Goal: Information Seeking & Learning: Learn about a topic

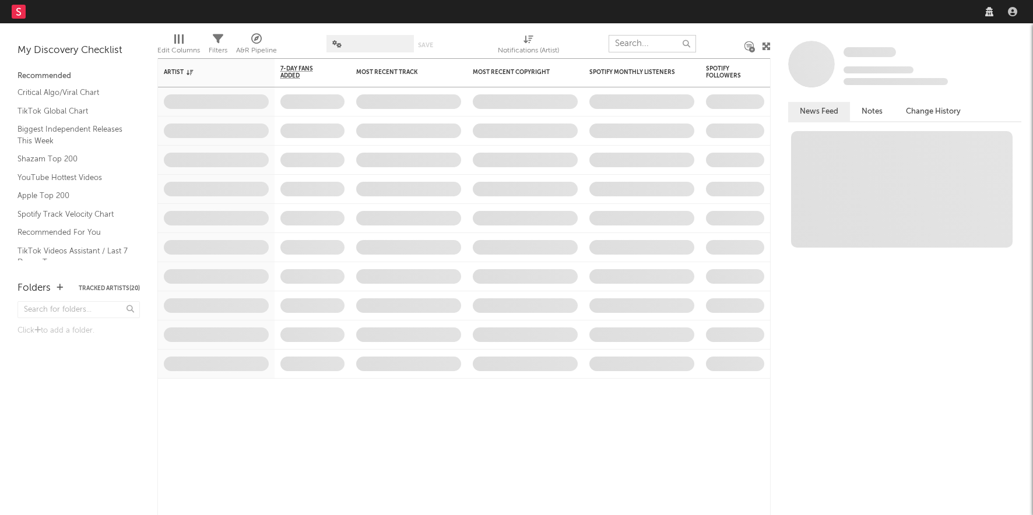
click at [661, 42] on input "text" at bounding box center [652, 43] width 87 height 17
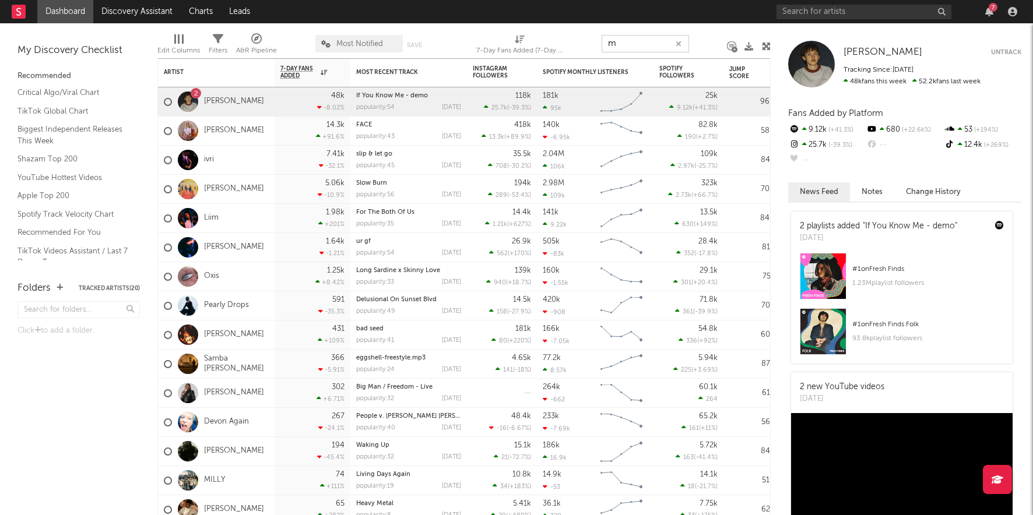
type input "m"
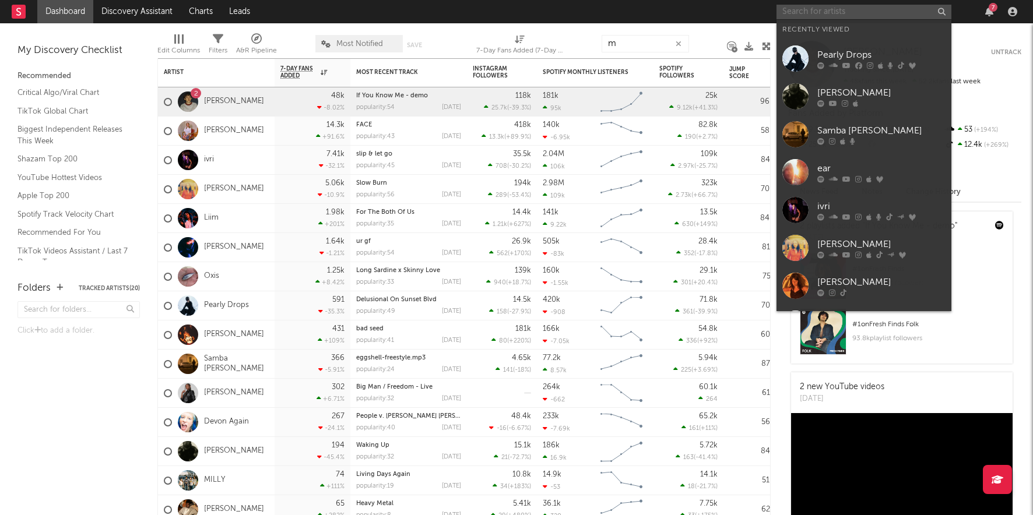
click at [817, 11] on input "text" at bounding box center [864, 12] width 175 height 15
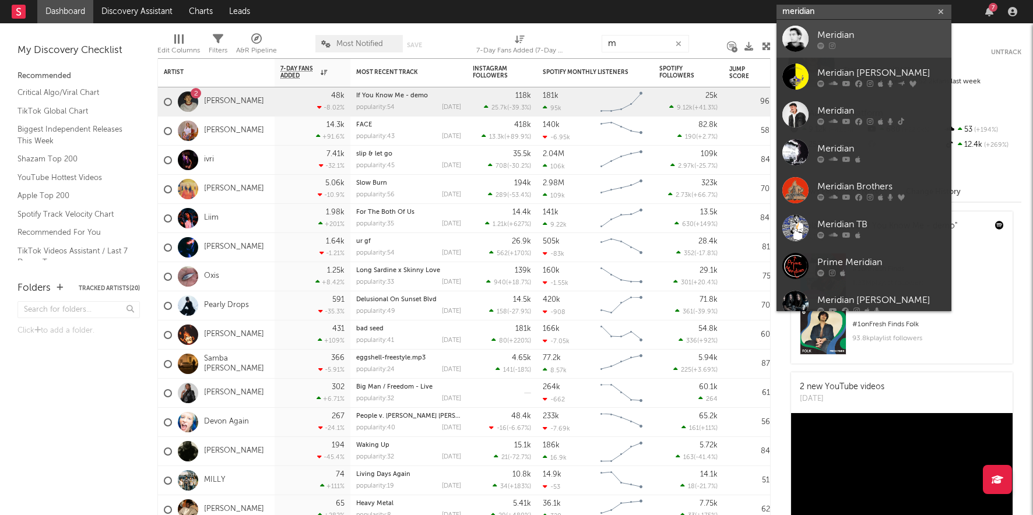
type input "meridian"
click at [799, 27] on div at bounding box center [795, 39] width 26 height 26
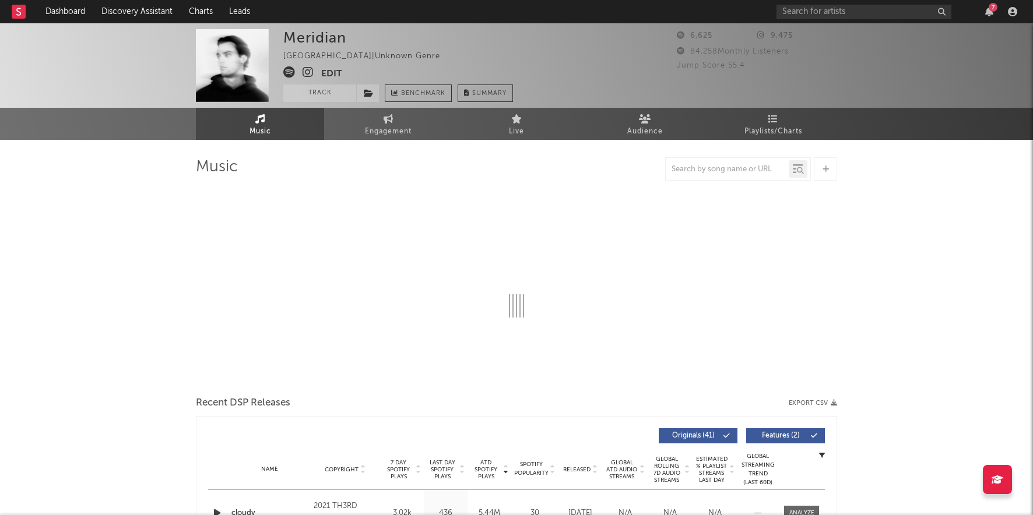
select select "6m"
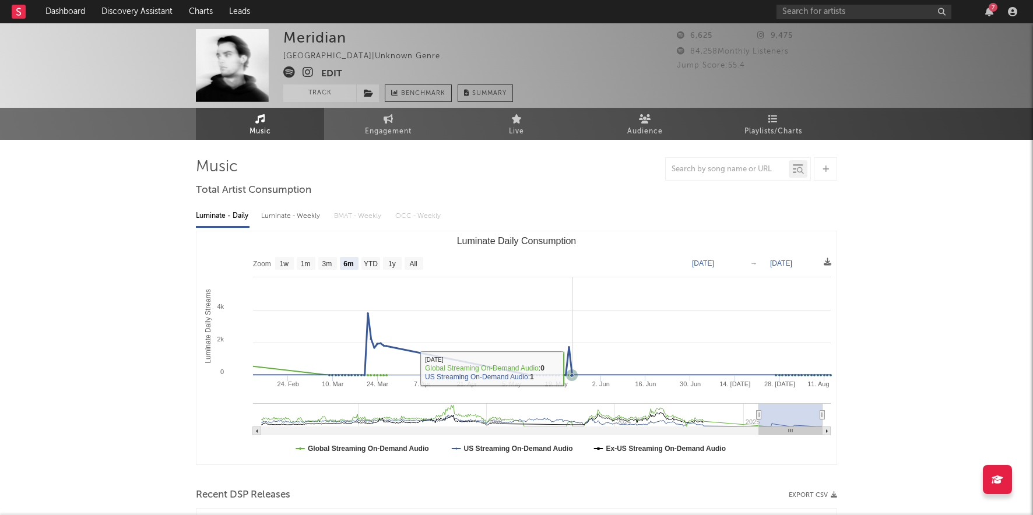
click at [655, 318] on rect "Luminate Daily Consumption" at bounding box center [516, 347] width 640 height 233
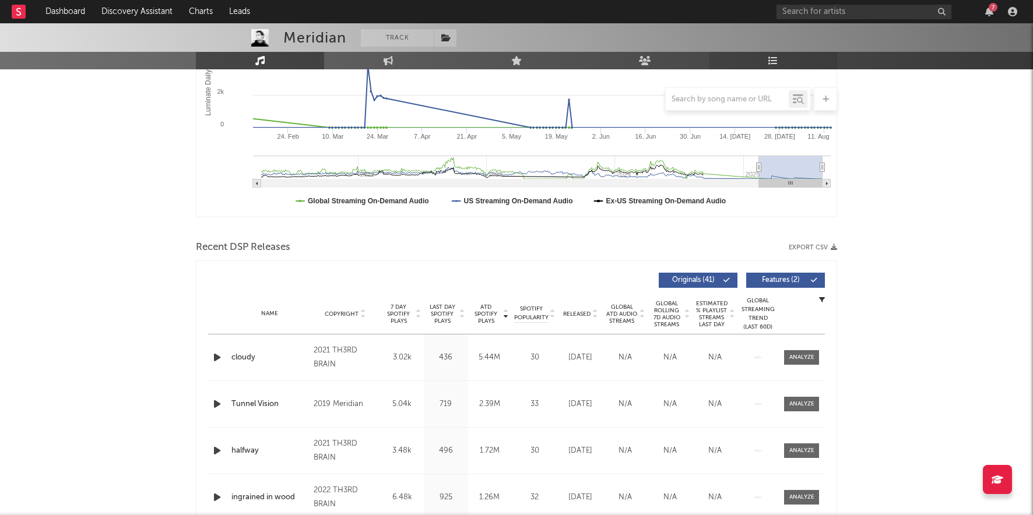
scroll to position [186, 0]
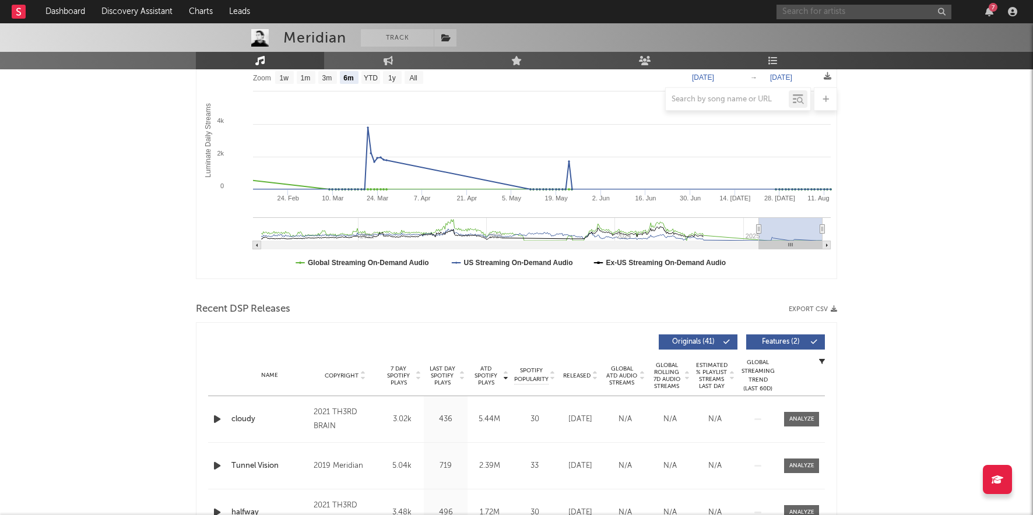
click at [809, 9] on input "text" at bounding box center [864, 12] width 175 height 15
type input "kumo 99"
click at [810, 37] on link "Kumo 99" at bounding box center [864, 39] width 175 height 38
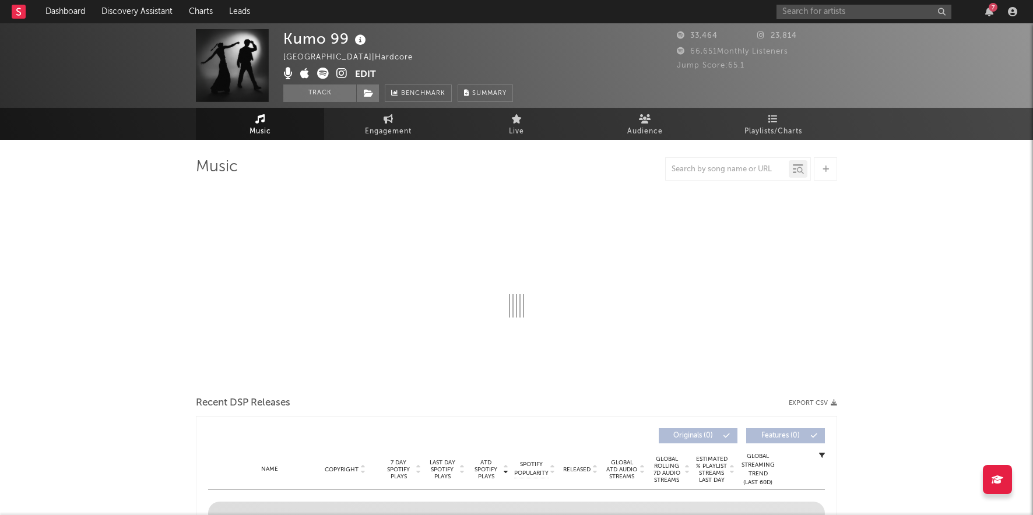
select select "6m"
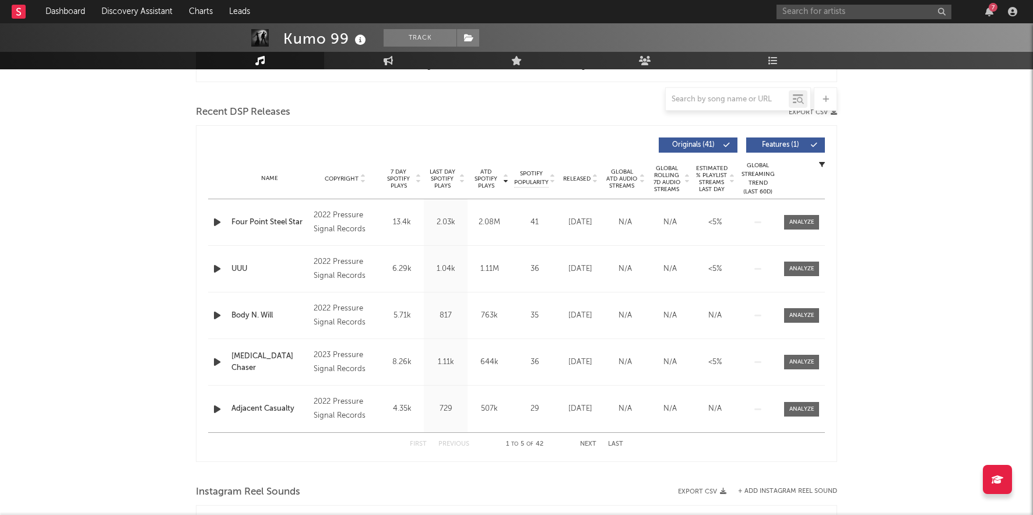
scroll to position [384, 0]
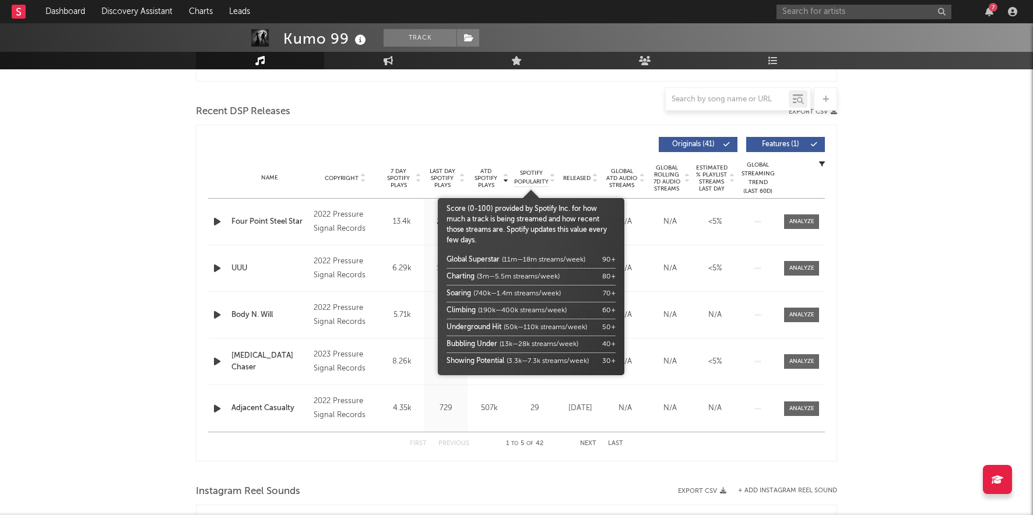
click at [575, 177] on span "Released" at bounding box center [576, 178] width 27 height 7
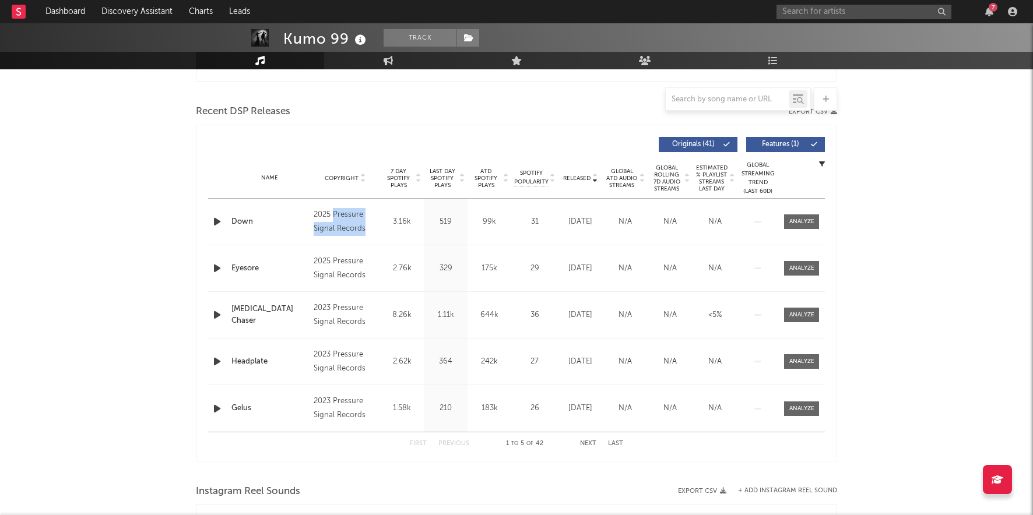
drag, startPoint x: 364, startPoint y: 231, endPoint x: 333, endPoint y: 212, distance: 36.9
click at [333, 212] on div "2025 Pressure Signal Records" at bounding box center [346, 222] width 64 height 28
copy div "Pressure Signal Records"
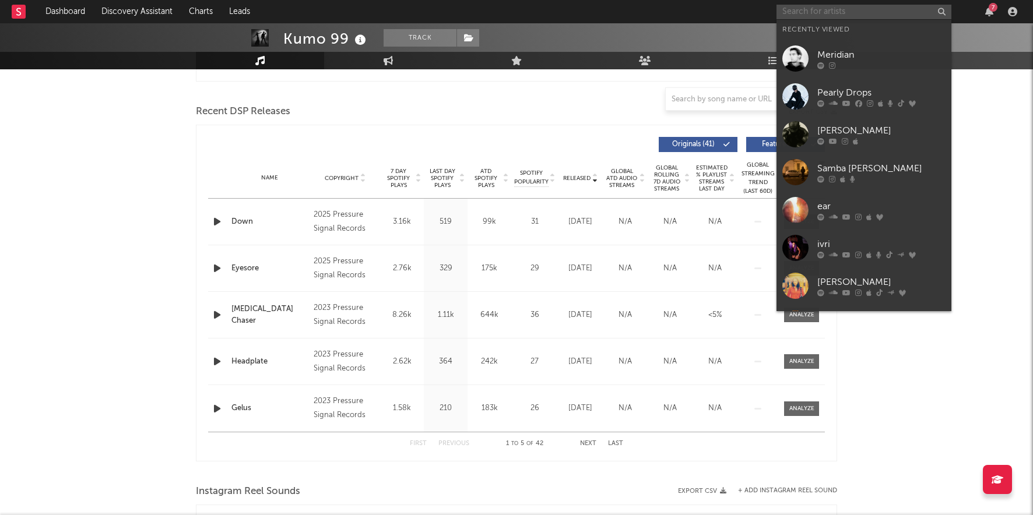
click at [842, 12] on input "text" at bounding box center [864, 12] width 175 height 15
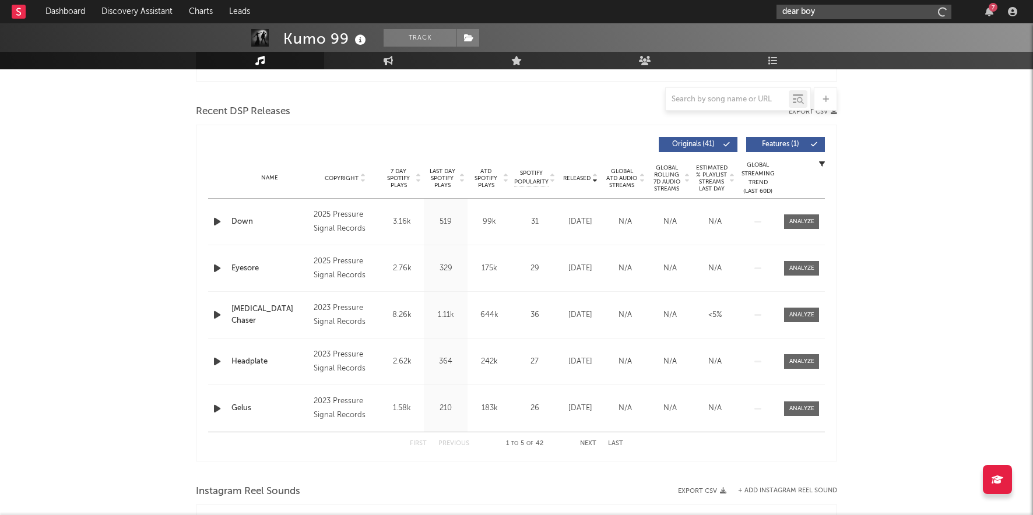
type input "dear boy"
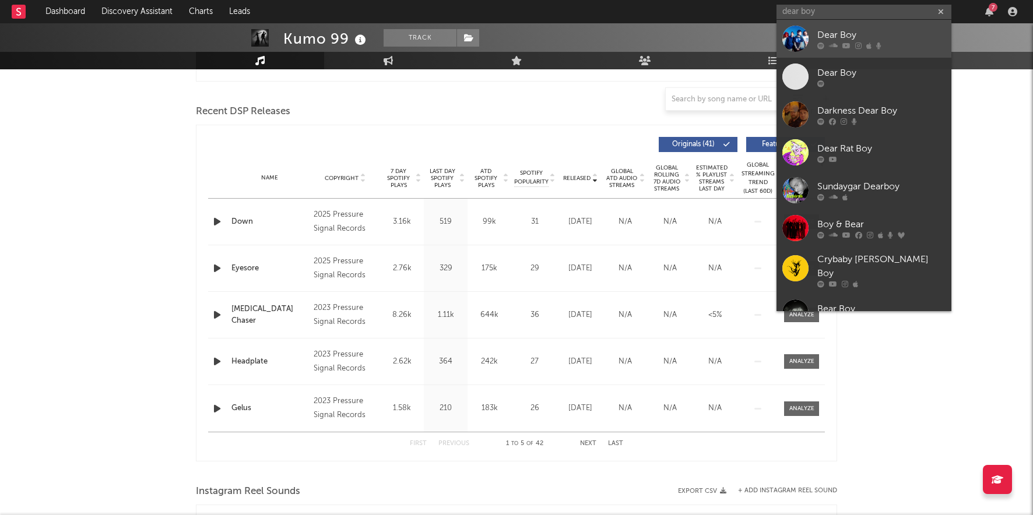
click at [812, 38] on link "Dear Boy" at bounding box center [864, 39] width 175 height 38
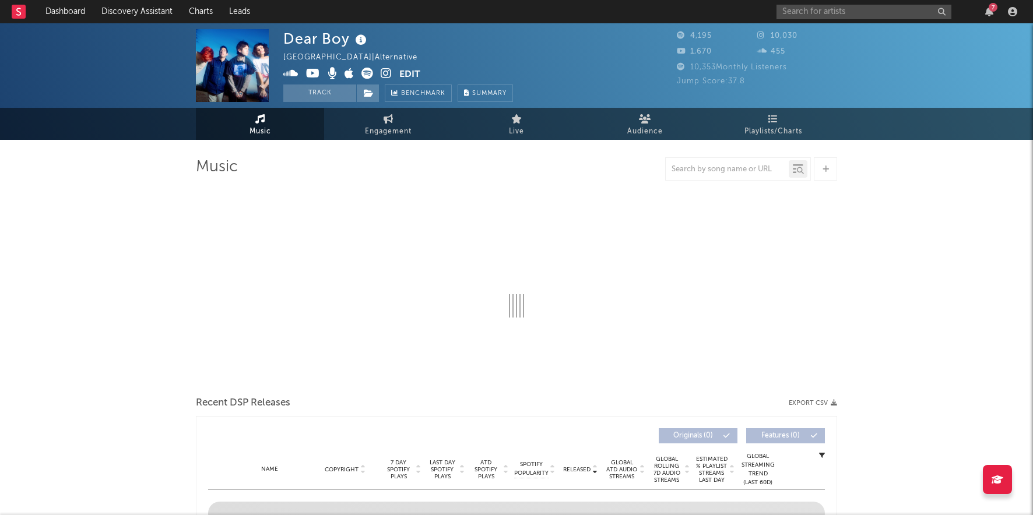
select select "1w"
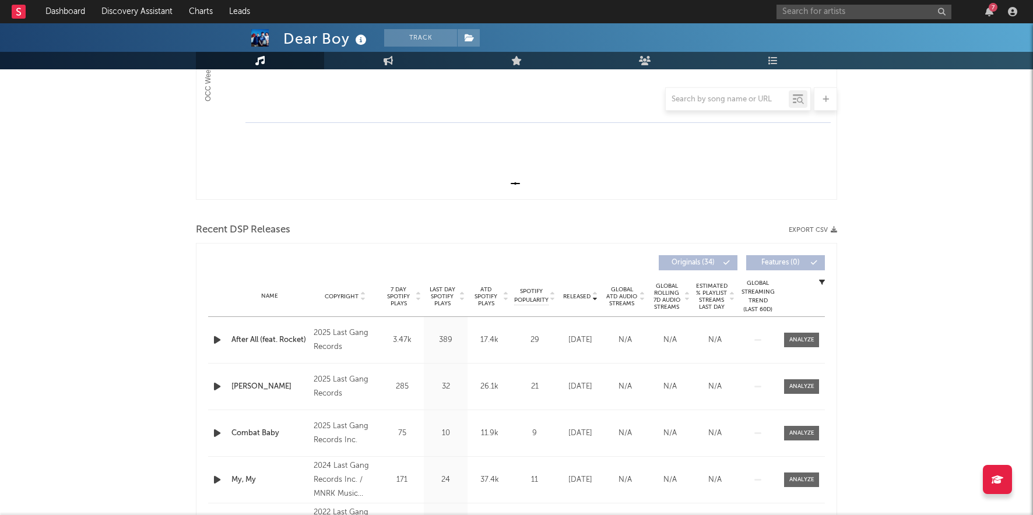
scroll to position [269, 0]
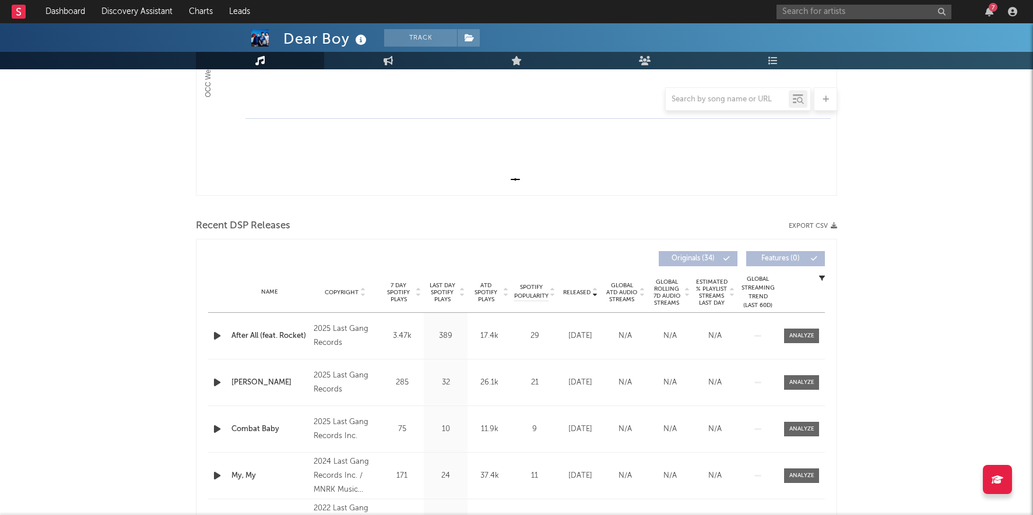
click at [576, 293] on span "Released" at bounding box center [576, 292] width 27 height 7
drag, startPoint x: 347, startPoint y: 343, endPoint x: 333, endPoint y: 326, distance: 21.5
click at [333, 326] on div "2025 Last Gang Records" at bounding box center [346, 336] width 64 height 28
copy div "Last Gang Records"
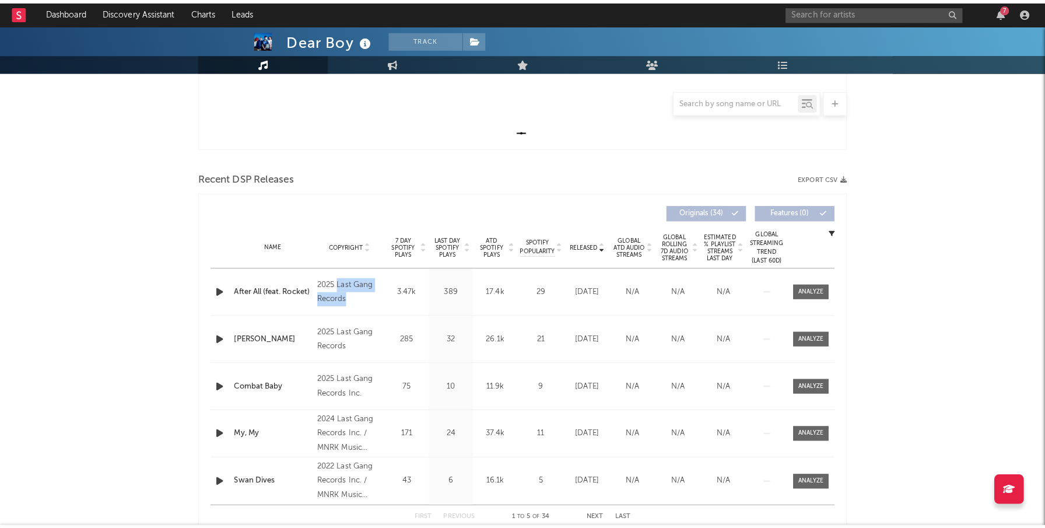
scroll to position [323, 0]
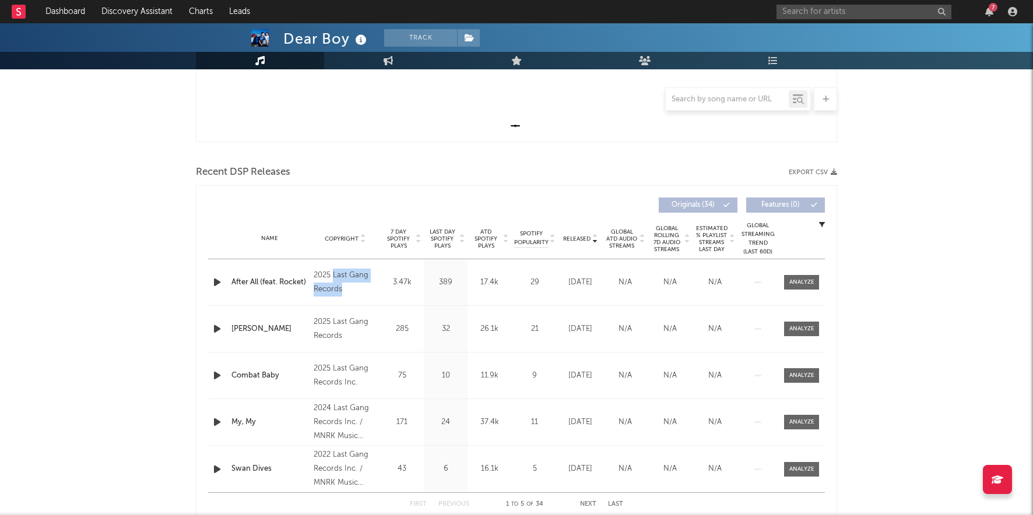
click at [488, 237] on span "ATD Spotify Plays" at bounding box center [485, 239] width 31 height 21
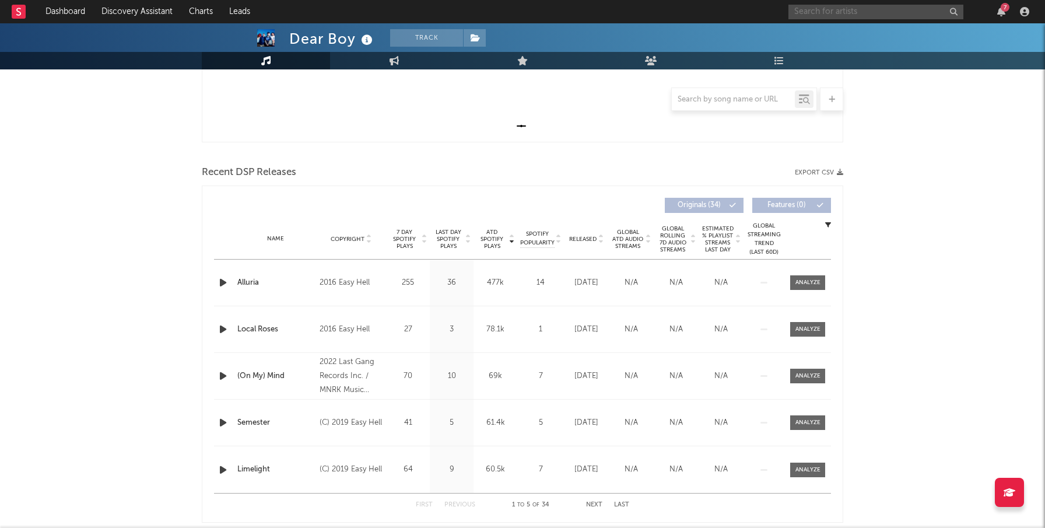
click at [827, 15] on input "text" at bounding box center [875, 12] width 175 height 15
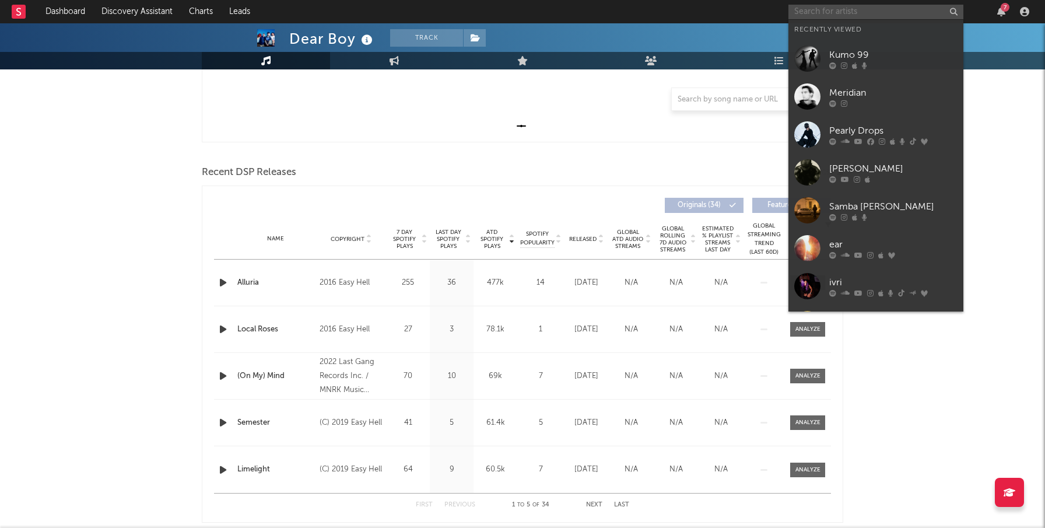
paste input "[PERSON_NAME]"
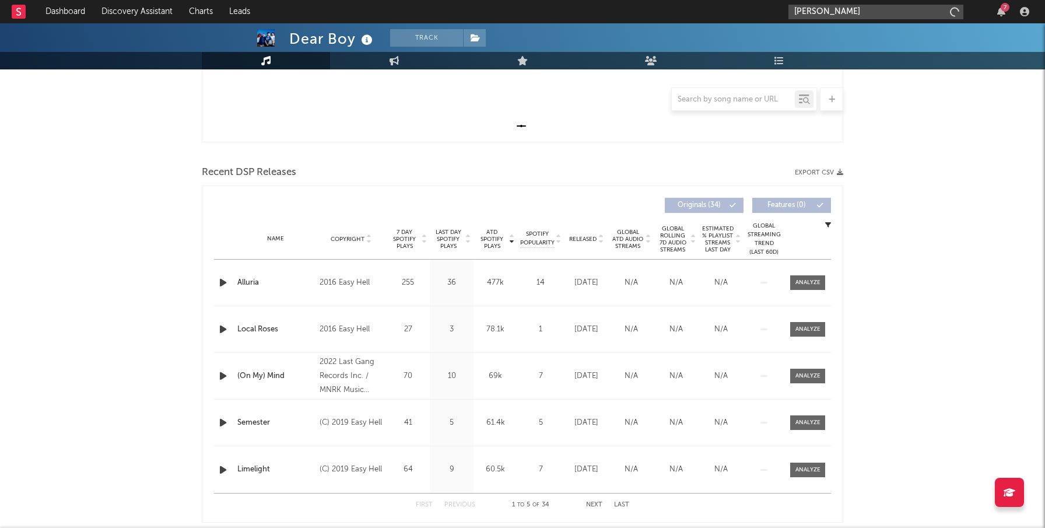
type input "[PERSON_NAME]"
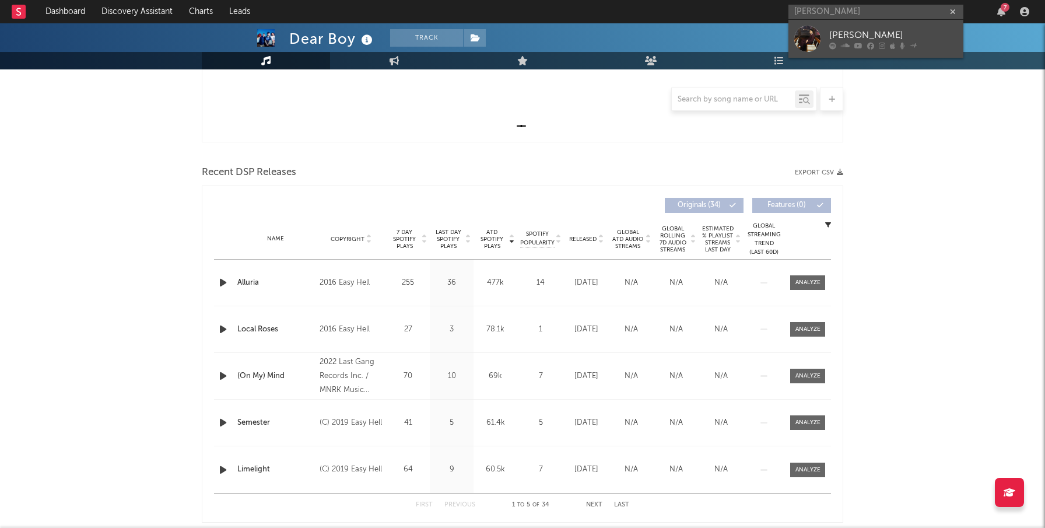
click at [826, 29] on link "[PERSON_NAME]" at bounding box center [875, 39] width 175 height 38
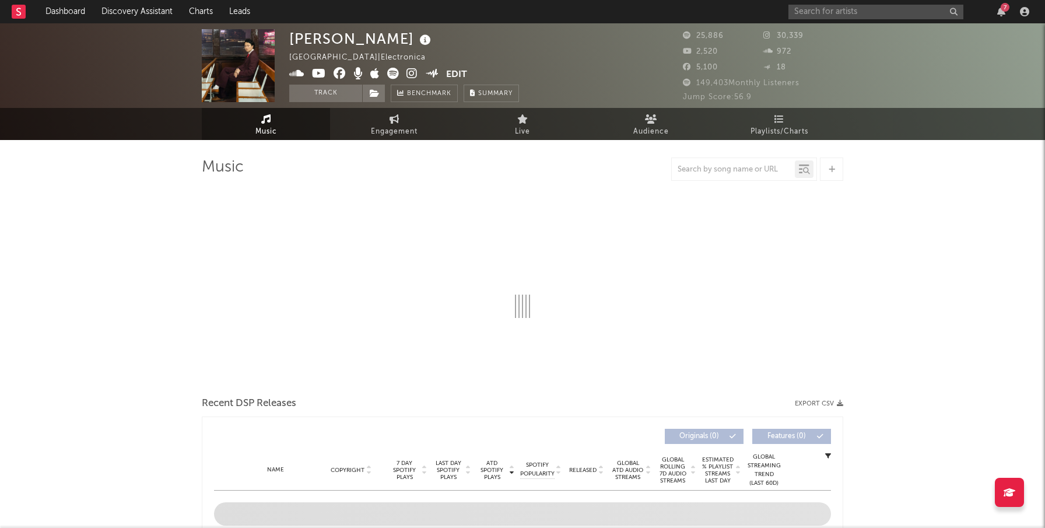
select select "6m"
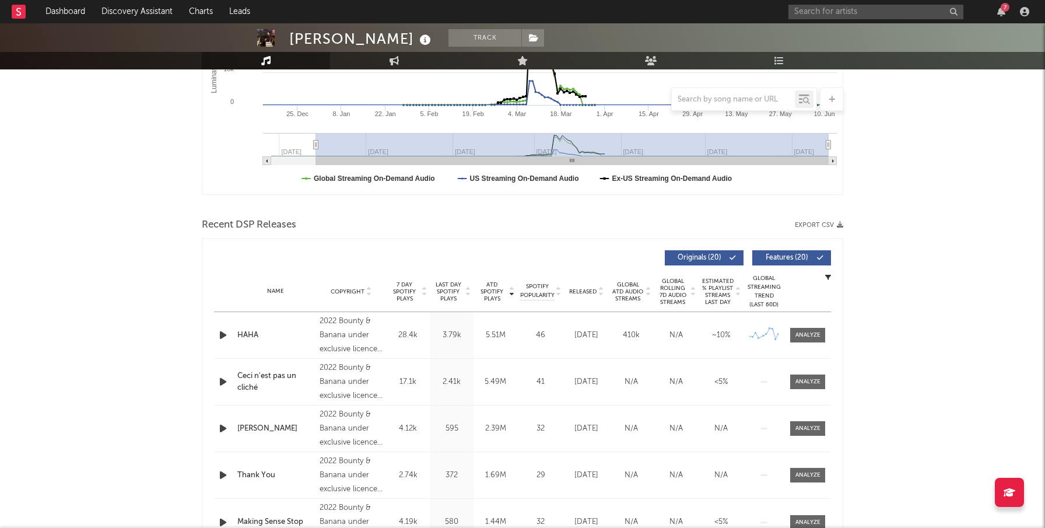
scroll to position [271, 0]
click at [584, 293] on span "Released" at bounding box center [582, 290] width 27 height 7
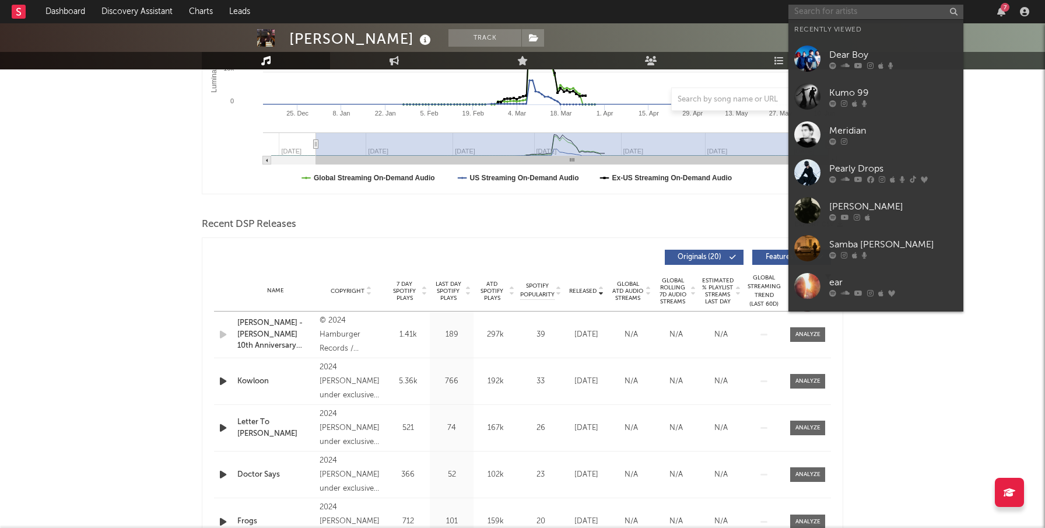
click at [835, 13] on input "text" at bounding box center [875, 12] width 175 height 15
paste input "1nonly"
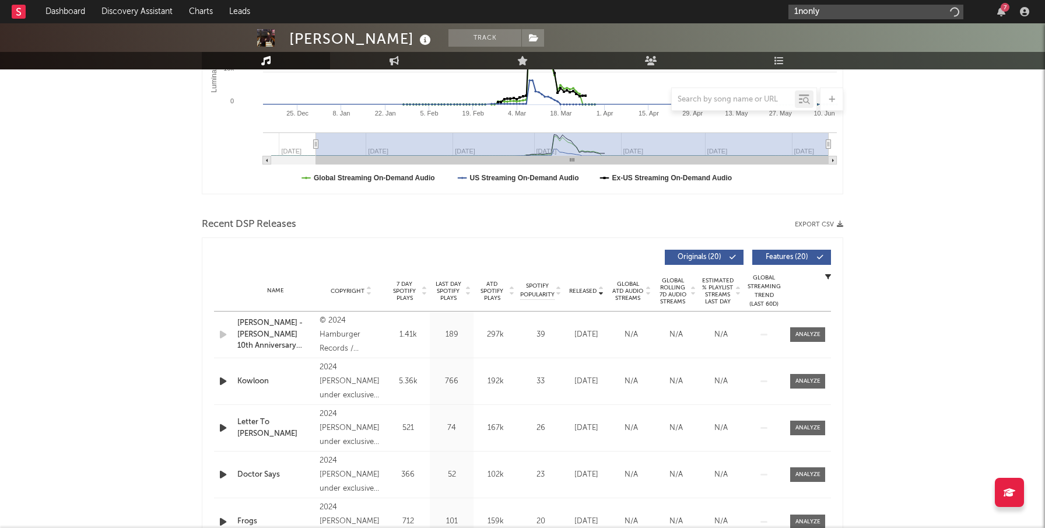
type input "1nonly"
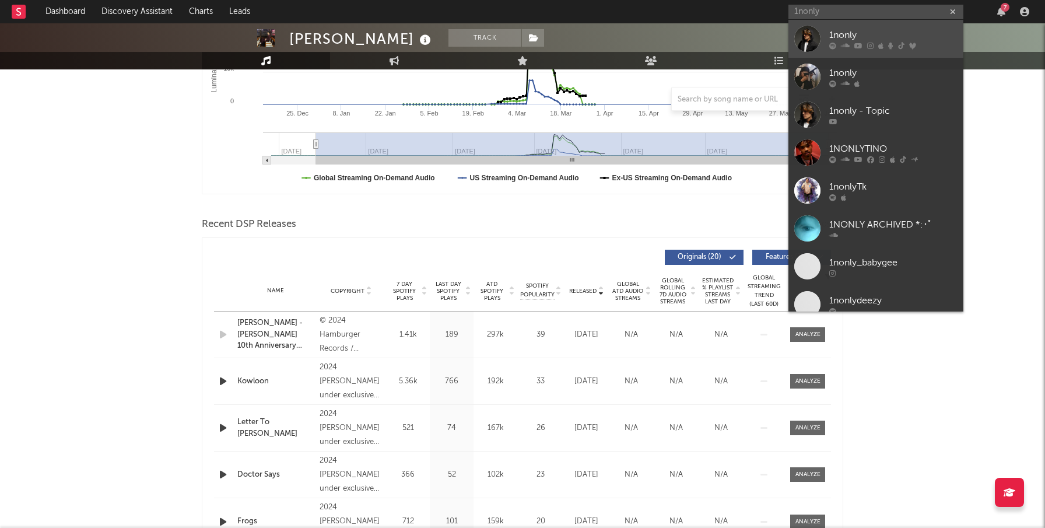
click at [807, 39] on div at bounding box center [807, 39] width 26 height 26
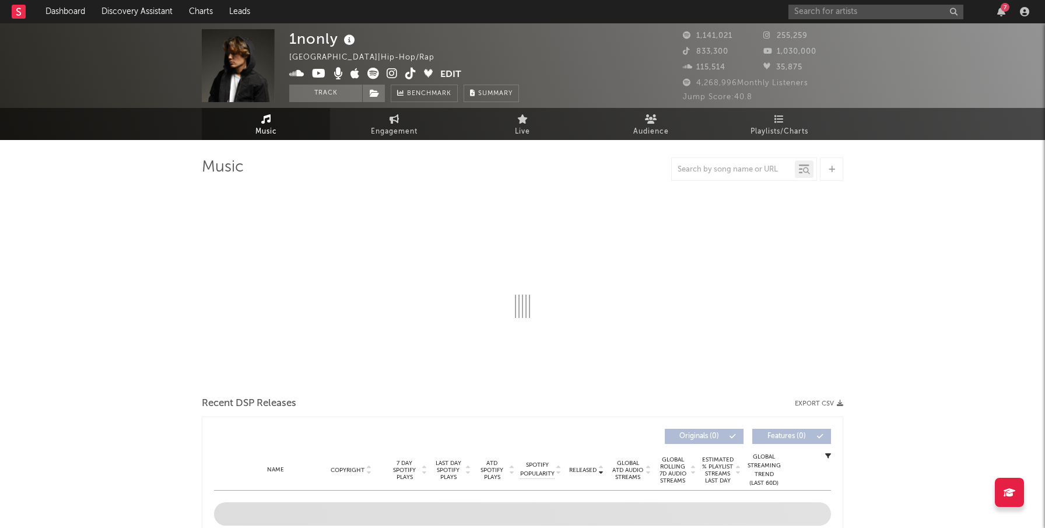
select select "6m"
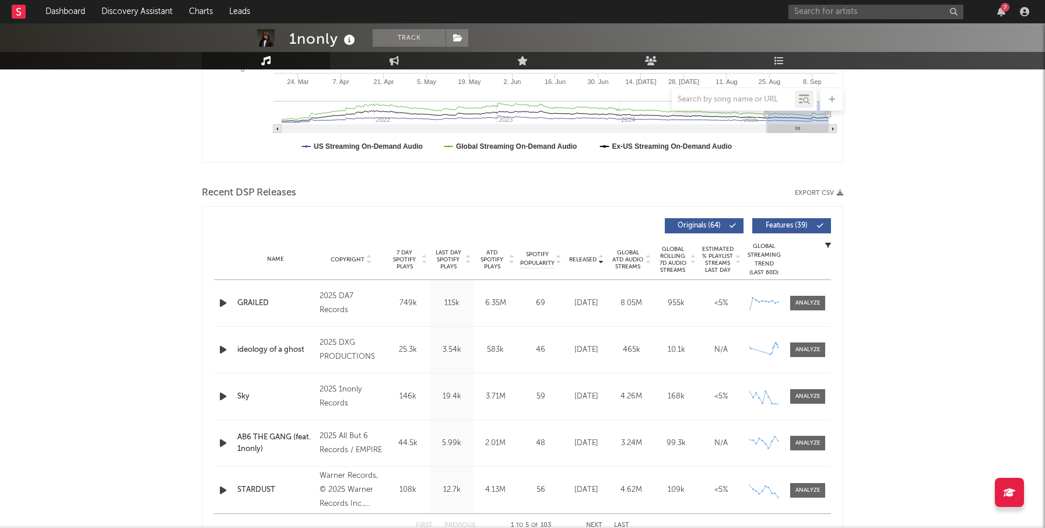
scroll to position [315, 0]
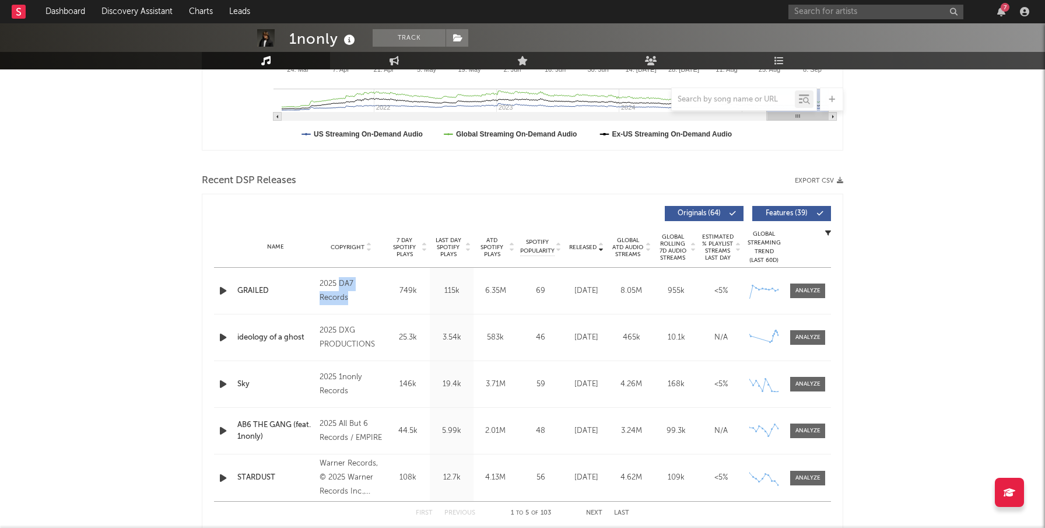
copy div "DA7 Records"
drag, startPoint x: 340, startPoint y: 283, endPoint x: 353, endPoint y: 302, distance: 22.3
click at [353, 302] on div "2025 DA7 Records" at bounding box center [351, 291] width 64 height 28
click at [838, 16] on input "text" at bounding box center [875, 12] width 175 height 15
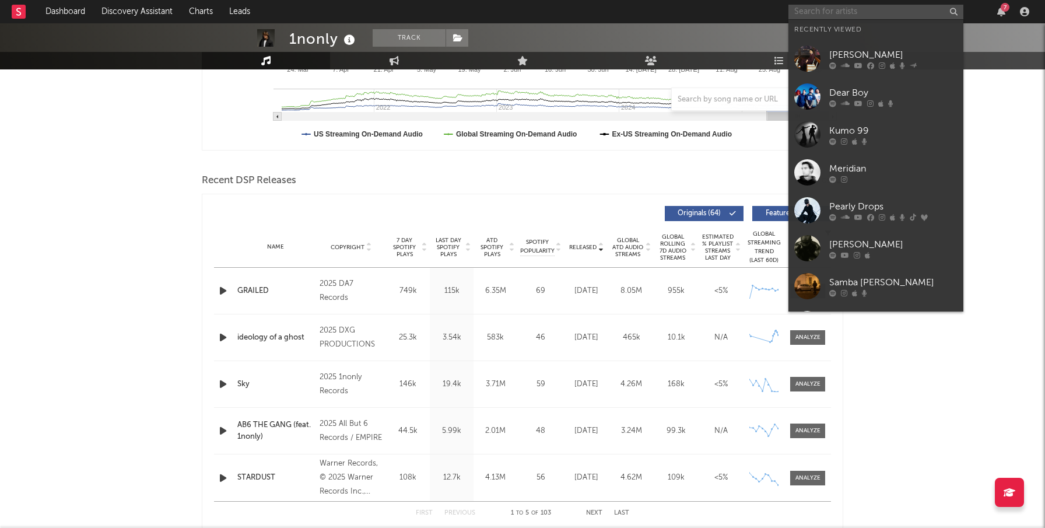
paste input "soap."
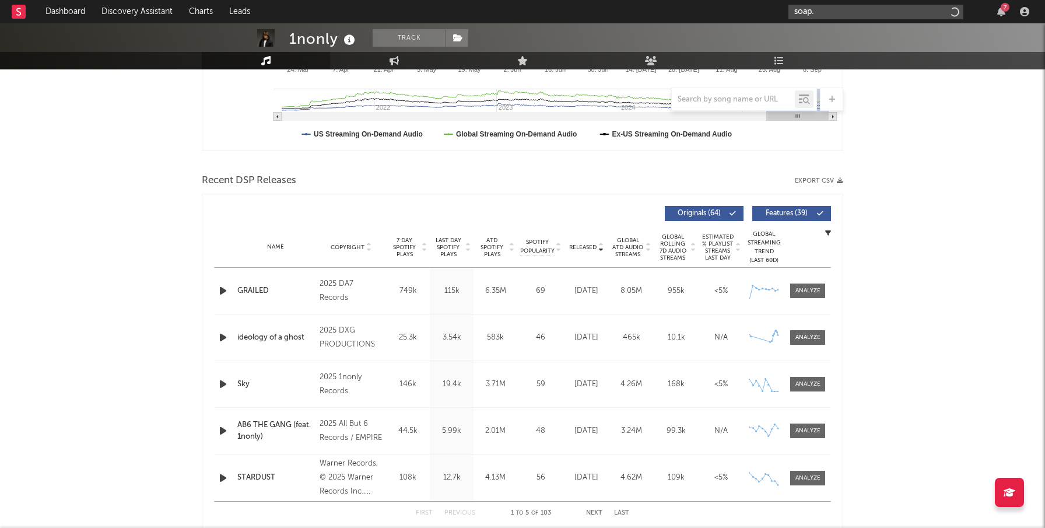
type input "soap."
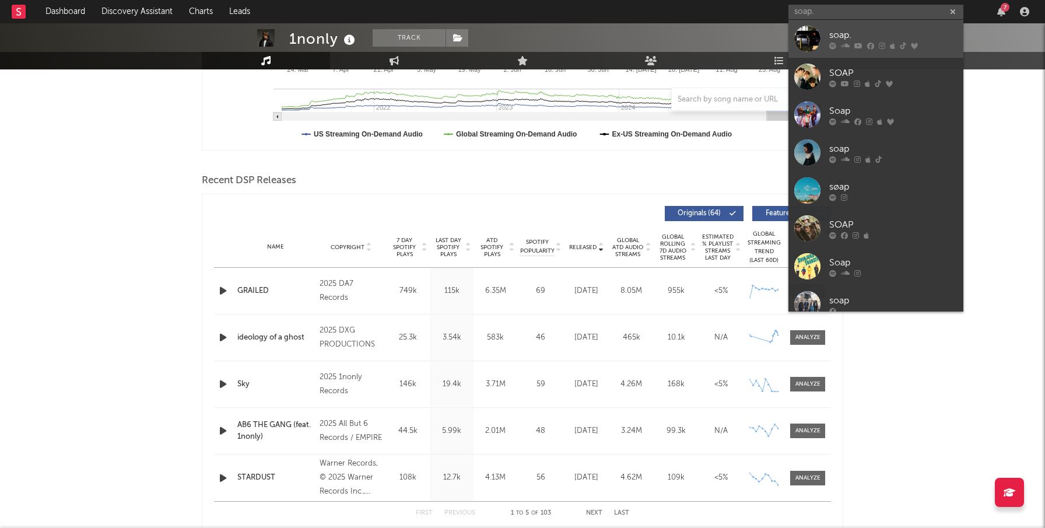
click at [850, 36] on div "soap." at bounding box center [893, 35] width 128 height 14
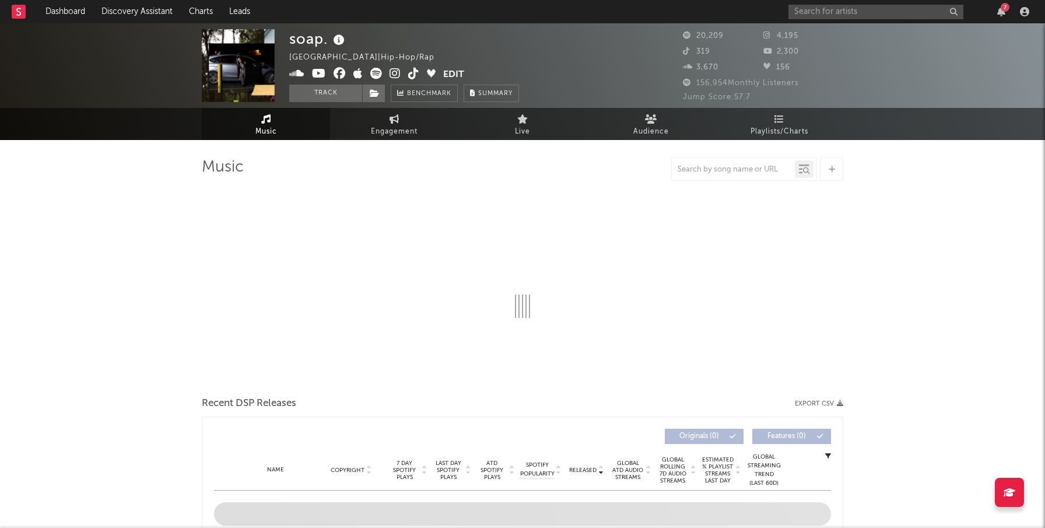
select select "6m"
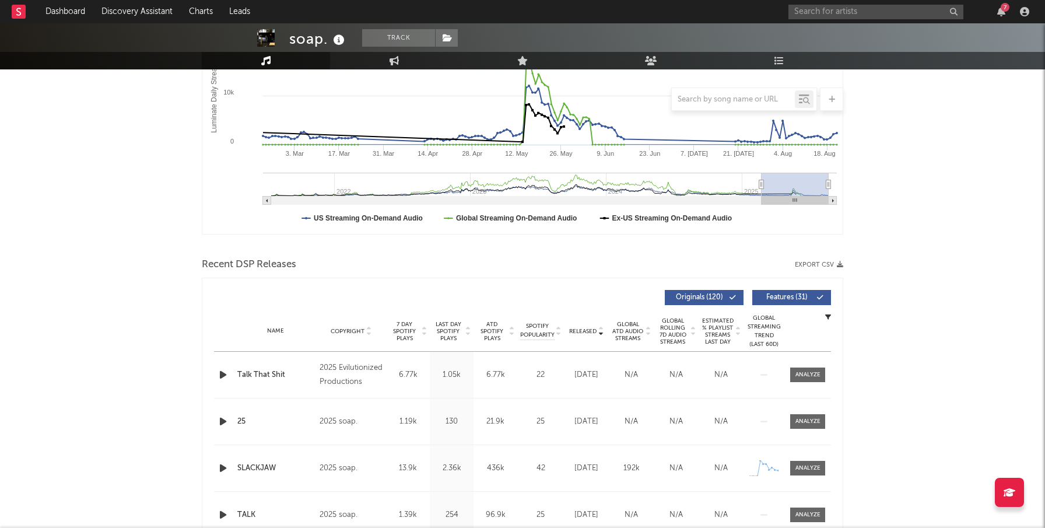
scroll to position [277, 0]
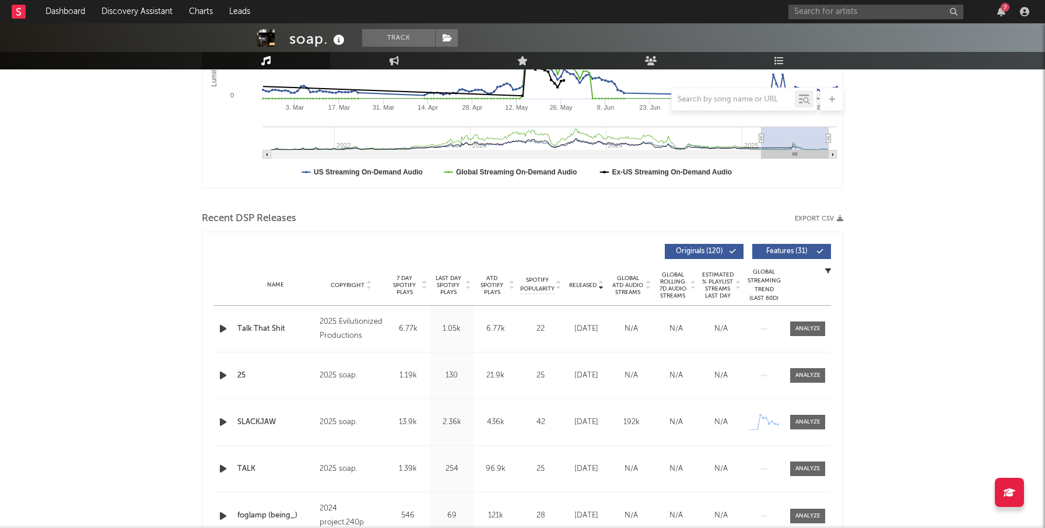
click at [589, 285] on span "Released" at bounding box center [582, 285] width 27 height 7
drag, startPoint x: 371, startPoint y: 336, endPoint x: 338, endPoint y: 318, distance: 37.0
click at [338, 318] on div "2025 Evilutionized Productions" at bounding box center [351, 329] width 64 height 28
copy div "Evilutionized Productions"
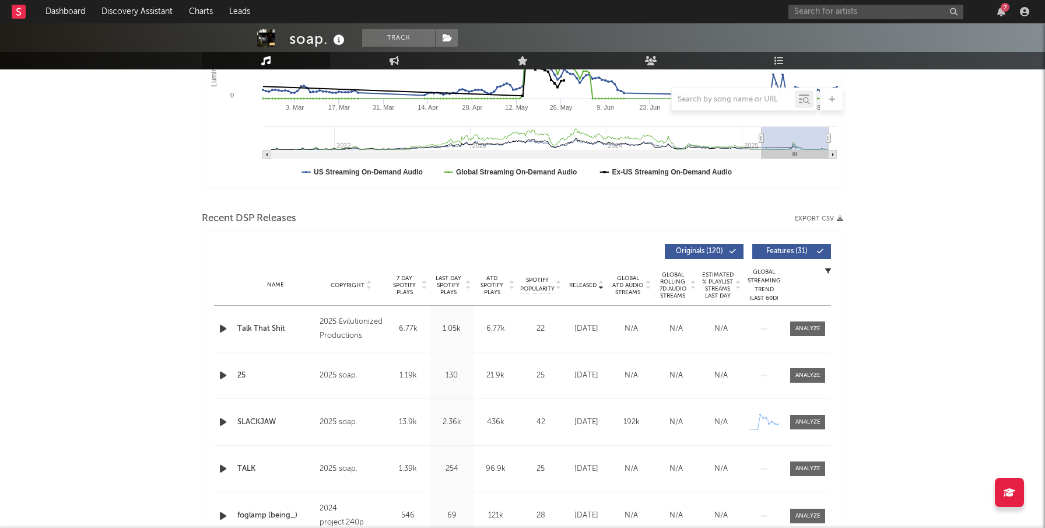
click at [831, 17] on input "text" at bounding box center [875, 12] width 175 height 15
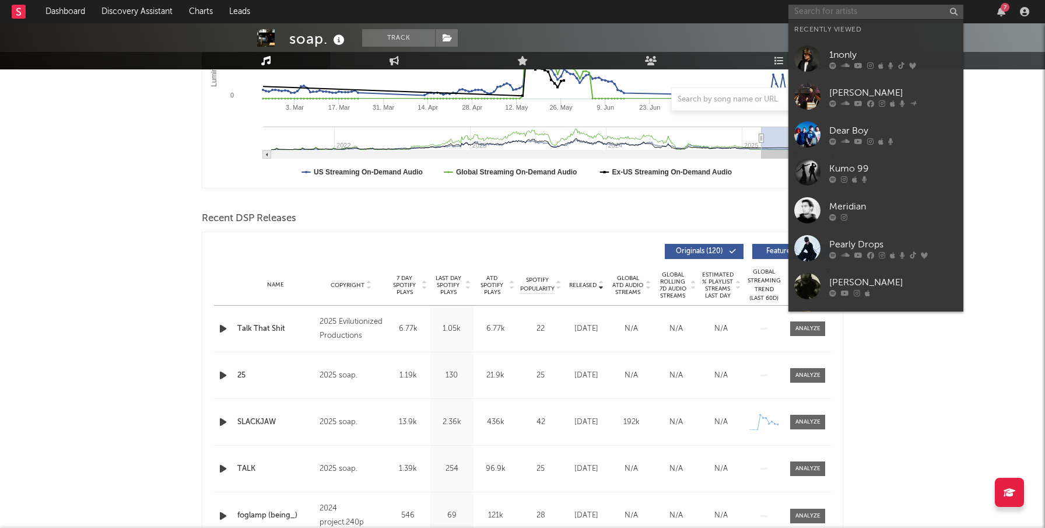
paste input "Bachyard Ghost,"
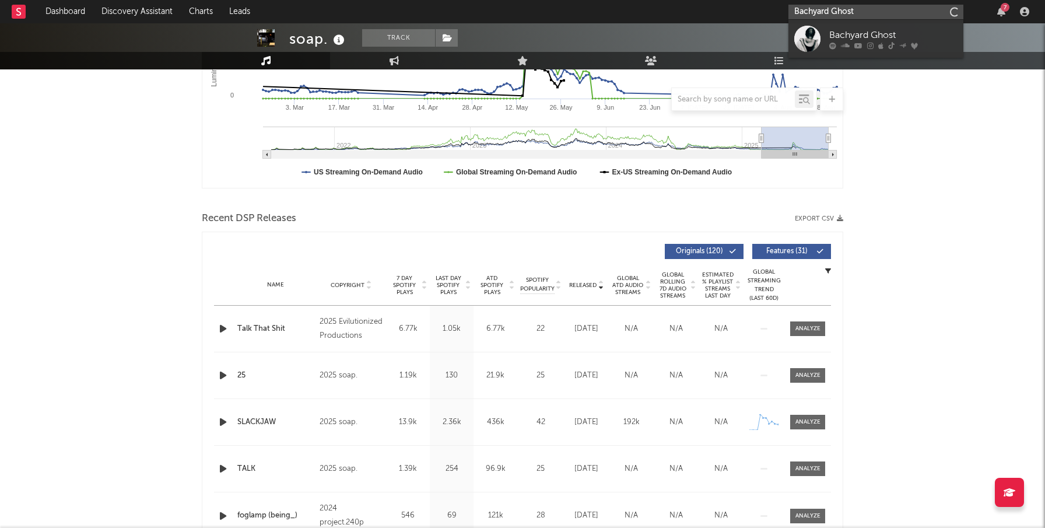
type input "Bachyard Ghost"
click at [817, 38] on div at bounding box center [807, 39] width 26 height 26
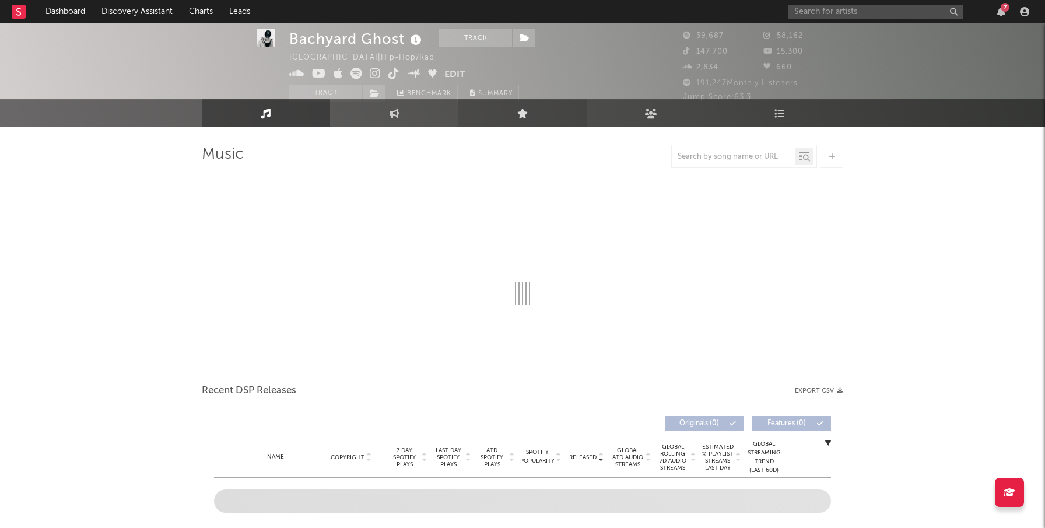
scroll to position [16, 0]
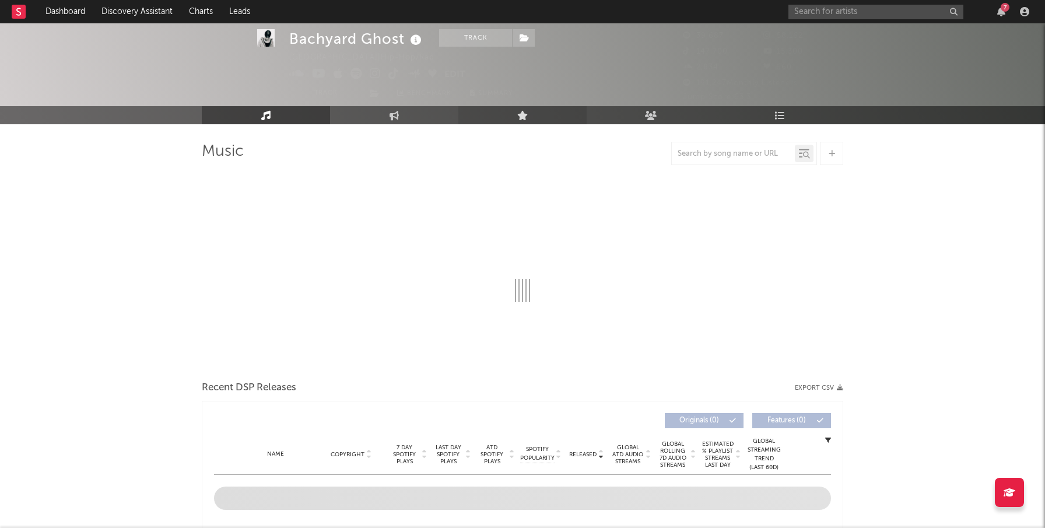
select select "6m"
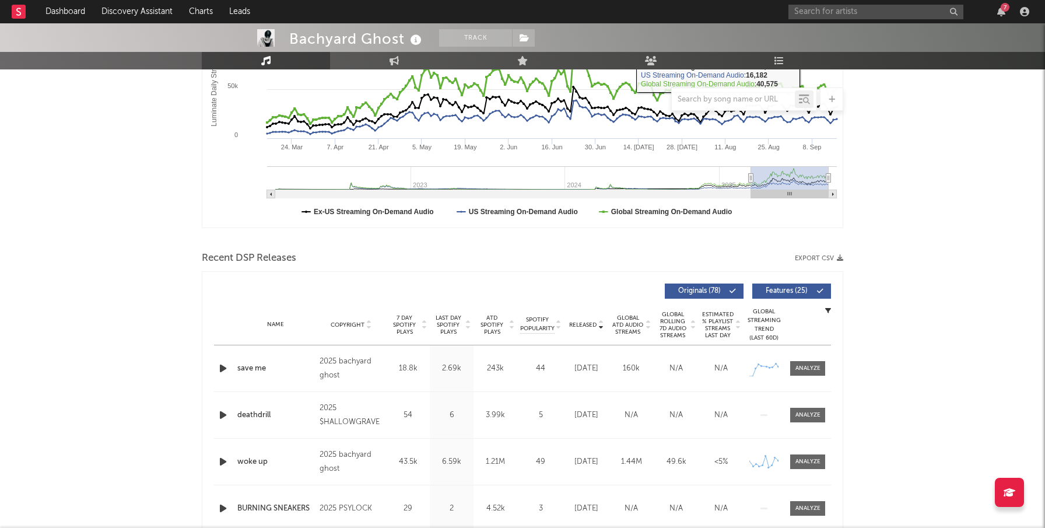
scroll to position [240, 0]
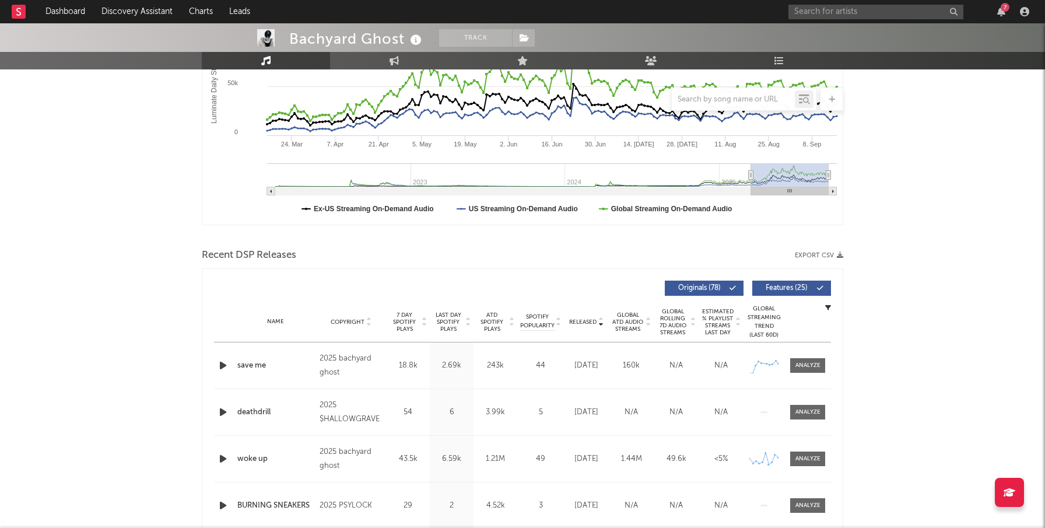
click at [584, 321] on span "Released" at bounding box center [582, 321] width 27 height 7
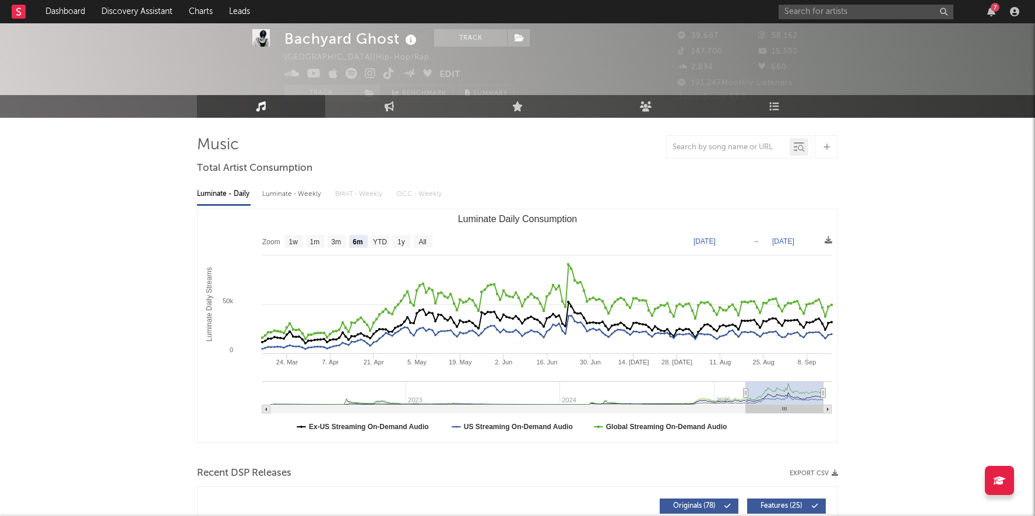
scroll to position [0, 0]
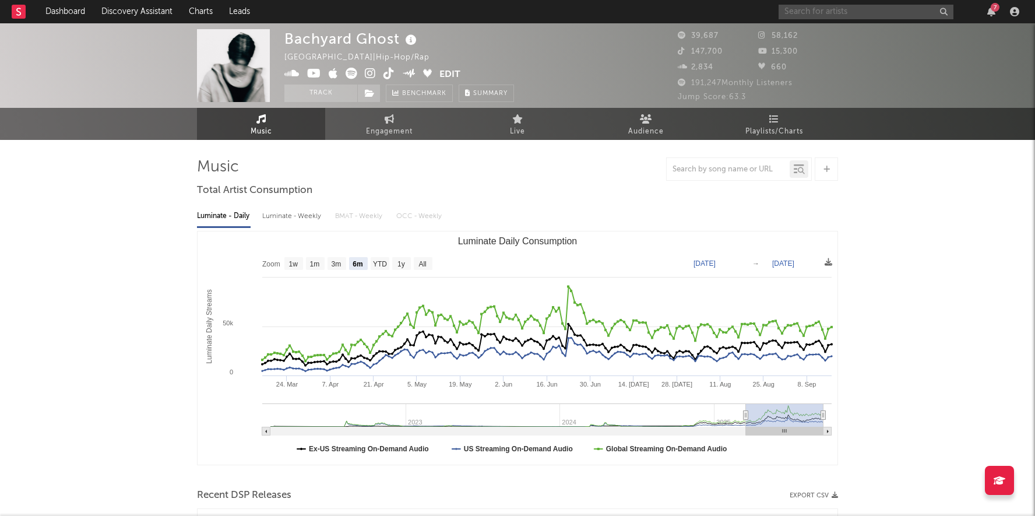
click at [796, 15] on input "text" at bounding box center [866, 12] width 175 height 15
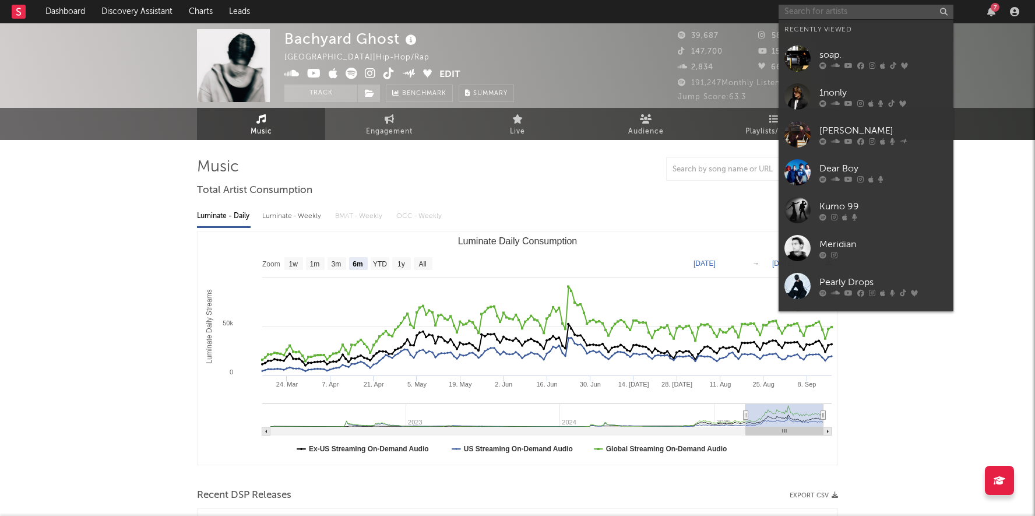
paste input "870glizzy"
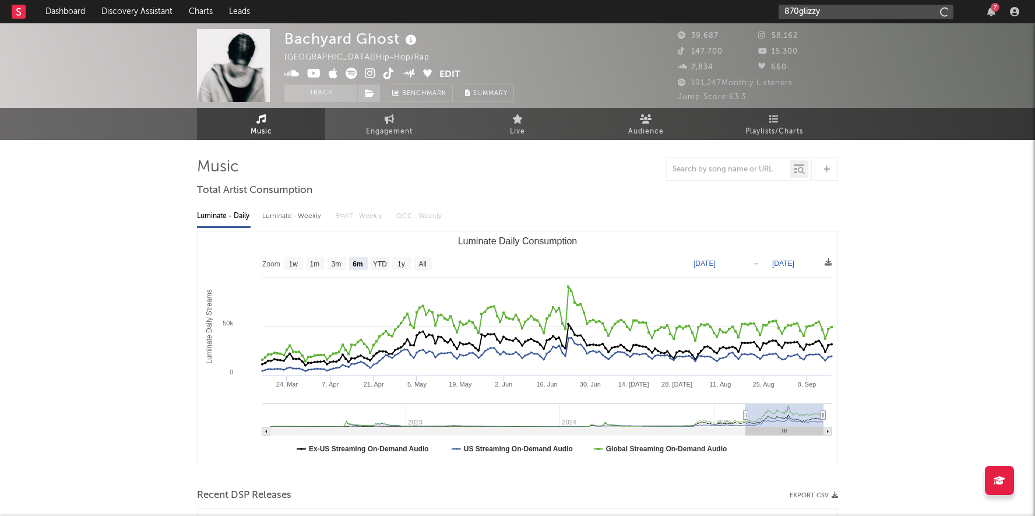
type input "870glizzy"
click at [874, 10] on input "870glizzy" at bounding box center [866, 12] width 175 height 15
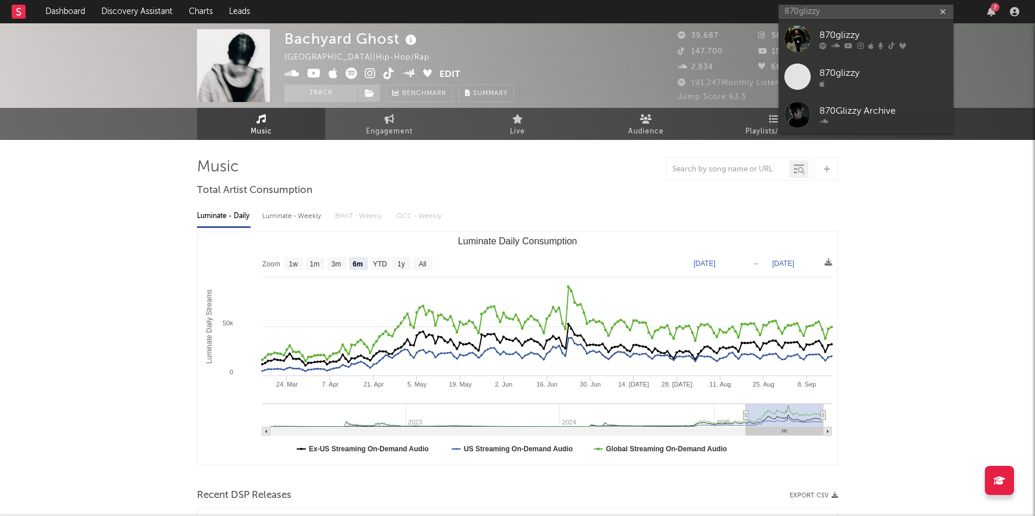
drag, startPoint x: 842, startPoint y: 37, endPoint x: 837, endPoint y: 9, distance: 28.4
click at [842, 38] on div "870glizzy" at bounding box center [884, 35] width 128 height 14
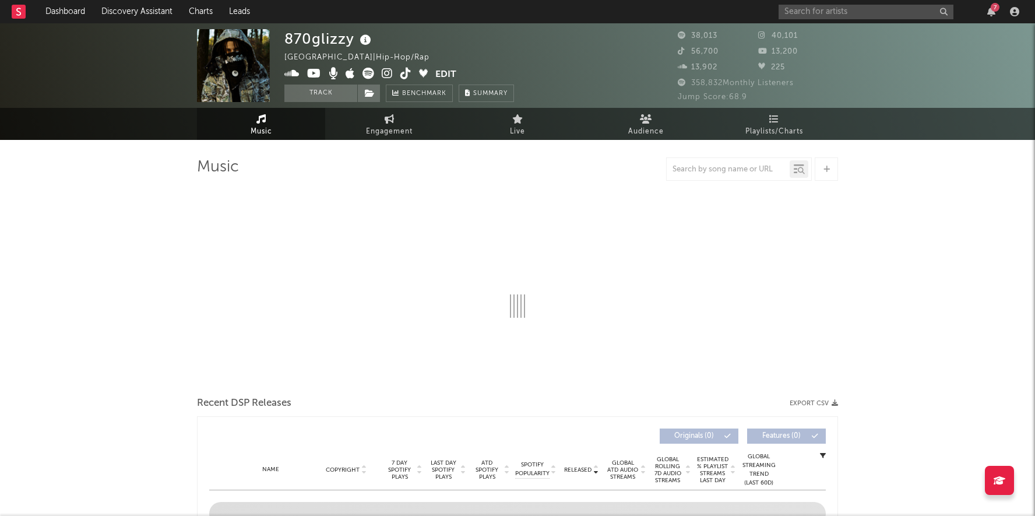
select select "6m"
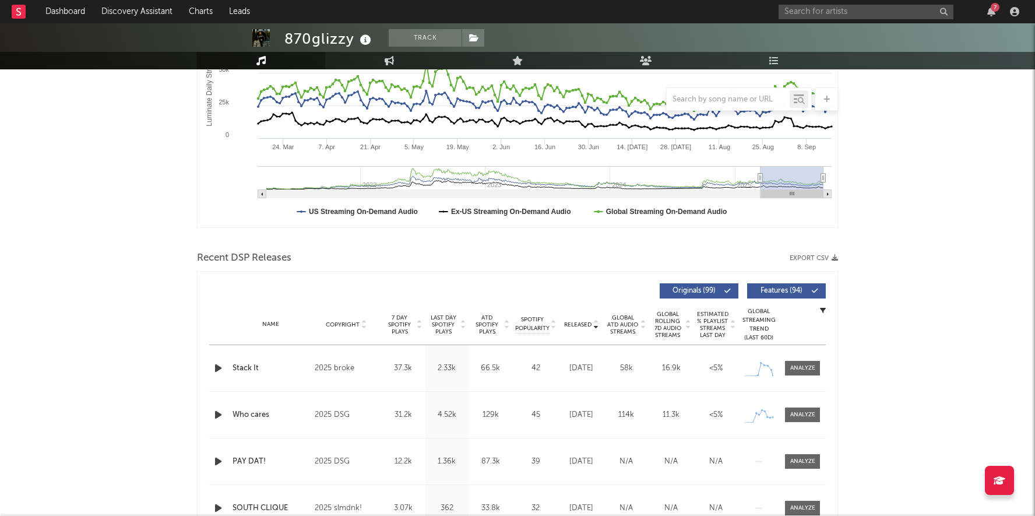
scroll to position [238, 0]
click at [575, 326] on span "Released" at bounding box center [577, 324] width 27 height 7
click at [576, 325] on span "Released" at bounding box center [577, 324] width 27 height 7
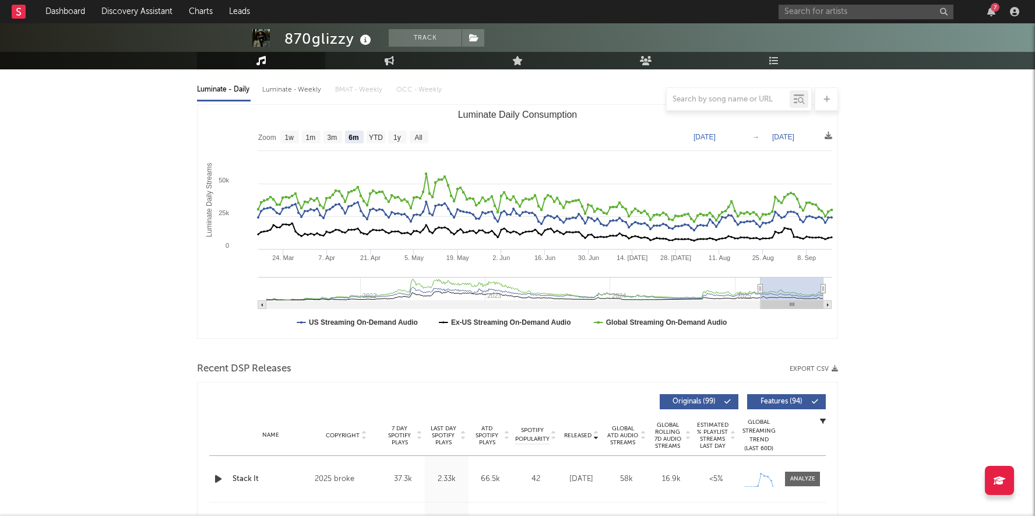
scroll to position [117, 0]
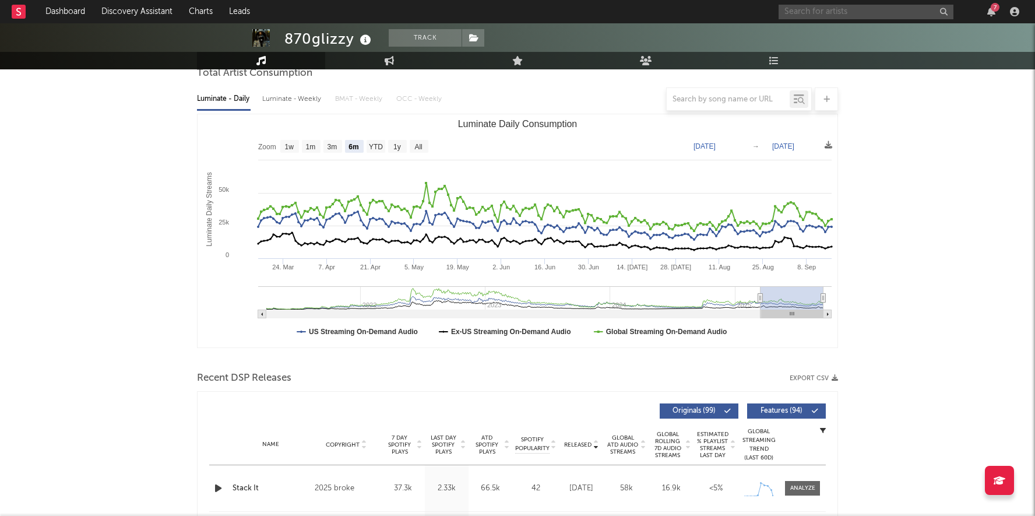
click at [819, 13] on input "text" at bounding box center [866, 12] width 175 height 15
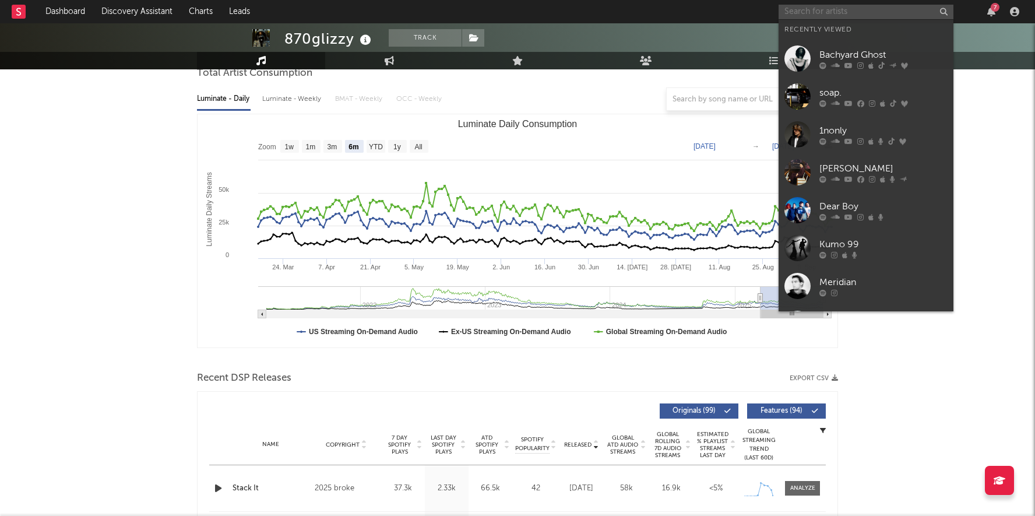
paste input "[PERSON_NAME]"
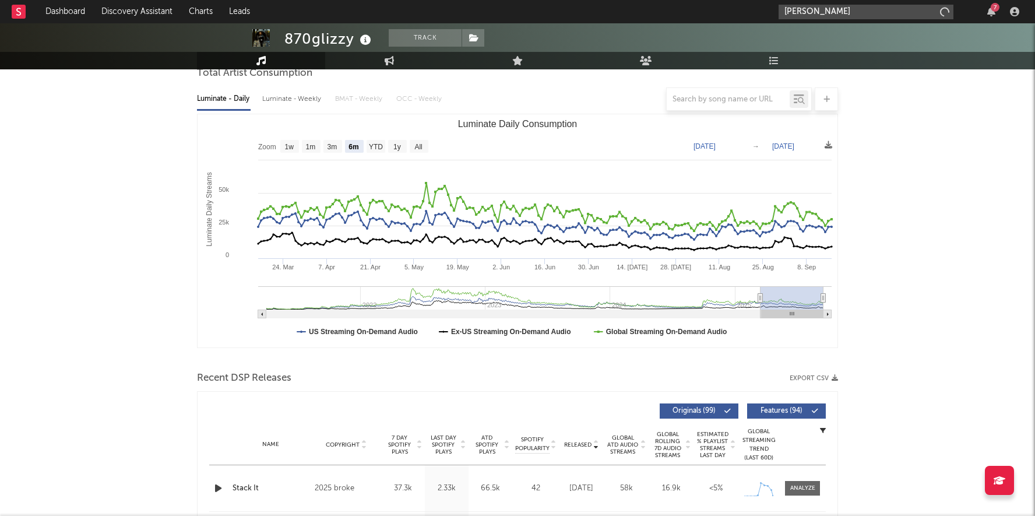
type input "[PERSON_NAME]"
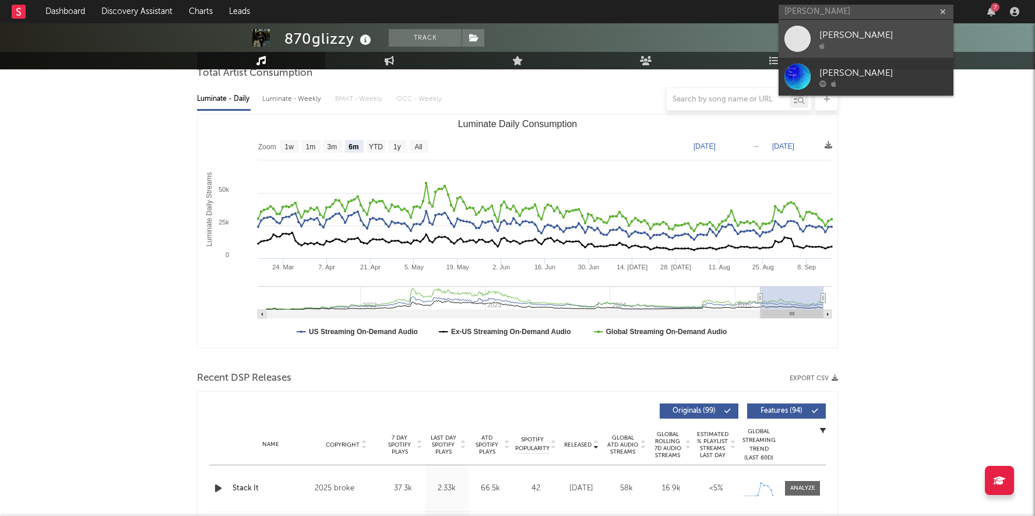
click at [819, 35] on link "[PERSON_NAME]" at bounding box center [866, 39] width 175 height 38
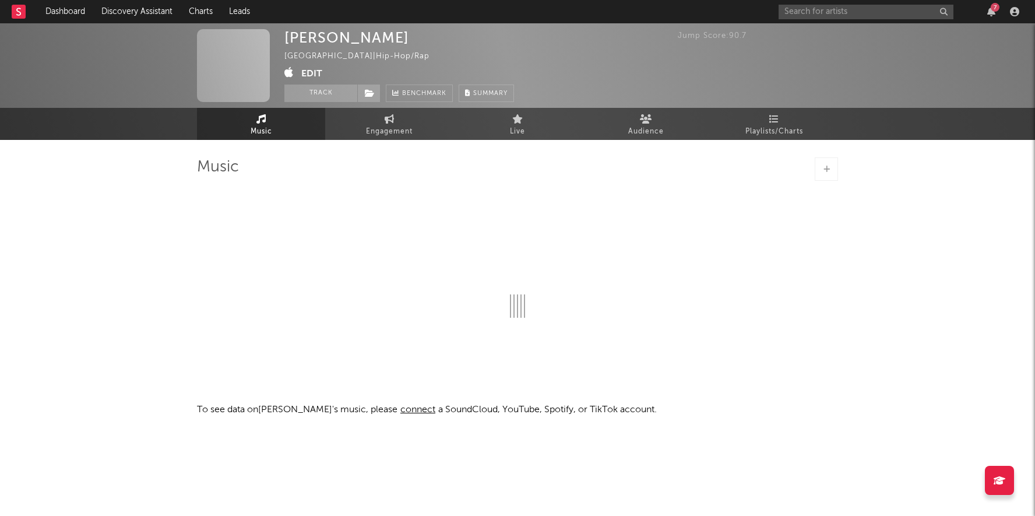
select select "1w"
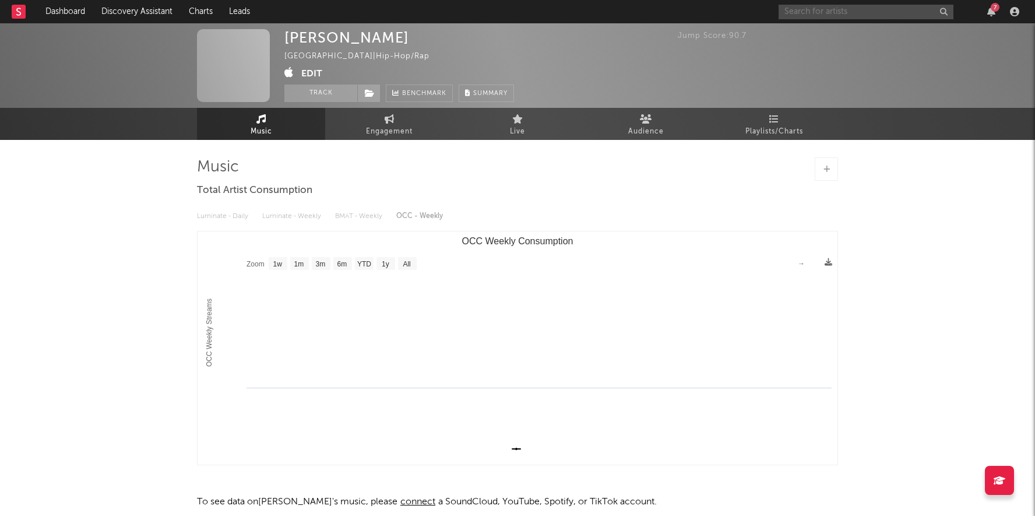
click at [825, 9] on input "text" at bounding box center [866, 12] width 175 height 15
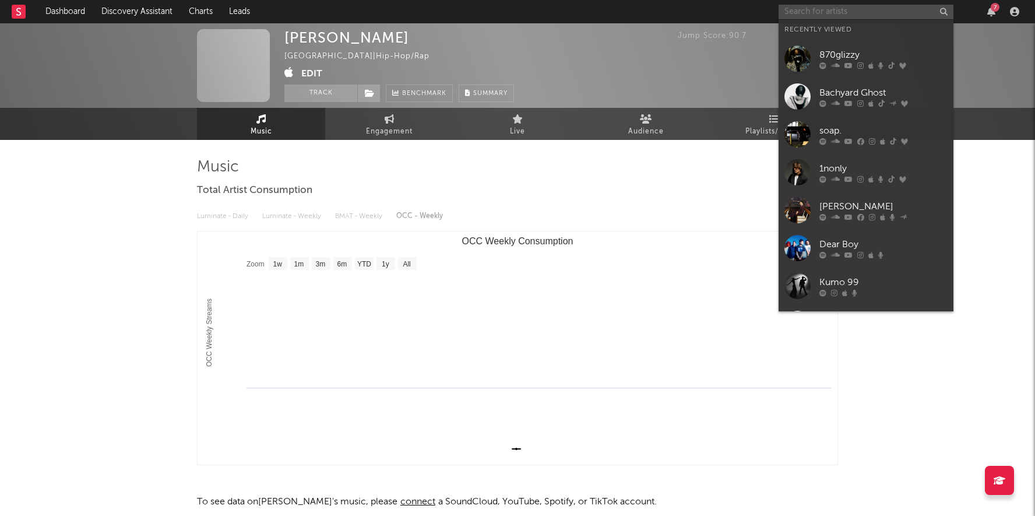
paste input "[PERSON_NAME]"
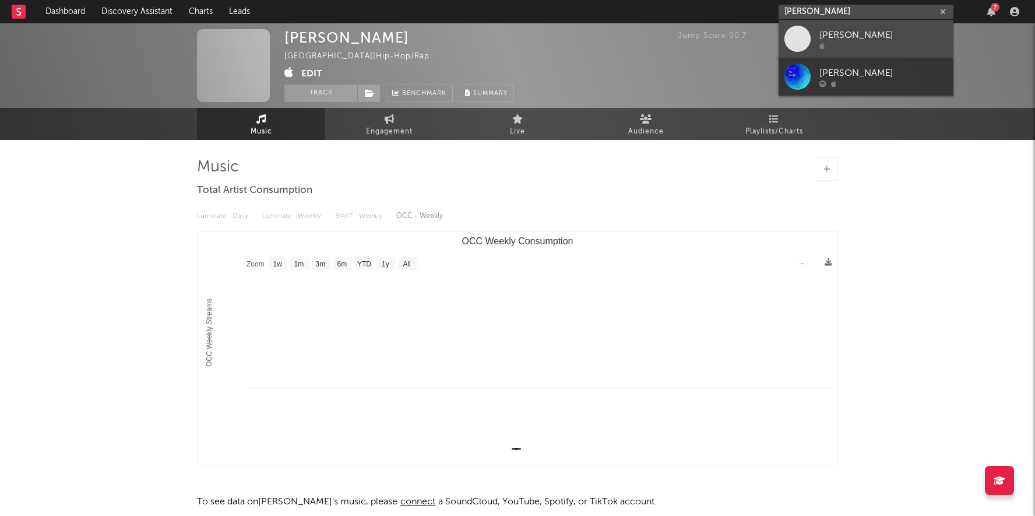
type input "[PERSON_NAME]"
click at [800, 36] on span at bounding box center [798, 39] width 26 height 26
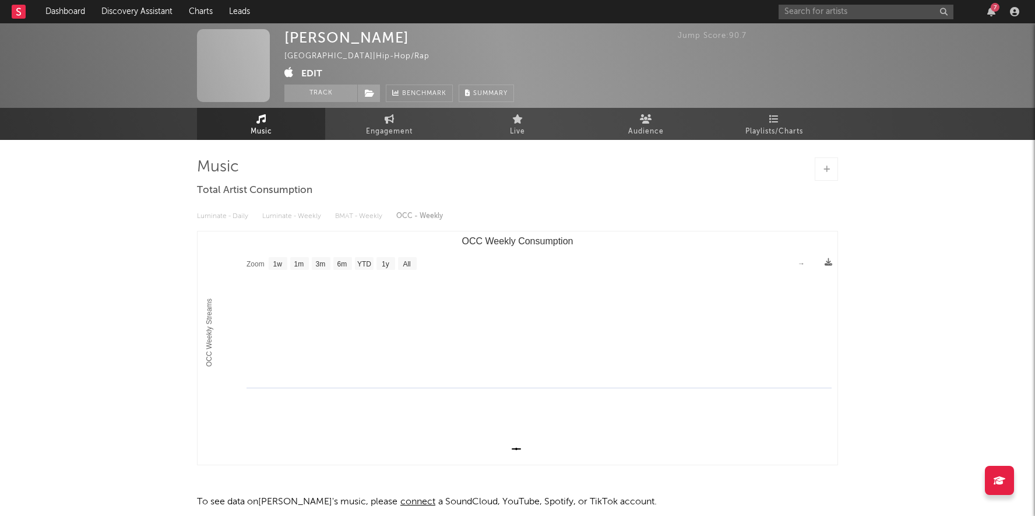
scroll to position [55, 0]
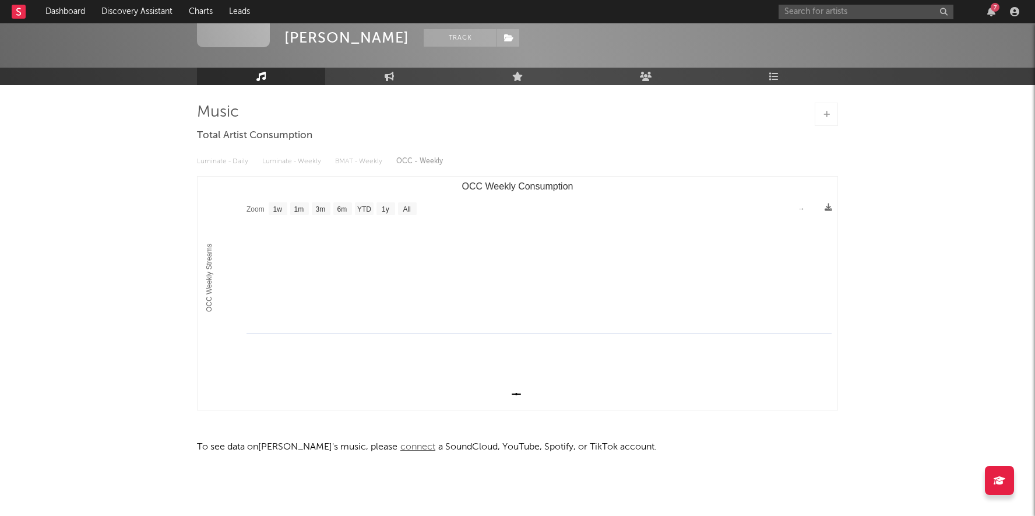
click at [401, 448] on span "connect" at bounding box center [418, 446] width 41 height 9
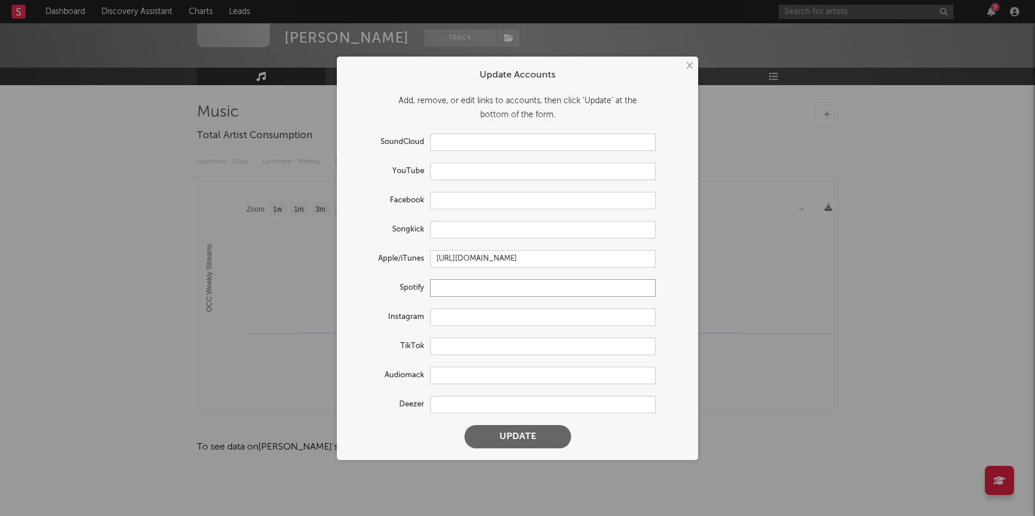
click at [469, 288] on input "text" at bounding box center [543, 287] width 226 height 17
paste input "[URL][DOMAIN_NAME]"
type input "[URL][DOMAIN_NAME]"
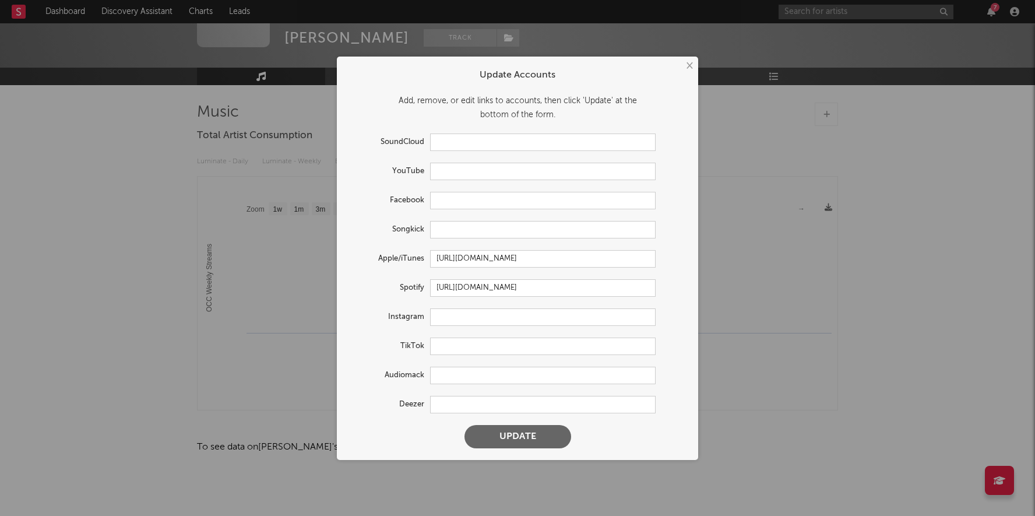
click at [519, 434] on button "Update" at bounding box center [518, 436] width 107 height 23
click at [519, 434] on div at bounding box center [518, 437] width 37 height 12
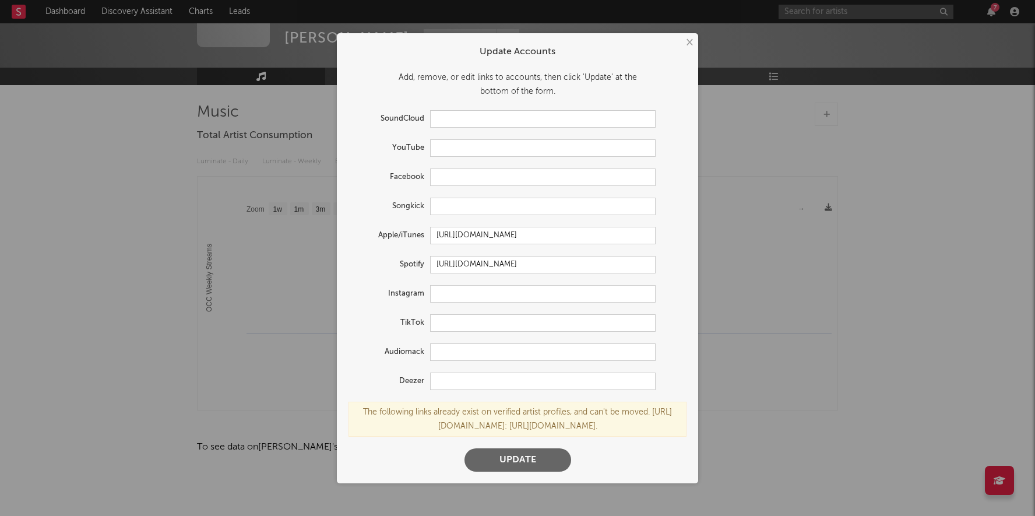
click at [712, 315] on div "× Update Accounts Add, remove, or edit links to accounts, then click 'Update' a…" at bounding box center [517, 258] width 1035 height 516
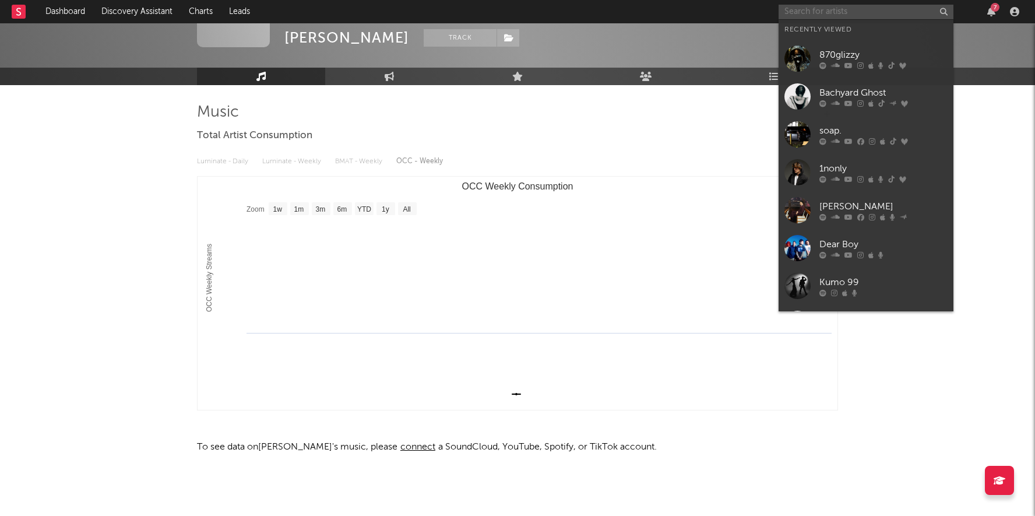
click at [834, 10] on input "text" at bounding box center [866, 12] width 175 height 15
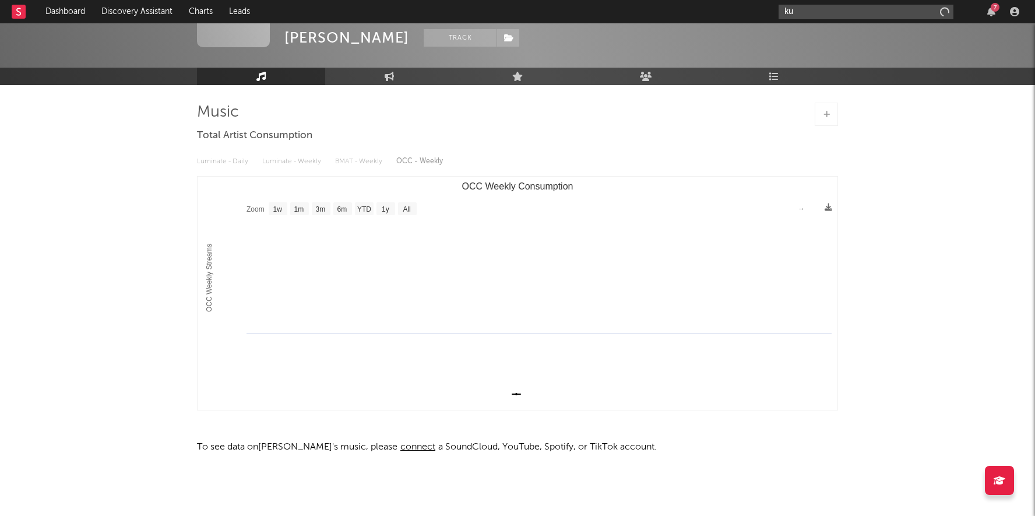
type input "k"
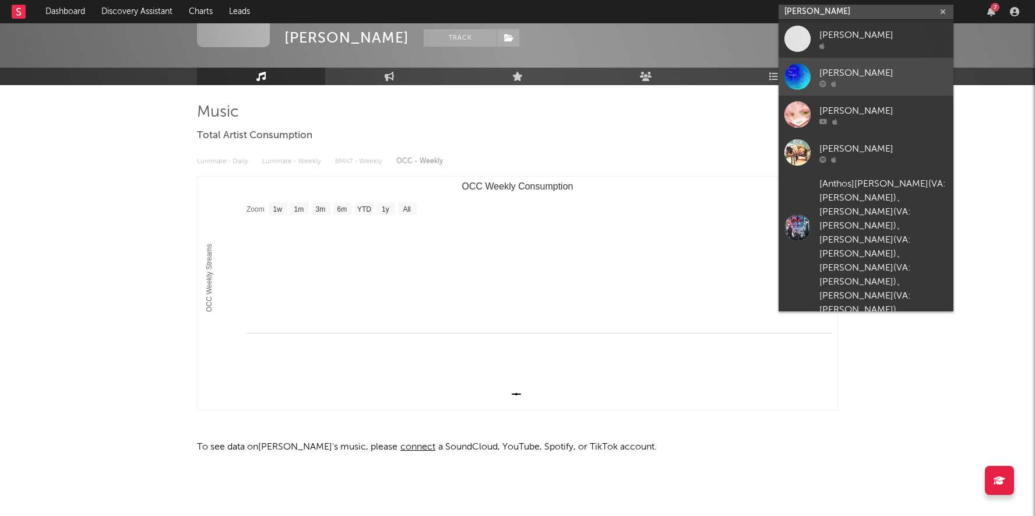
type input "[PERSON_NAME]"
click at [806, 70] on div at bounding box center [798, 77] width 26 height 26
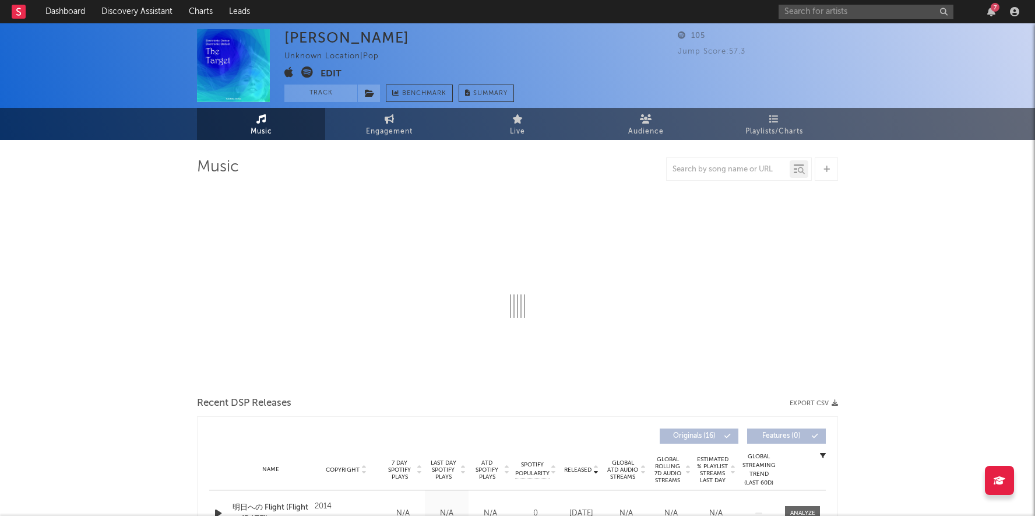
select select "6m"
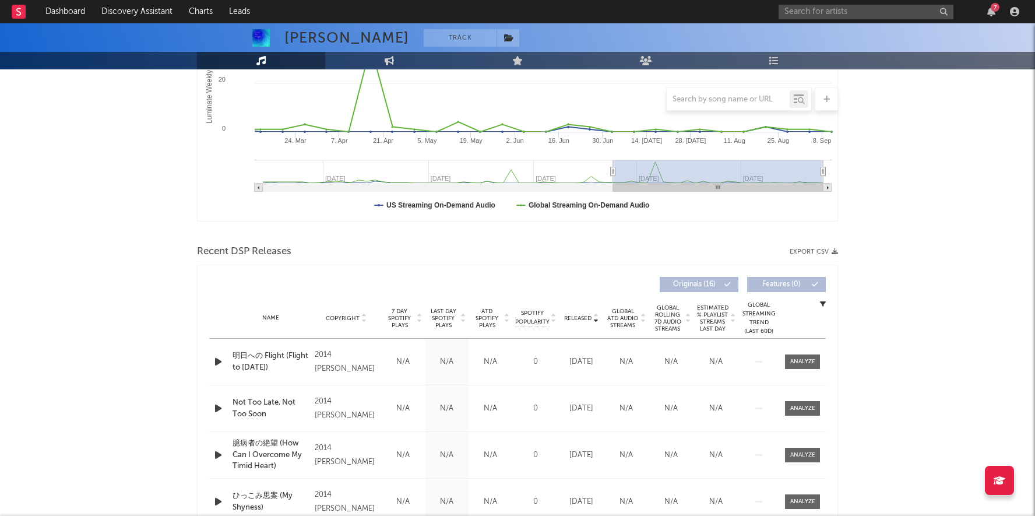
scroll to position [244, 0]
click at [891, 16] on input "text" at bounding box center [866, 12] width 175 height 15
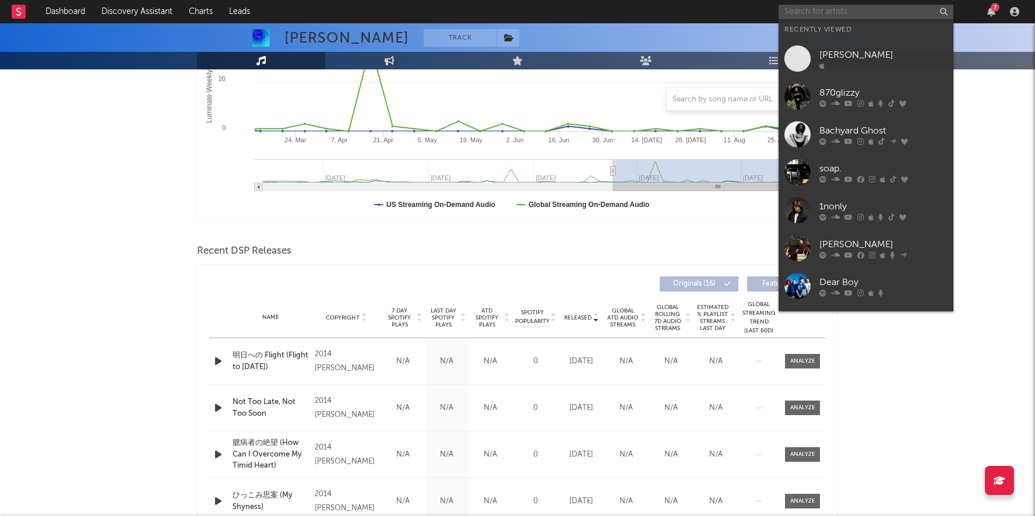
paste input "[PERSON_NAME]"
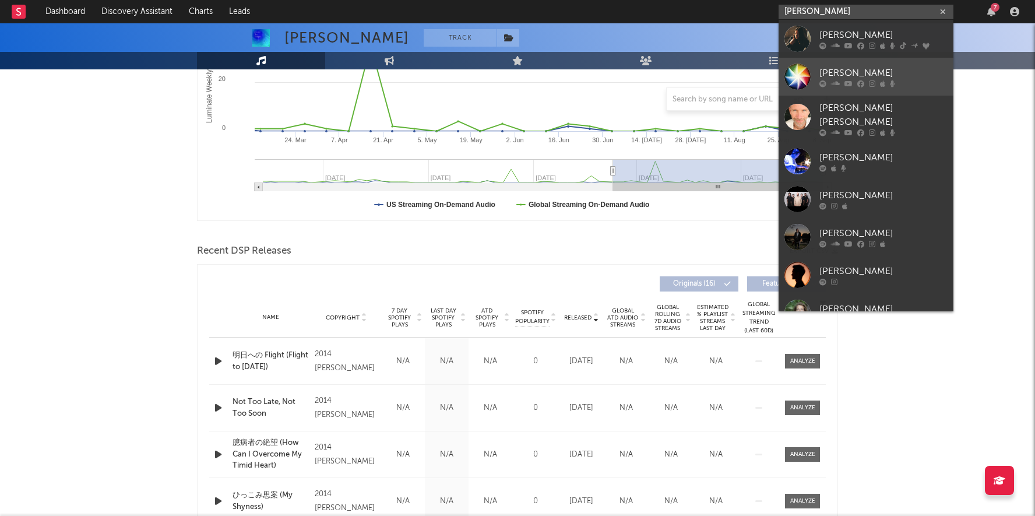
type input "[PERSON_NAME]"
click at [838, 66] on div "[PERSON_NAME]" at bounding box center [884, 73] width 128 height 14
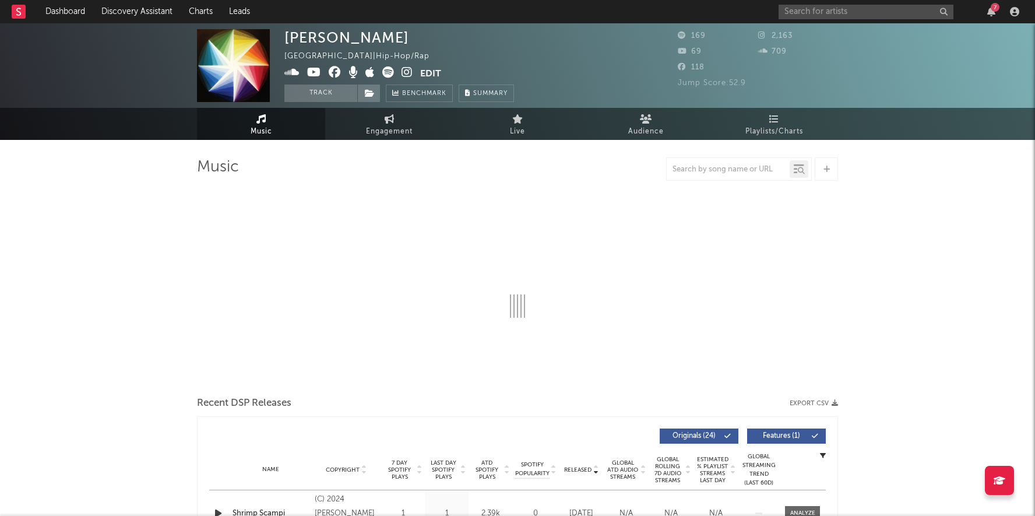
select select "1w"
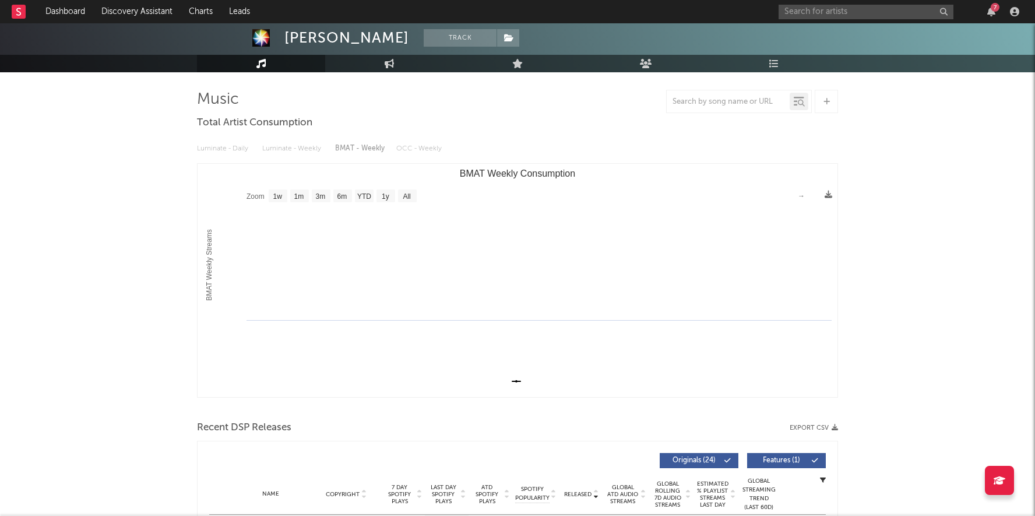
scroll to position [71, 0]
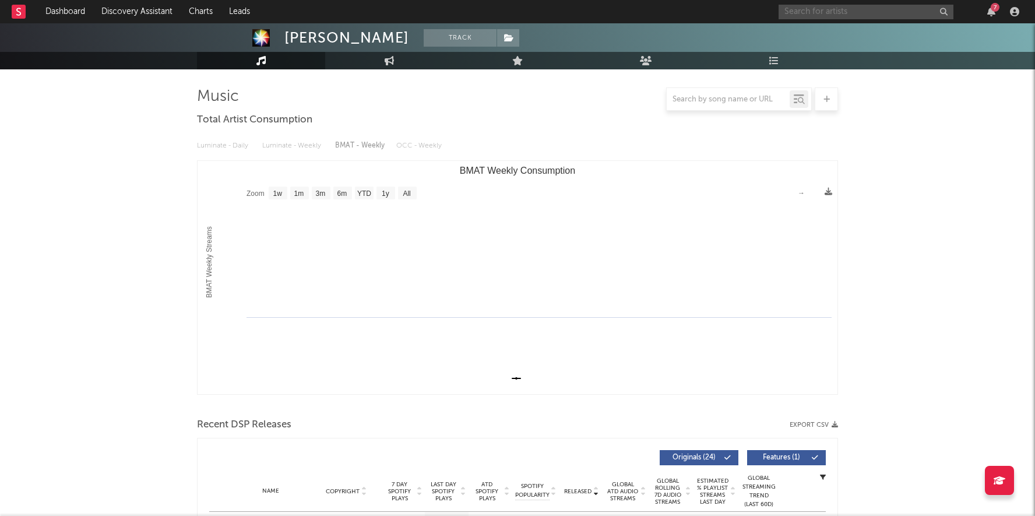
click at [810, 8] on input "text" at bounding box center [866, 12] width 175 height 15
type input "ORB"
click at [885, 15] on input "ORB" at bounding box center [866, 12] width 175 height 15
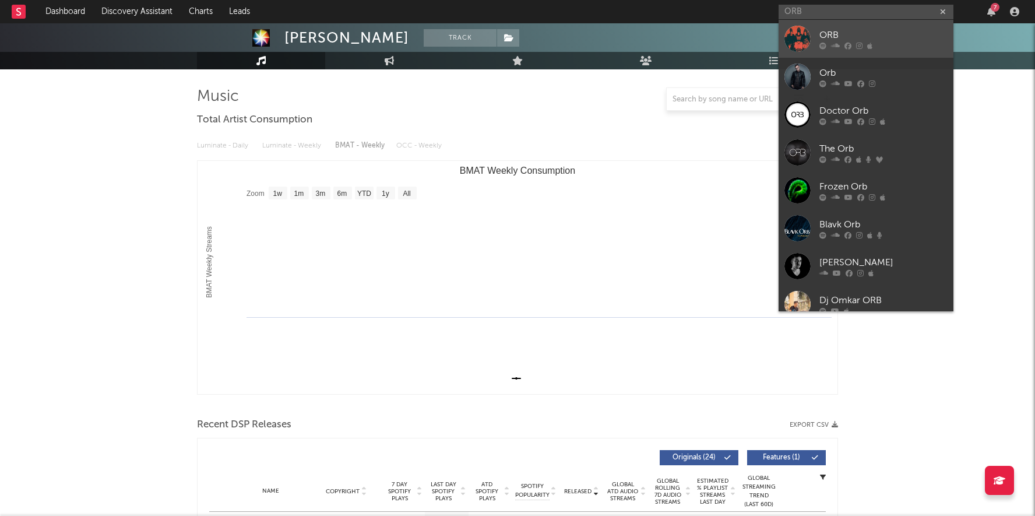
click at [794, 34] on div at bounding box center [798, 39] width 26 height 26
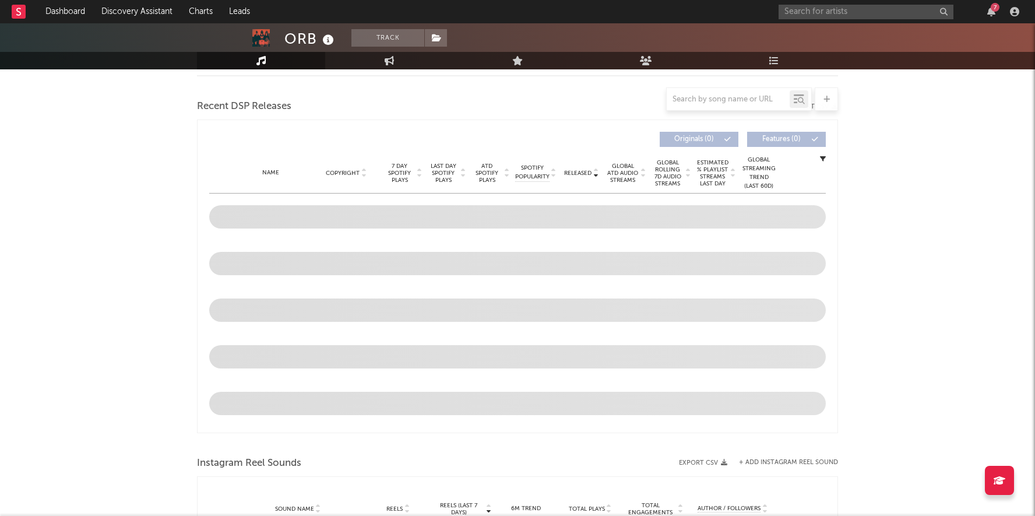
select select "1w"
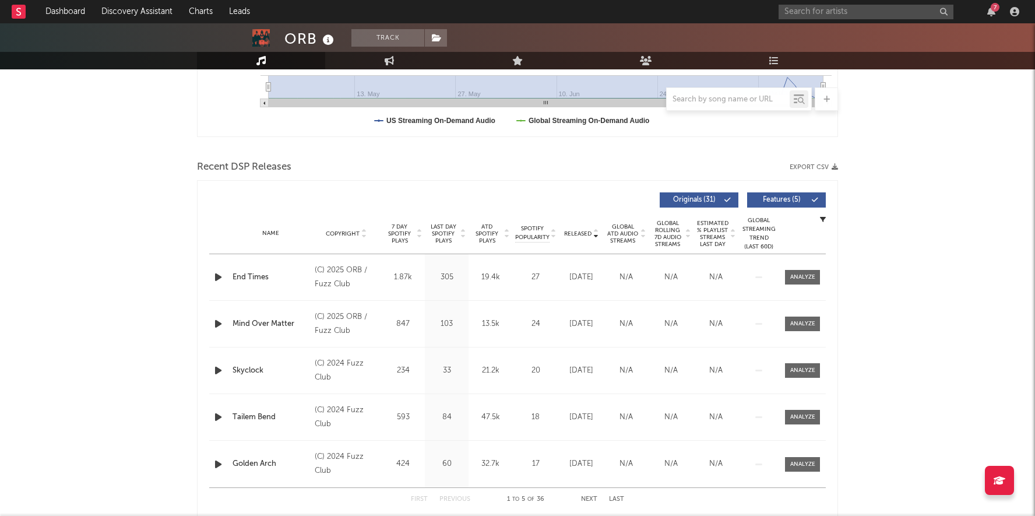
scroll to position [341, 0]
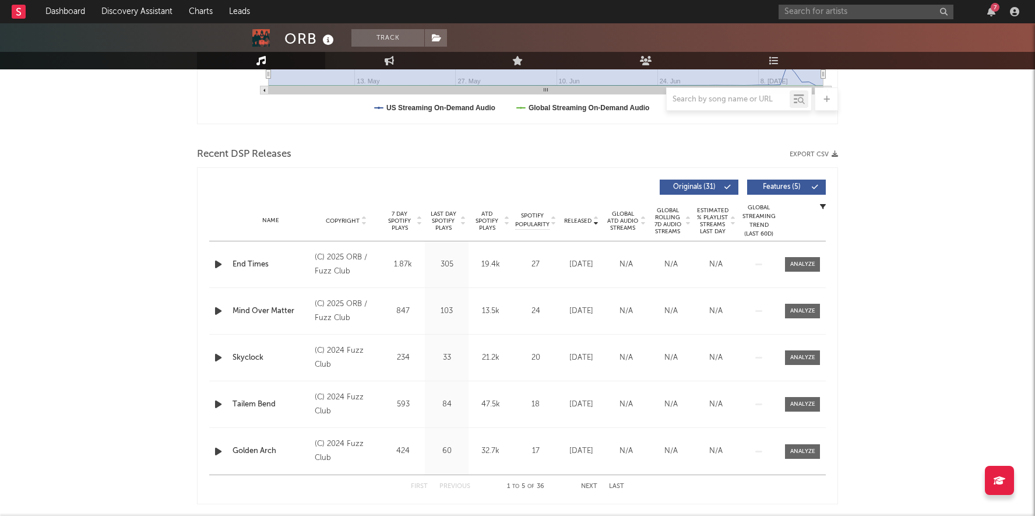
click at [572, 219] on span "Released" at bounding box center [577, 220] width 27 height 7
drag, startPoint x: 354, startPoint y: 273, endPoint x: 312, endPoint y: 272, distance: 42.0
click at [312, 272] on div "Copyright (C) 2025 ORB / Fuzz Club" at bounding box center [346, 265] width 69 height 28
copy div "Fuzz Club"
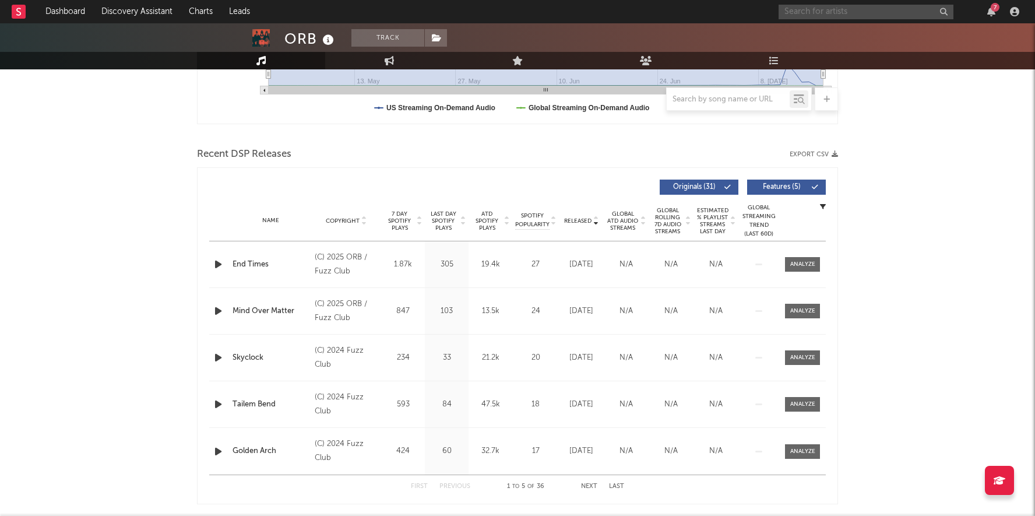
click at [853, 5] on input "text" at bounding box center [866, 12] width 175 height 15
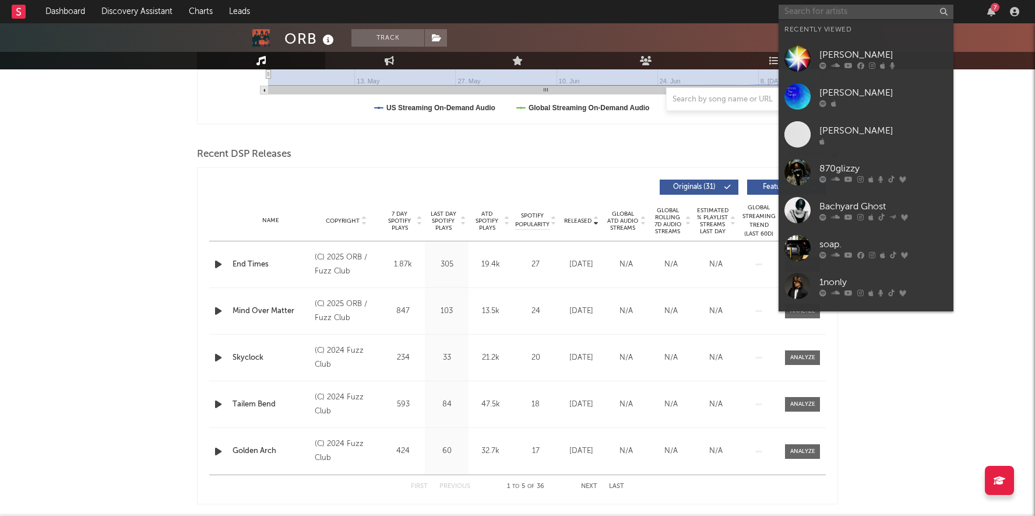
paste input "MIEN"
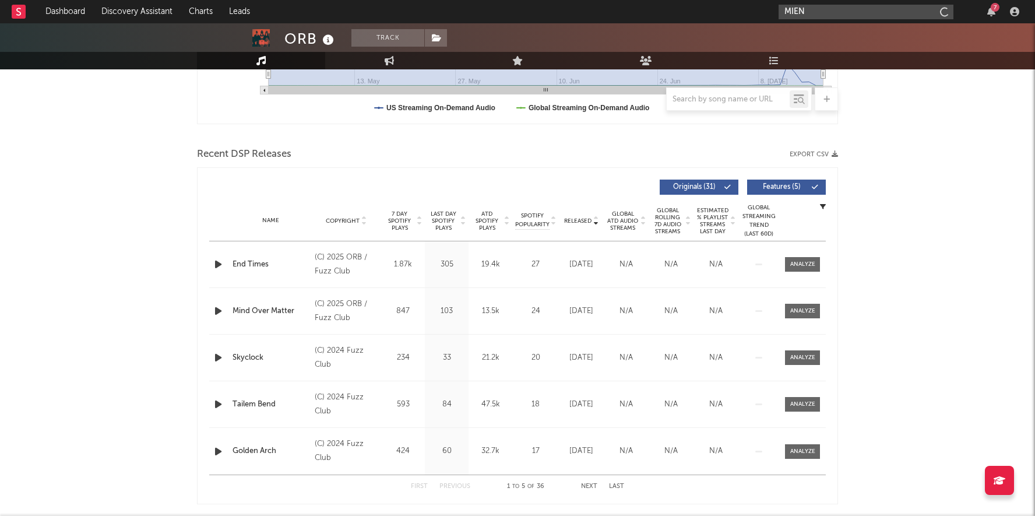
type input "MIEN"
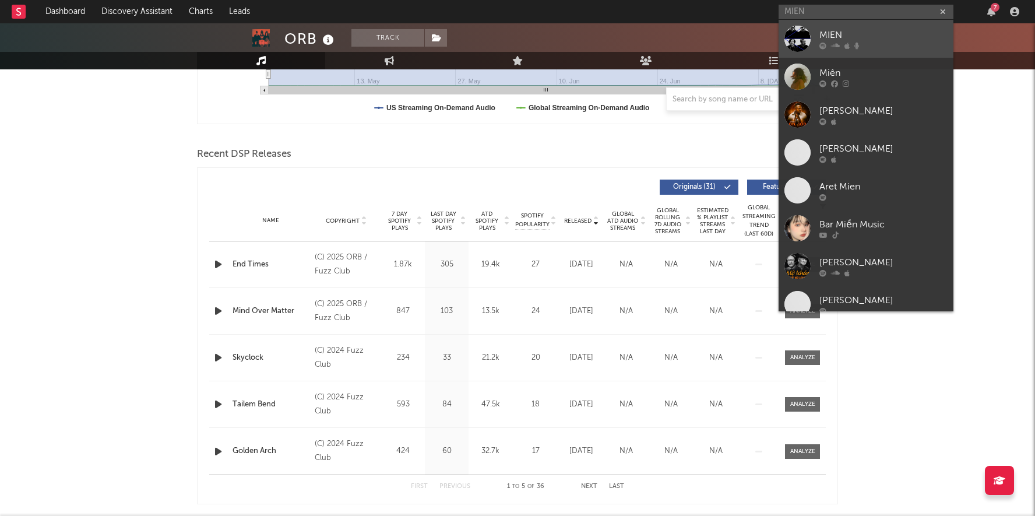
click at [800, 39] on div at bounding box center [798, 39] width 26 height 26
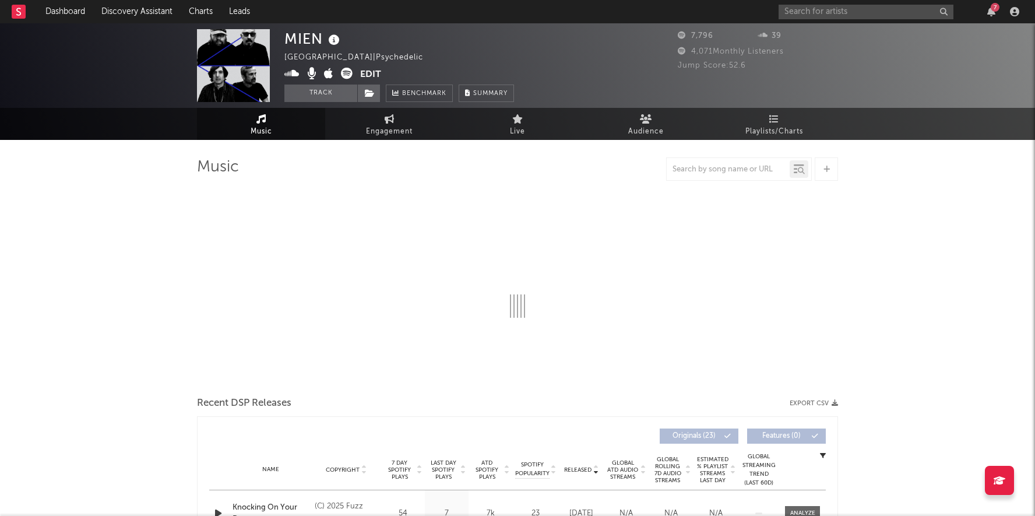
select select "1w"
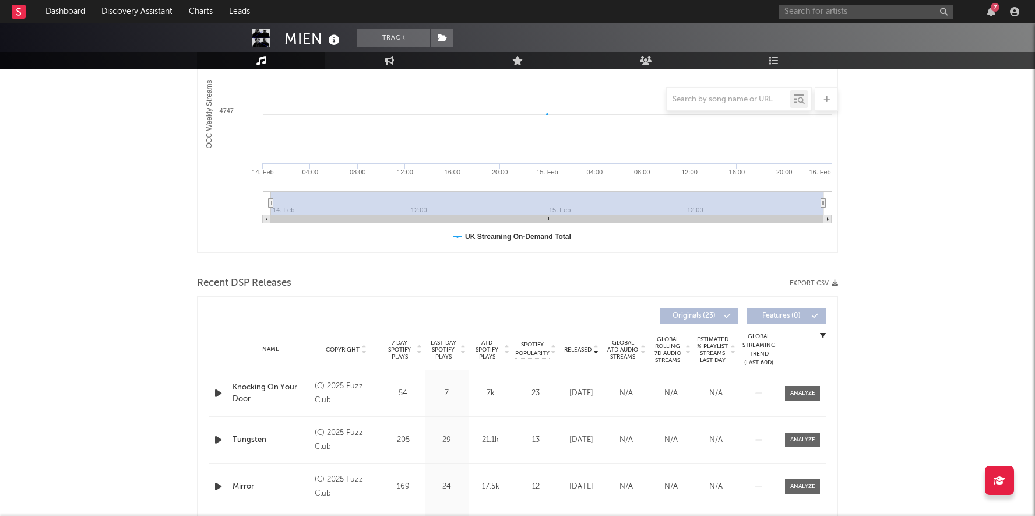
scroll to position [215, 0]
click at [817, 16] on input "text" at bounding box center [866, 12] width 175 height 15
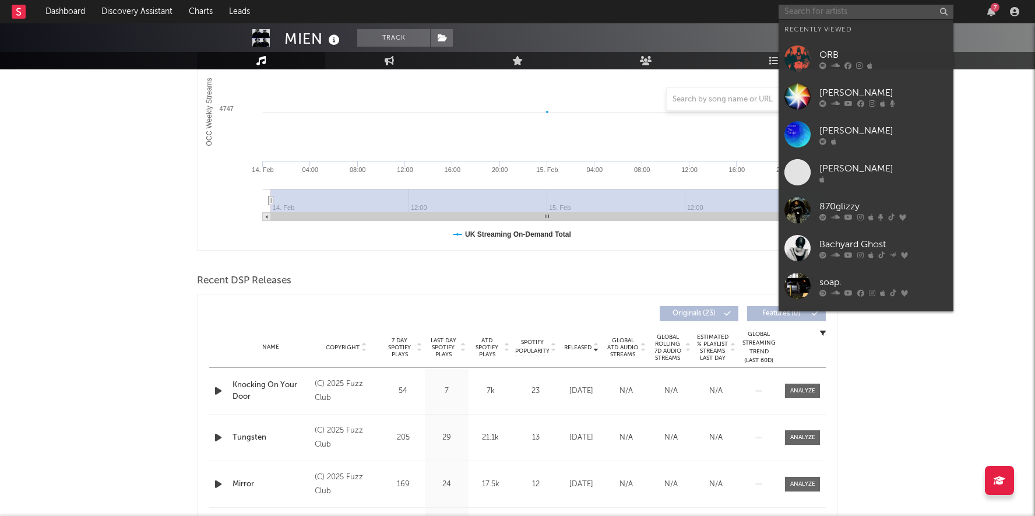
paste input "Skinshape"
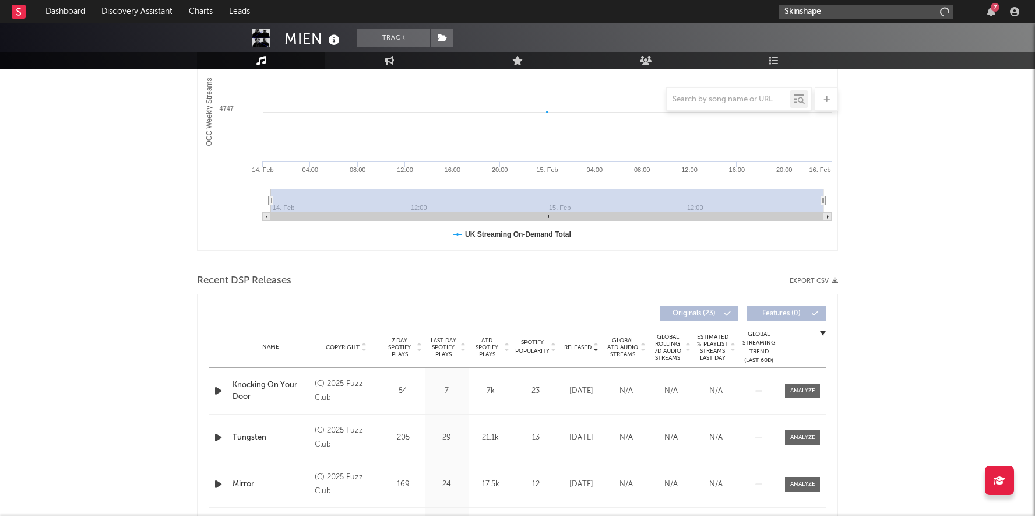
type input "Skinshape"
click at [824, 12] on input "Skinshape" at bounding box center [866, 12] width 175 height 15
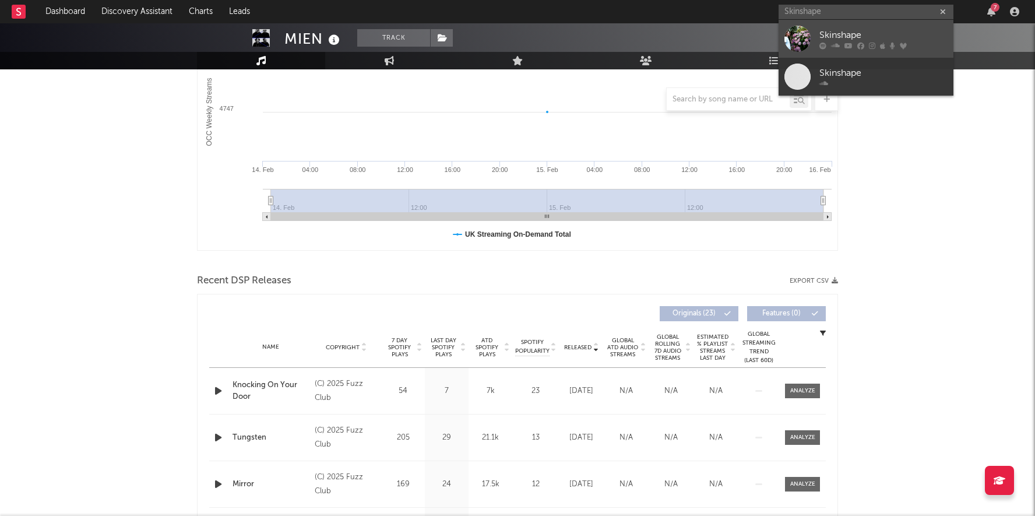
click at [807, 37] on div at bounding box center [798, 39] width 26 height 26
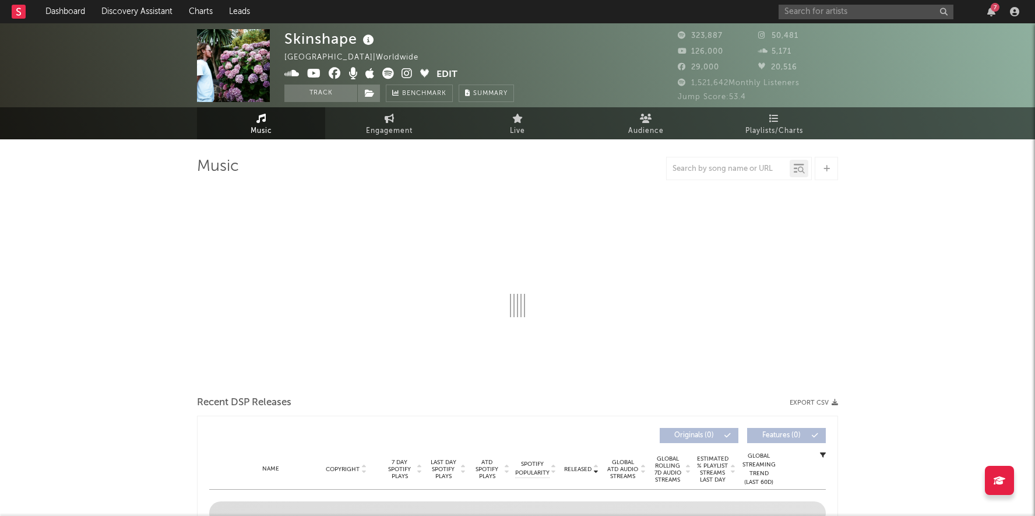
select select "6m"
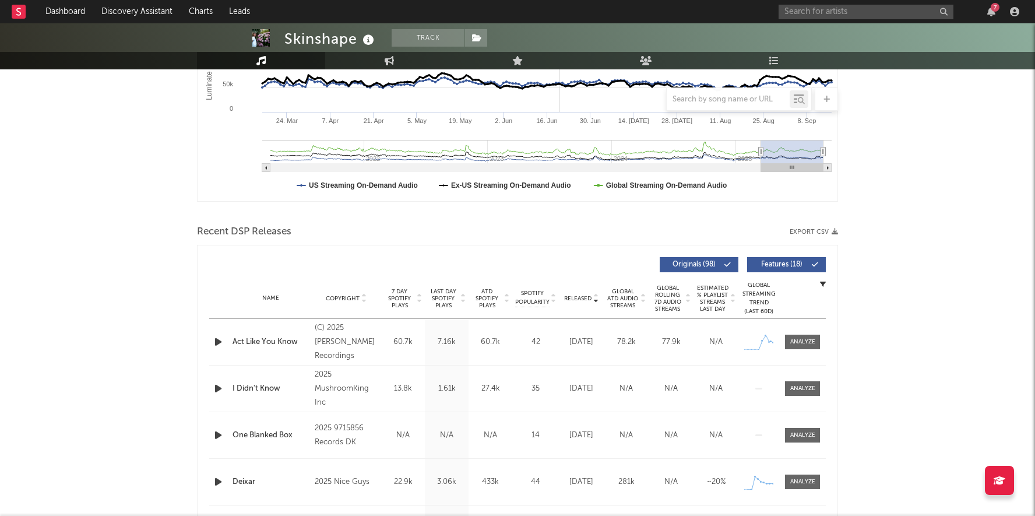
scroll to position [264, 0]
click at [583, 296] on span "Released" at bounding box center [577, 297] width 27 height 7
drag, startPoint x: 357, startPoint y: 345, endPoint x: 348, endPoint y: 339, distance: 11.0
click at [348, 339] on div "(C) 2025 [PERSON_NAME] Recordings" at bounding box center [347, 342] width 64 height 42
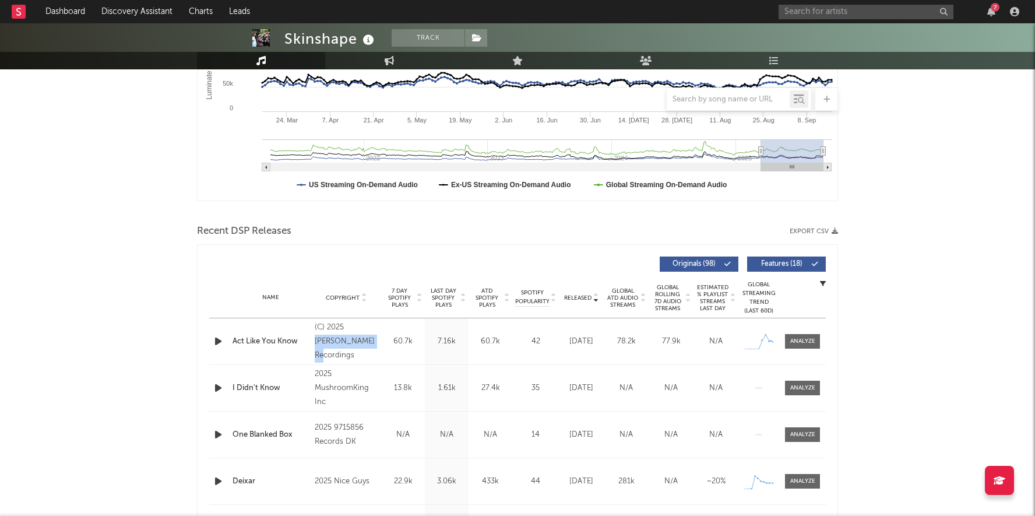
copy div "[PERSON_NAME] Recordings"
click at [834, 10] on input "text" at bounding box center [866, 12] width 175 height 15
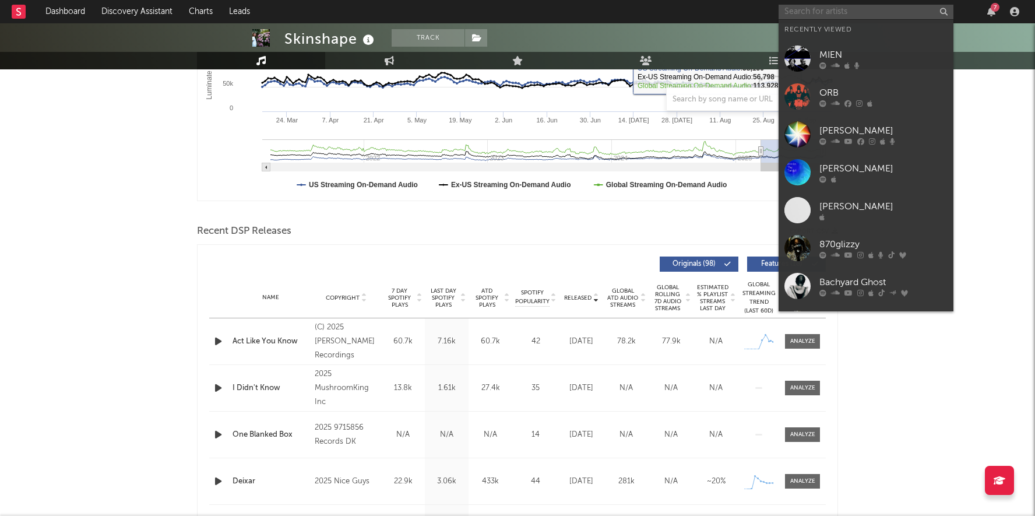
paste input "Sons of [GEOGRAPHIC_DATA]"
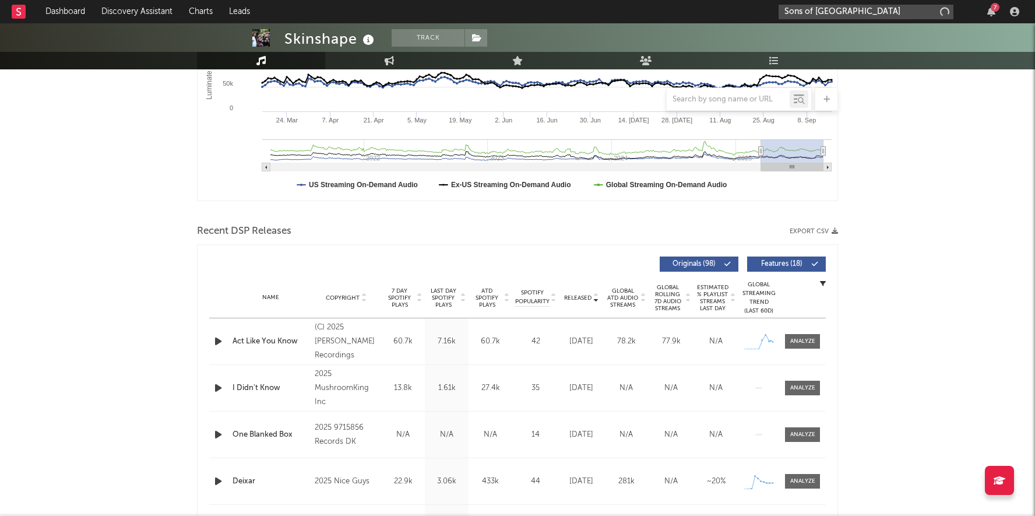
type input "Sons of [GEOGRAPHIC_DATA]"
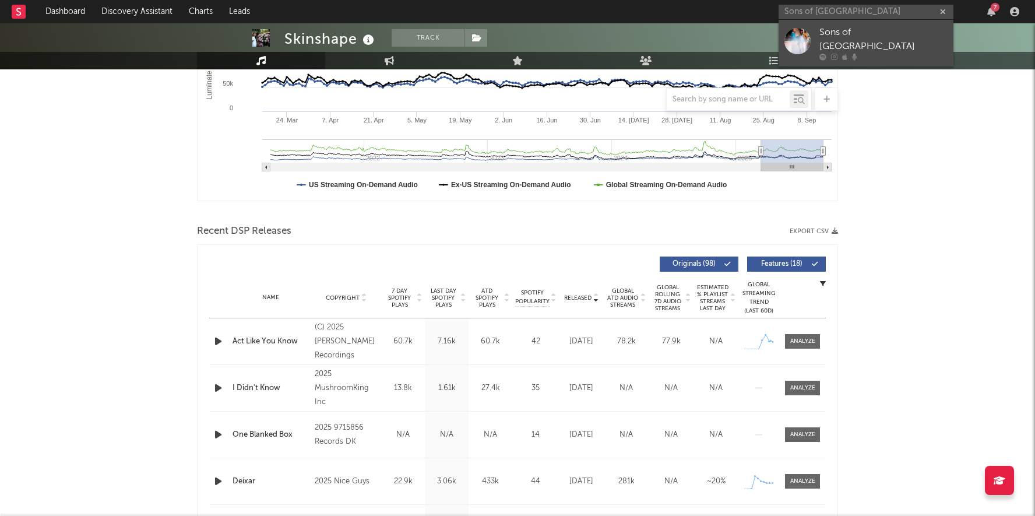
click at [832, 31] on div "Sons of [GEOGRAPHIC_DATA]" at bounding box center [884, 40] width 128 height 28
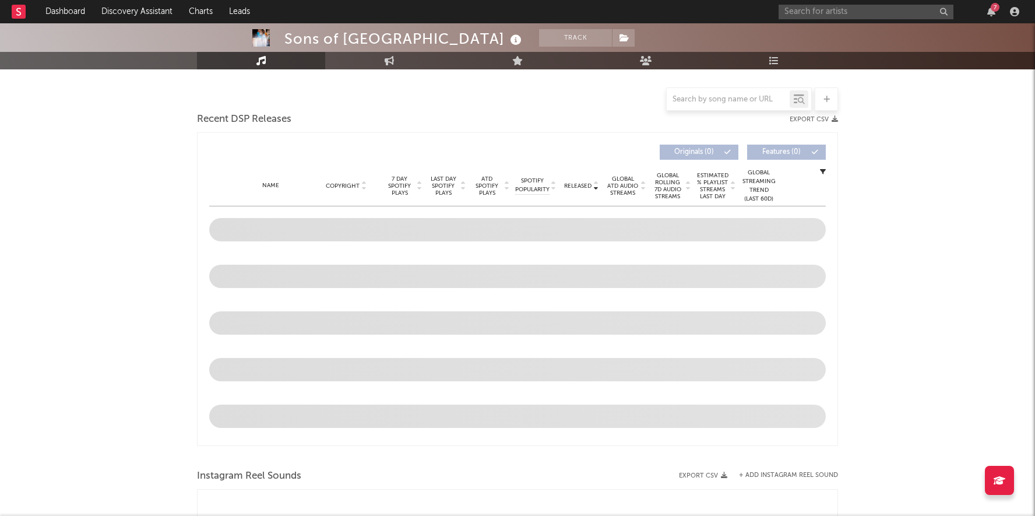
scroll to position [376, 0]
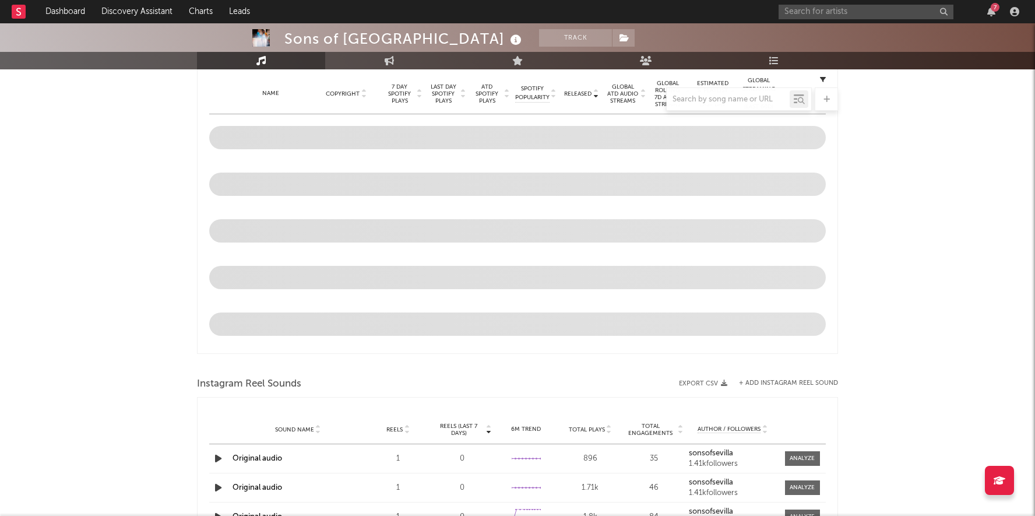
select select "1w"
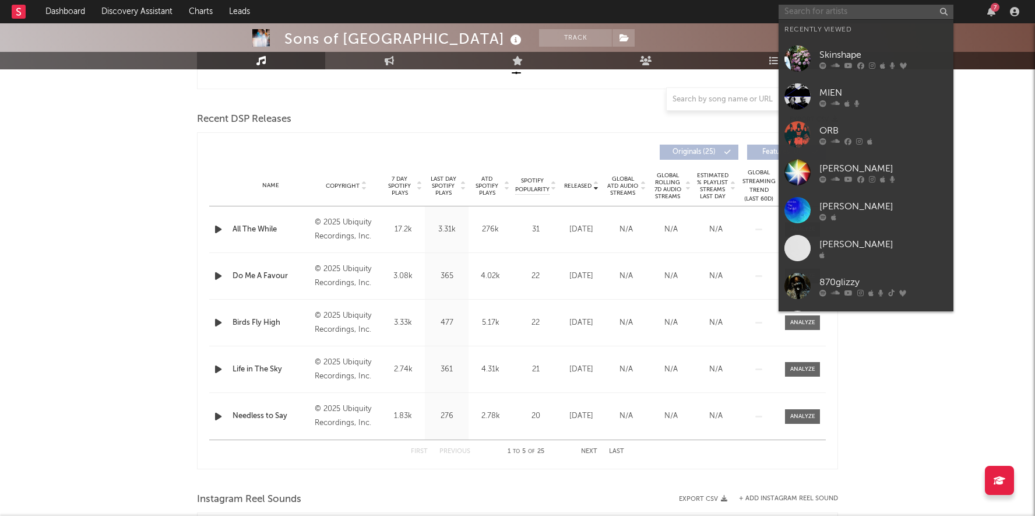
click at [842, 17] on input "text" at bounding box center [866, 12] width 175 height 15
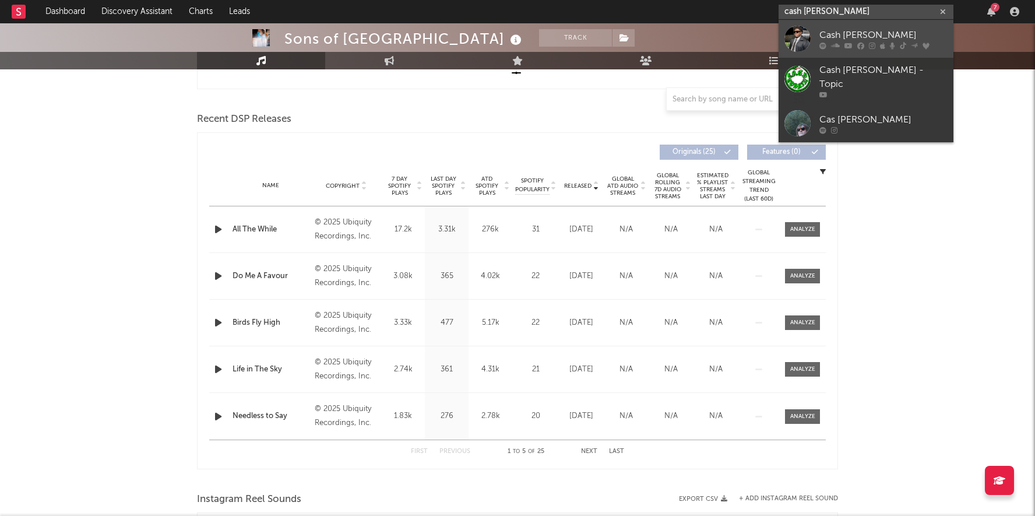
type input "cash [PERSON_NAME]"
click at [814, 38] on link "Cash [PERSON_NAME]" at bounding box center [866, 39] width 175 height 38
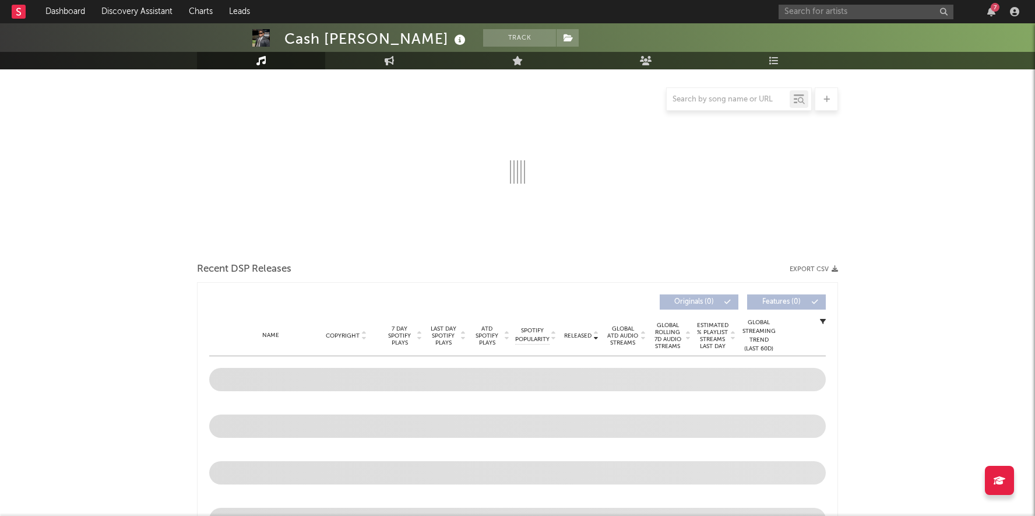
select select "6m"
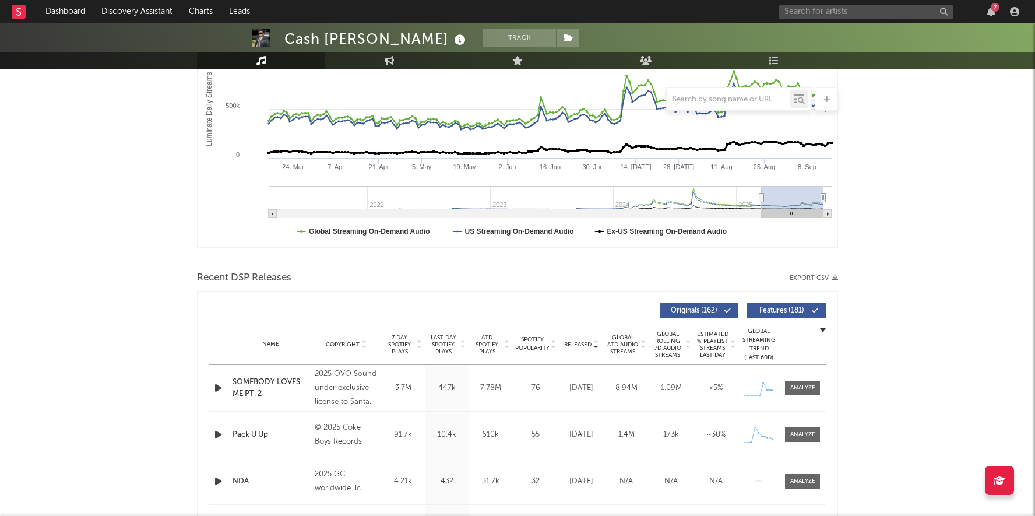
scroll to position [154, 0]
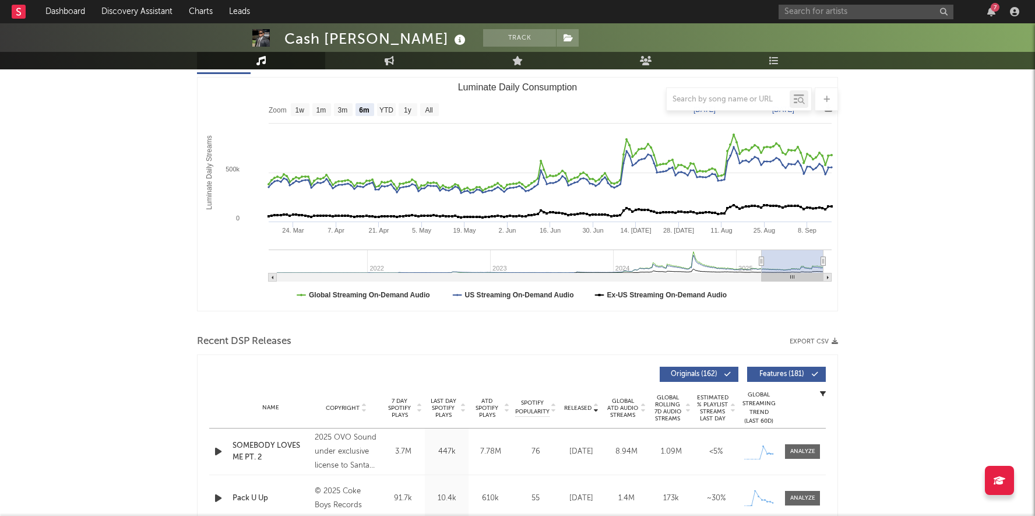
click at [581, 409] on span "Released" at bounding box center [577, 408] width 27 height 7
click at [581, 408] on span "Released" at bounding box center [577, 408] width 27 height 7
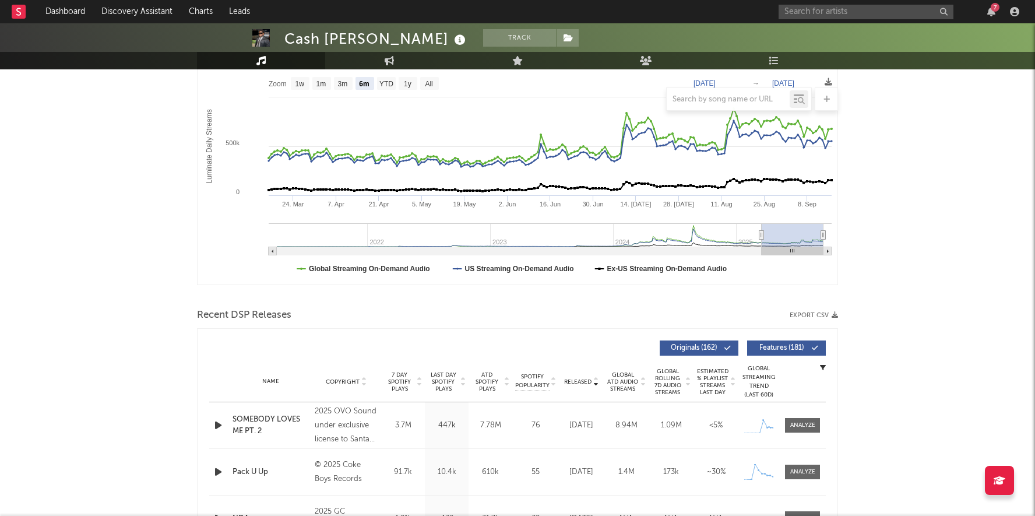
scroll to position [186, 0]
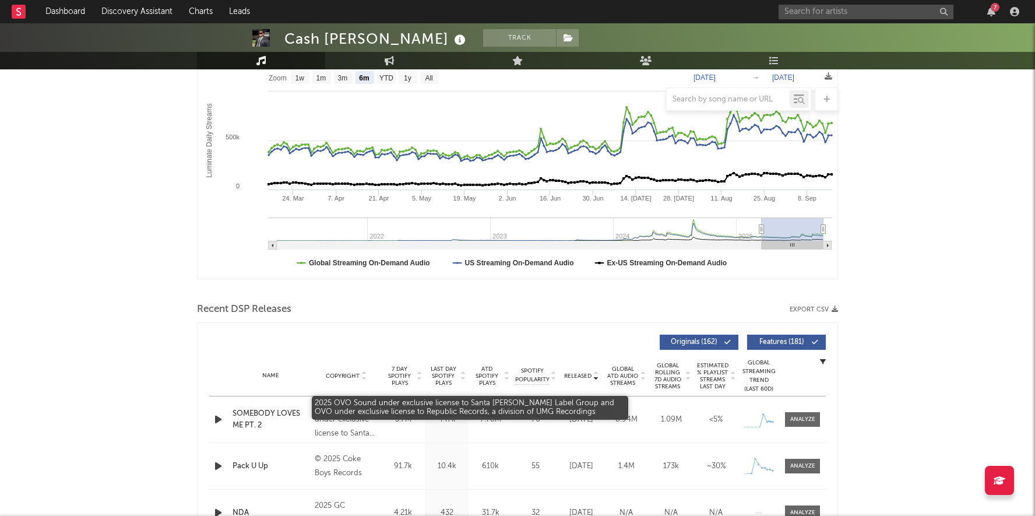
click at [361, 428] on div "2025 OVO Sound under exclusive license to Santa [PERSON_NAME] Label Group and O…" at bounding box center [347, 420] width 64 height 42
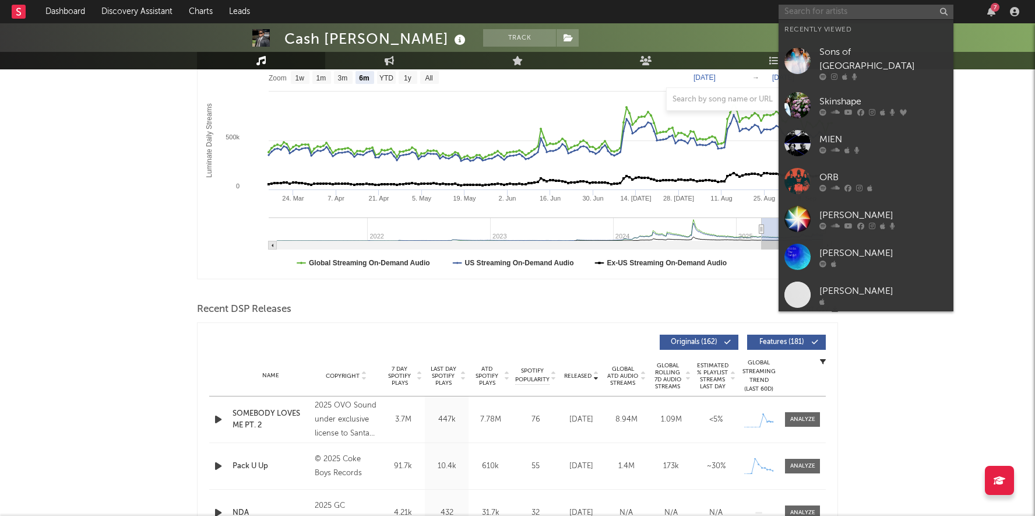
click at [813, 9] on input "text" at bounding box center [866, 12] width 175 height 15
paste input "[PERSON_NAME]"
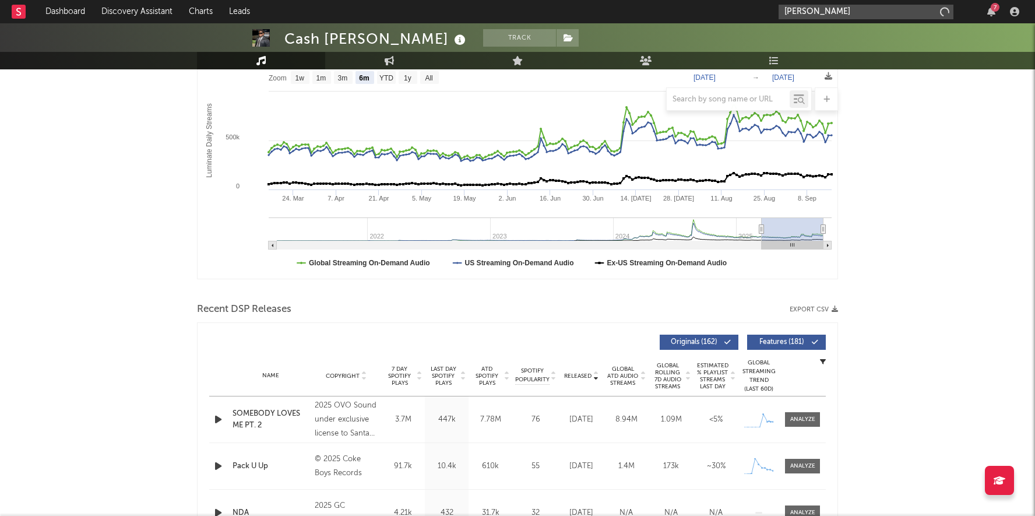
type input "[PERSON_NAME]"
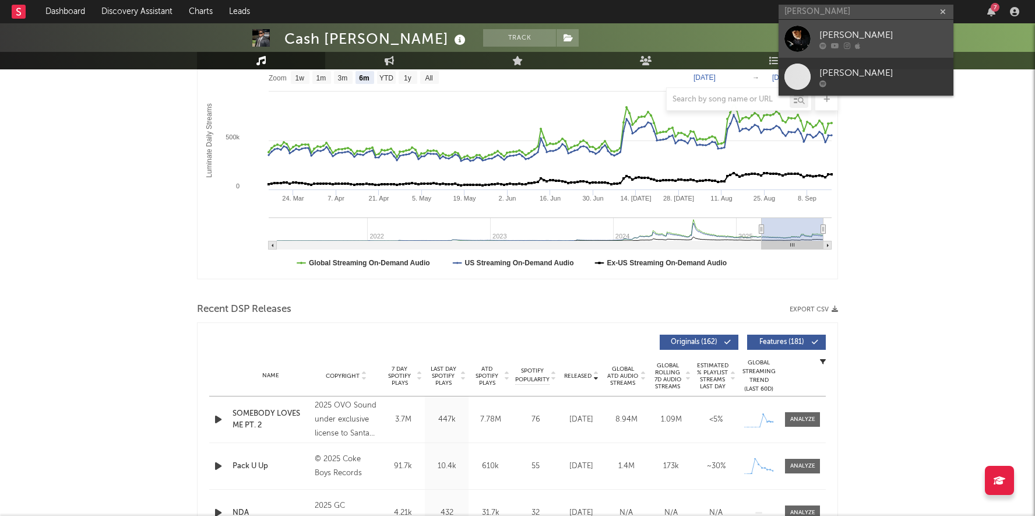
click at [816, 33] on link "[PERSON_NAME]" at bounding box center [866, 39] width 175 height 38
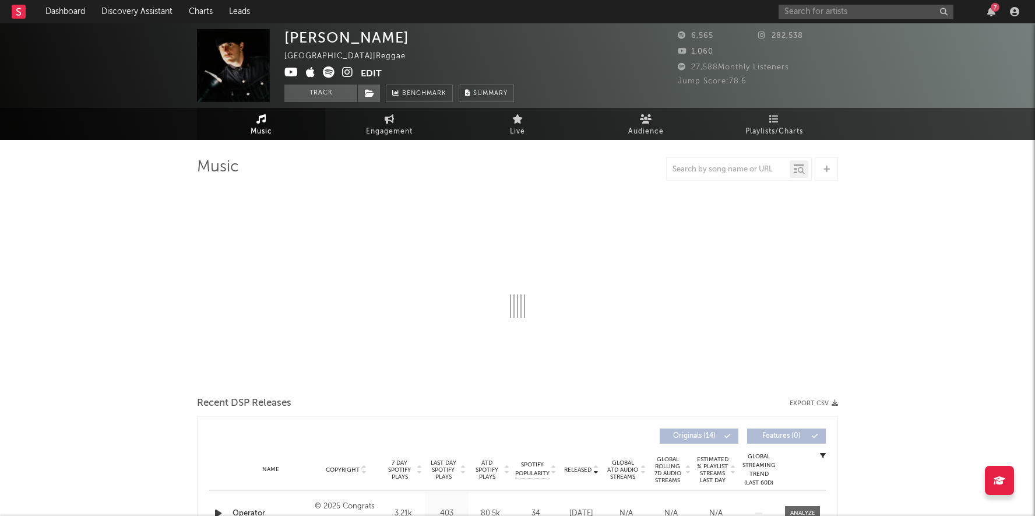
select select "1w"
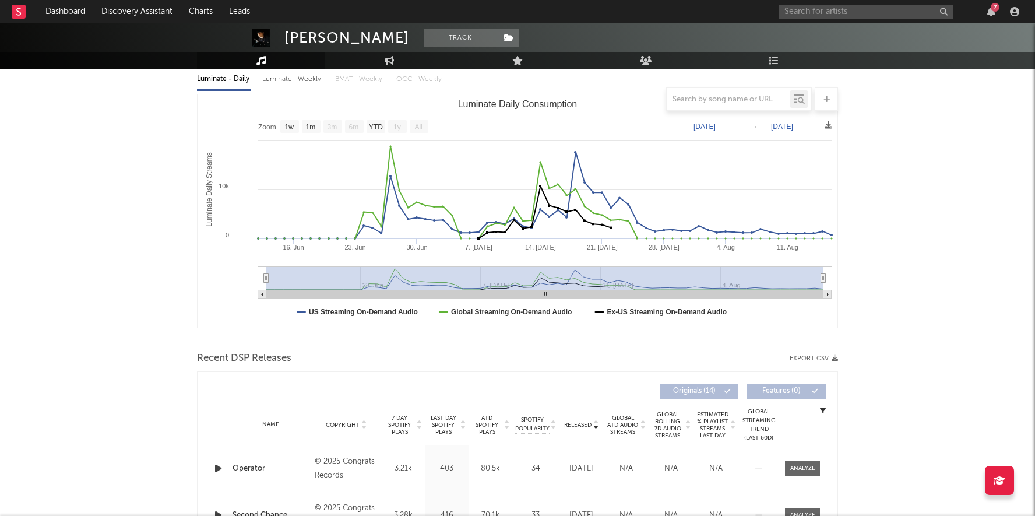
scroll to position [121, 0]
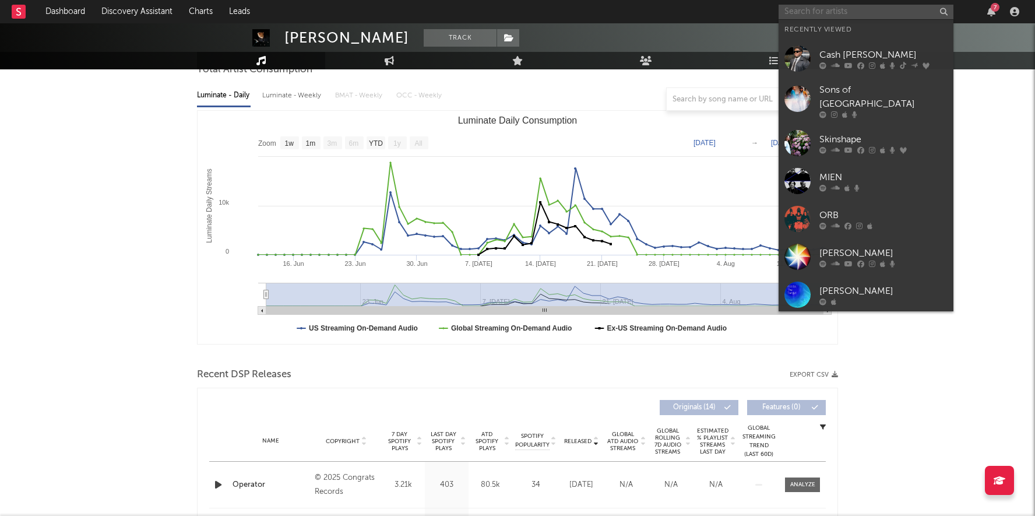
click at [859, 16] on input "text" at bounding box center [866, 12] width 175 height 15
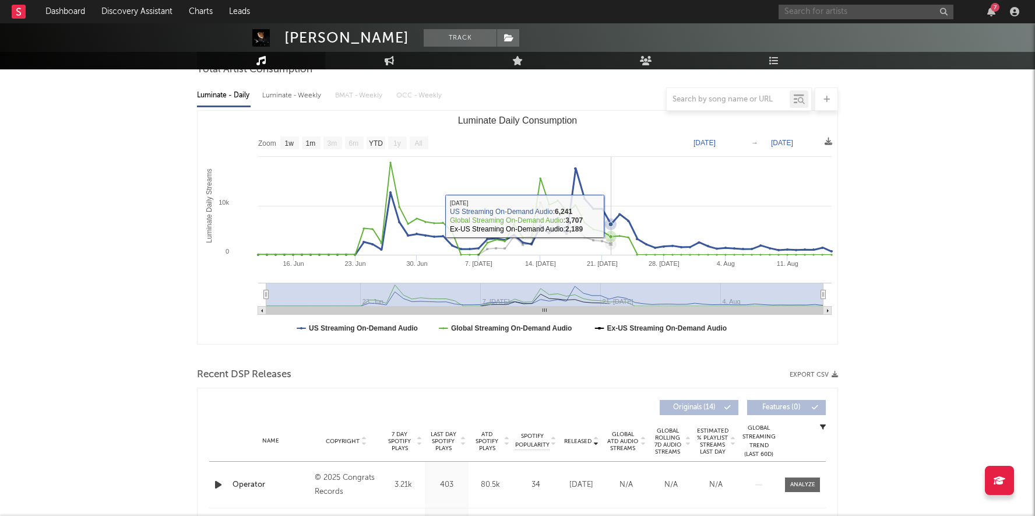
scroll to position [304, 0]
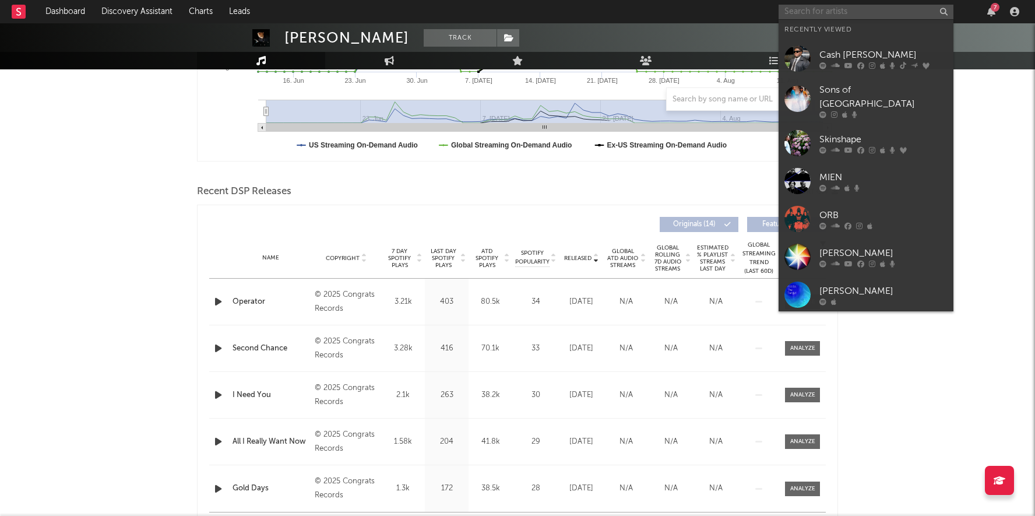
paste input "Easy Honey"
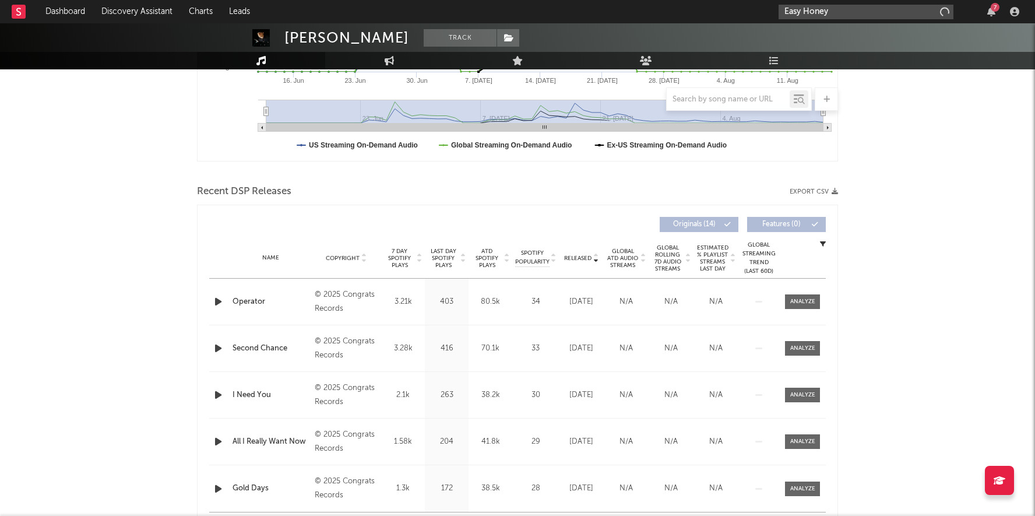
type input "Easy Honey"
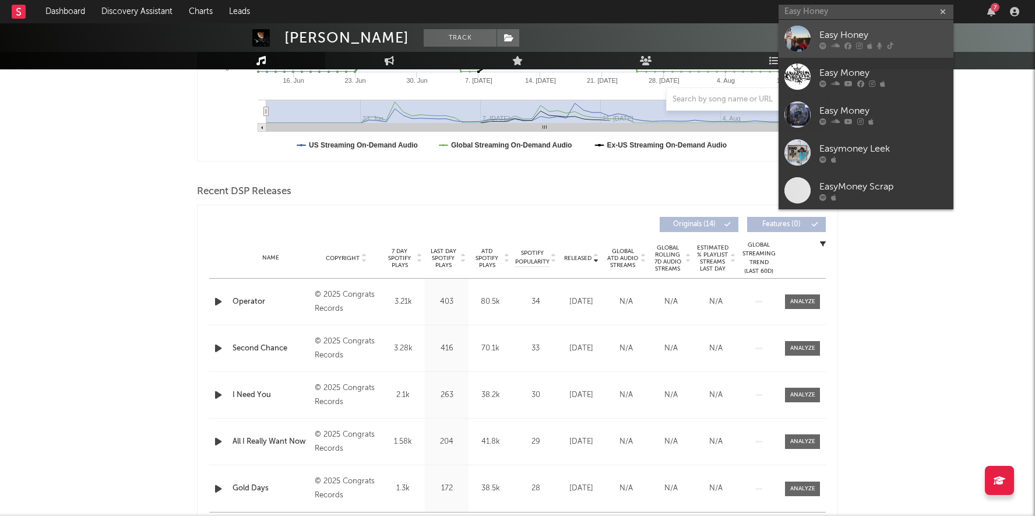
click at [874, 39] on div "Easy Honey" at bounding box center [884, 35] width 128 height 14
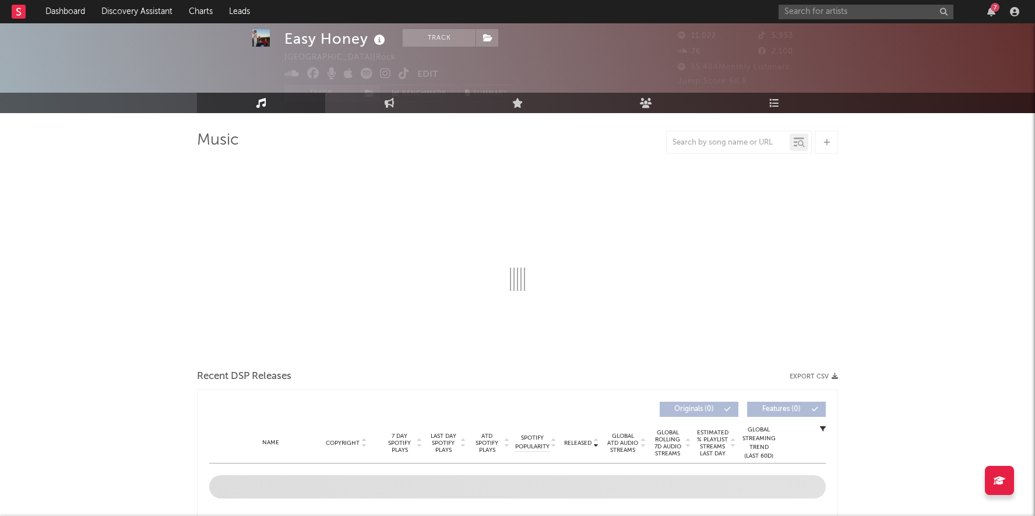
scroll to position [27, 0]
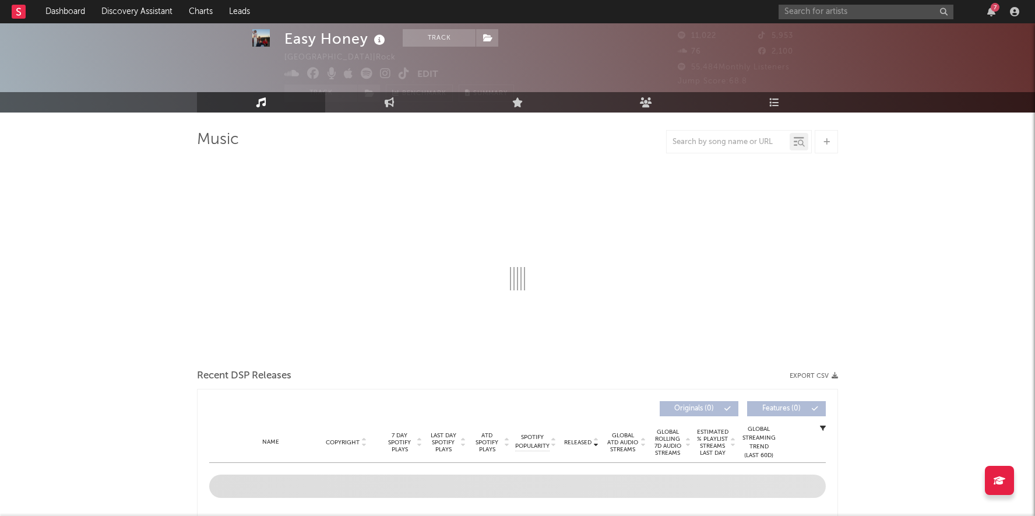
select select "6m"
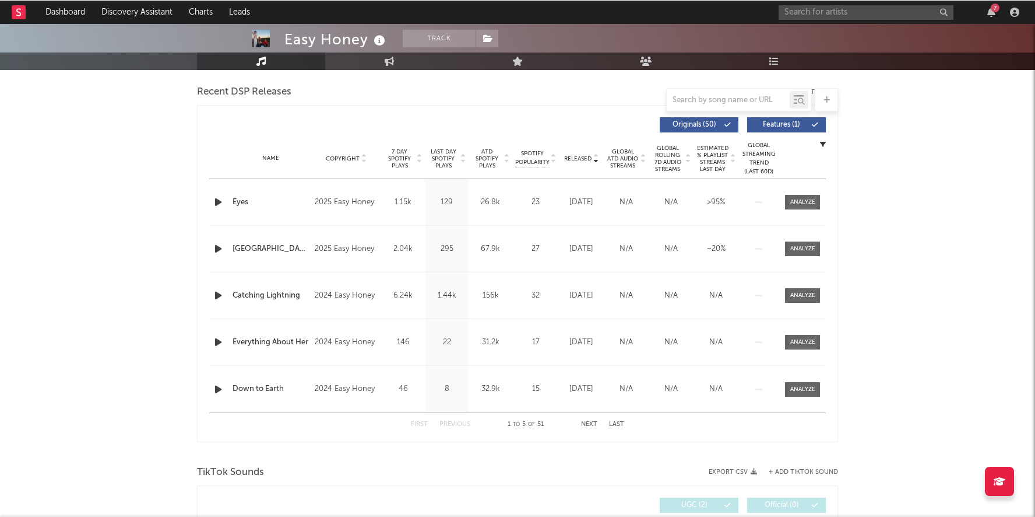
scroll to position [406, 0]
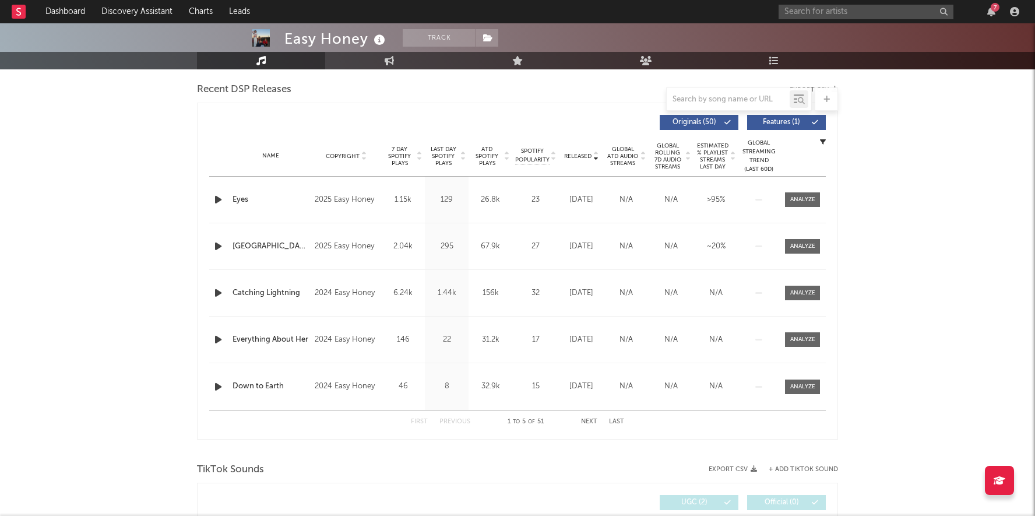
click at [583, 155] on span "Released" at bounding box center [577, 156] width 27 height 7
click at [490, 150] on span "ATD Spotify Plays" at bounding box center [487, 156] width 31 height 21
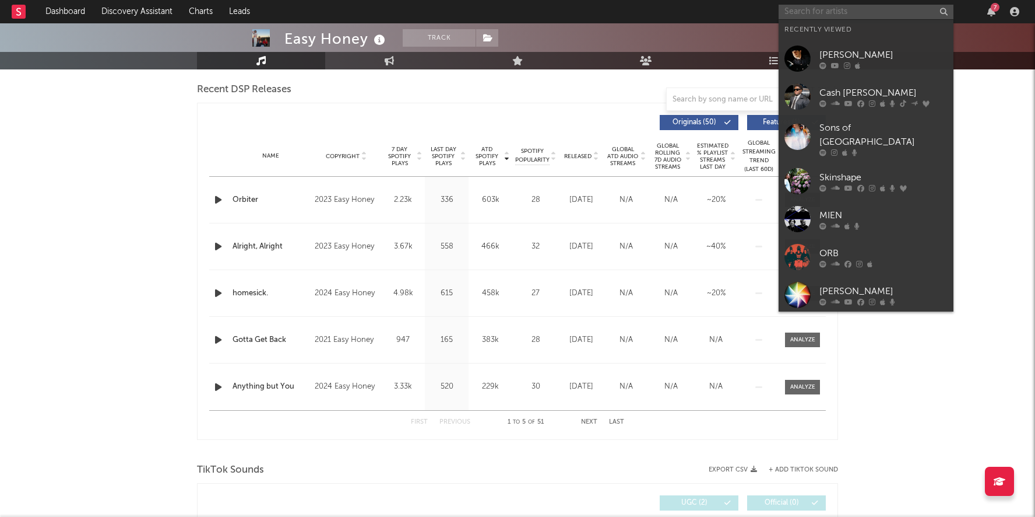
click at [855, 15] on input "text" at bounding box center [866, 12] width 175 height 15
paste input "[PERSON_NAME]"
type input "[PERSON_NAME]"
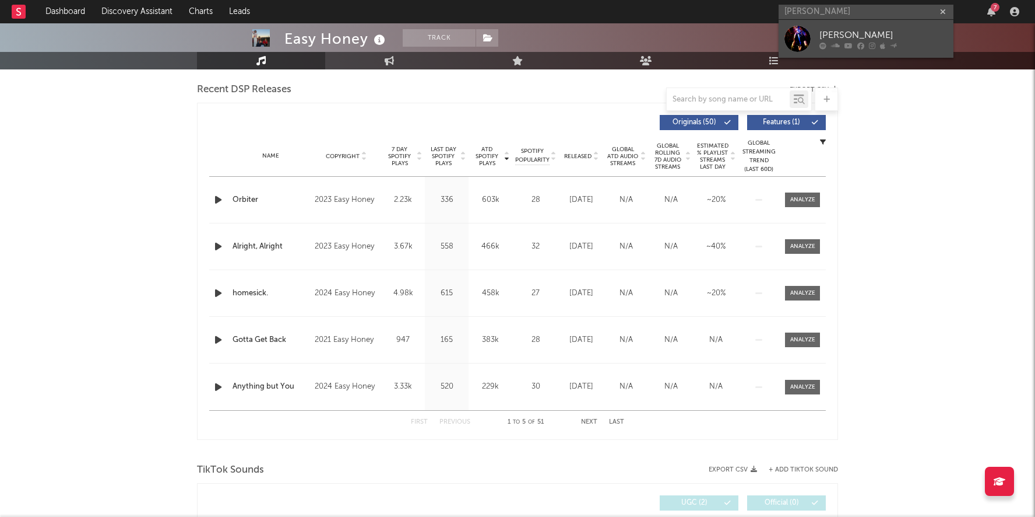
click at [801, 30] on div at bounding box center [798, 39] width 26 height 26
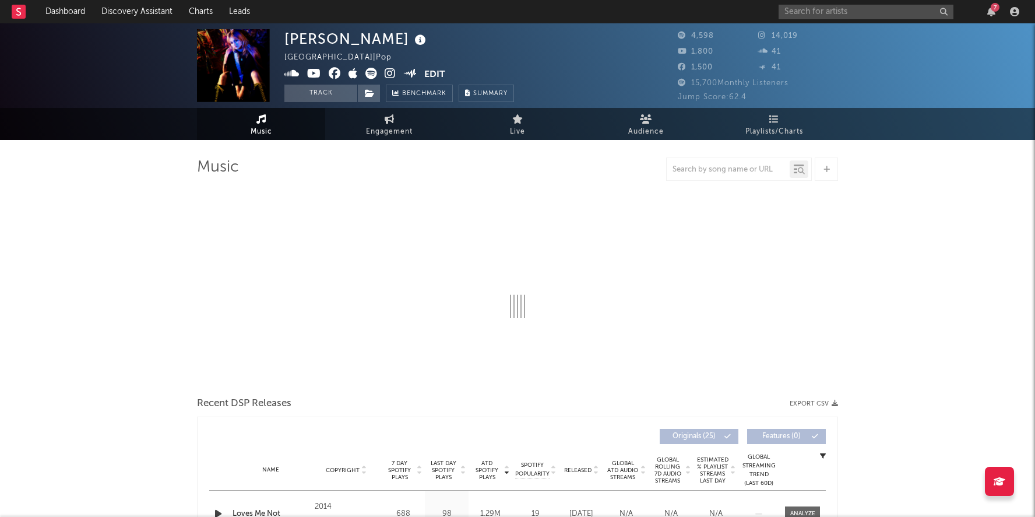
select select "1w"
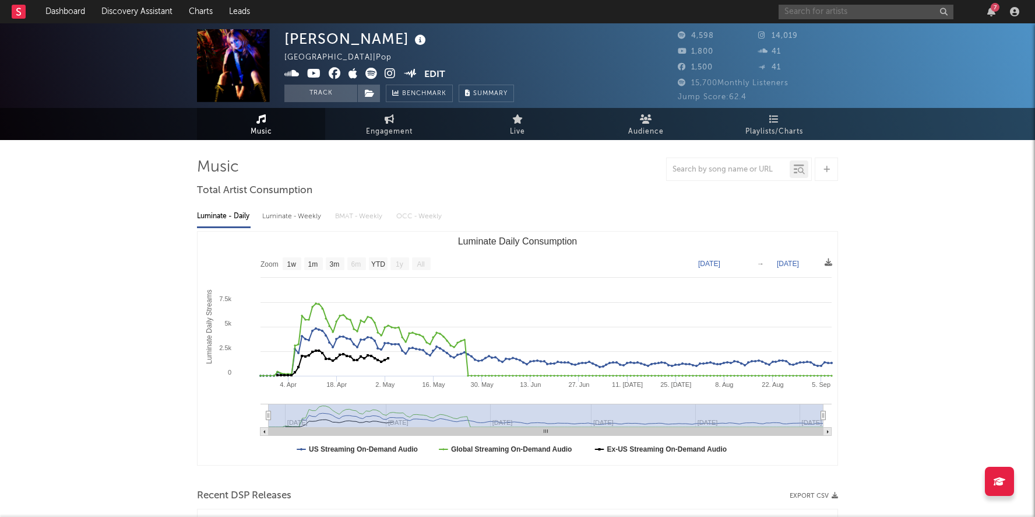
click at [833, 10] on input "text" at bounding box center [866, 12] width 175 height 15
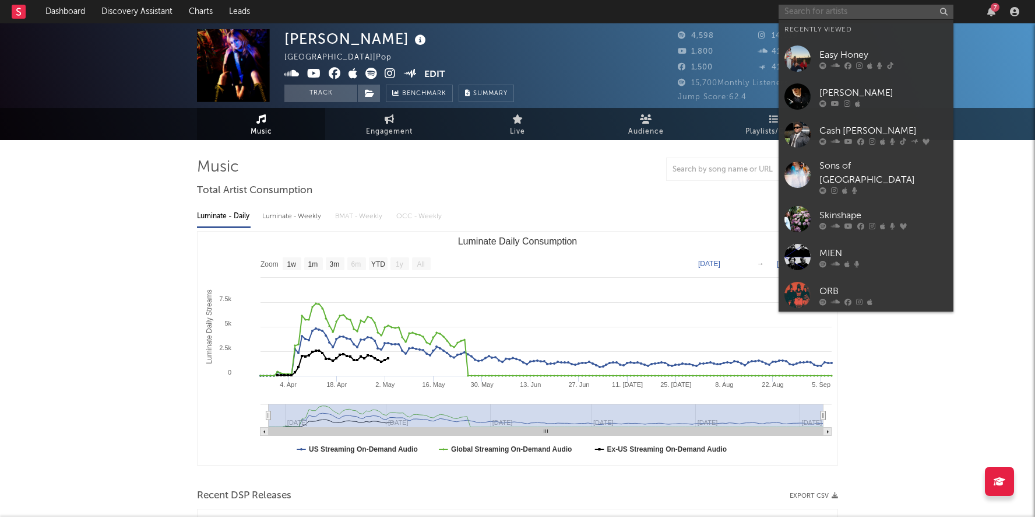
paste input "[PERSON_NAME]"
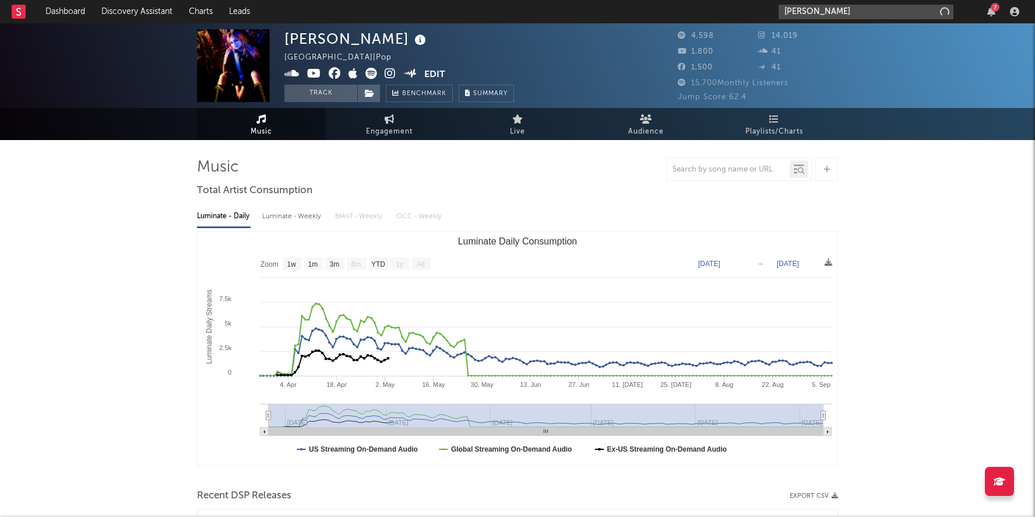
type input "[PERSON_NAME]"
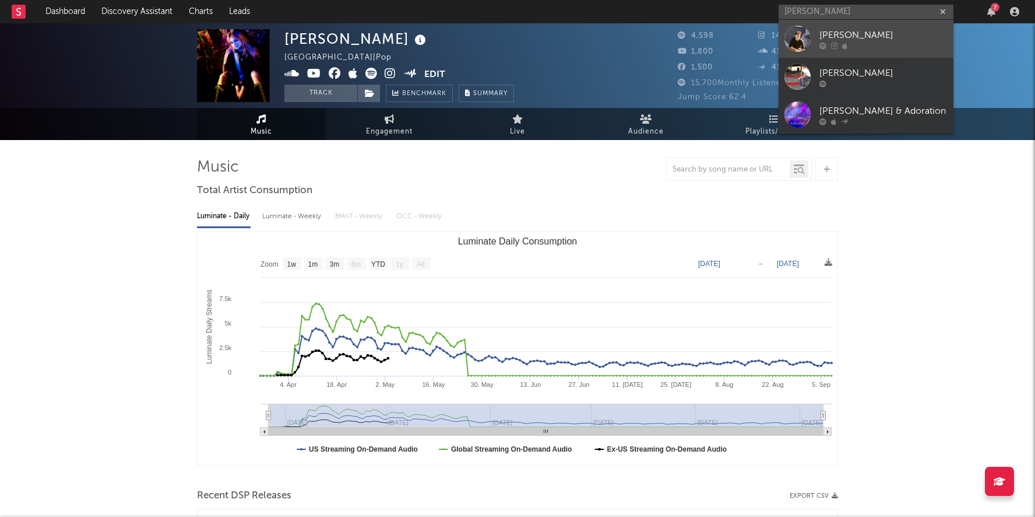
click at [863, 34] on div "[PERSON_NAME]" at bounding box center [884, 35] width 128 height 14
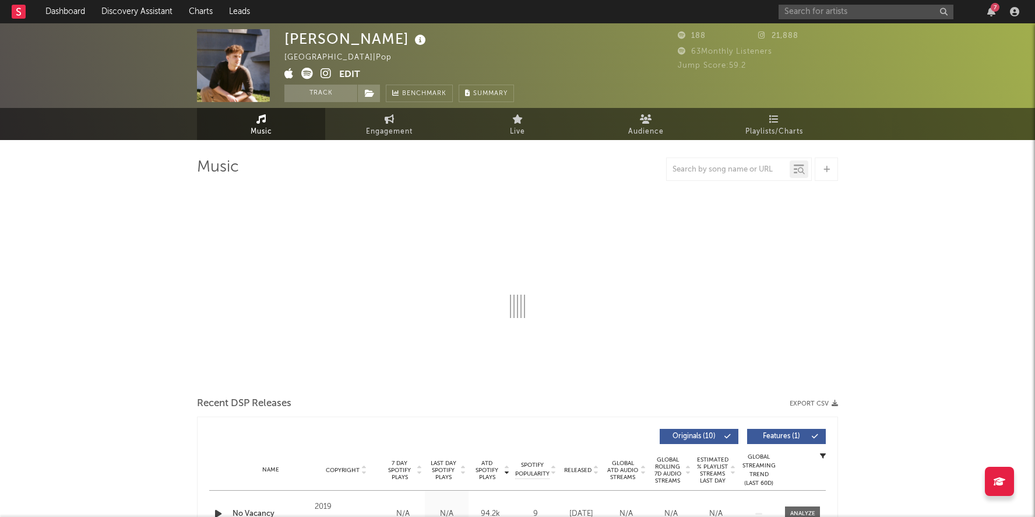
select select "1w"
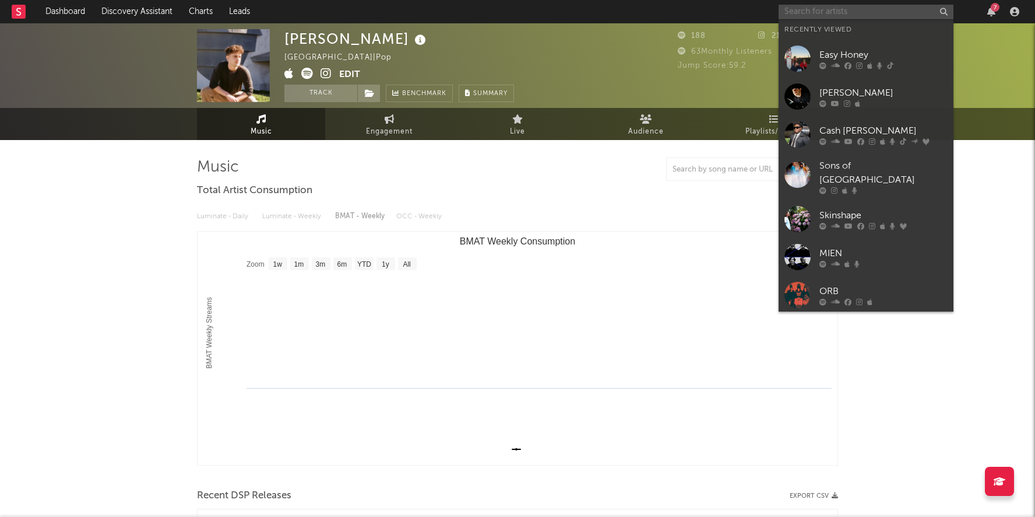
click at [890, 7] on input "text" at bounding box center [866, 12] width 175 height 15
paste input "Cosmic Ocean"
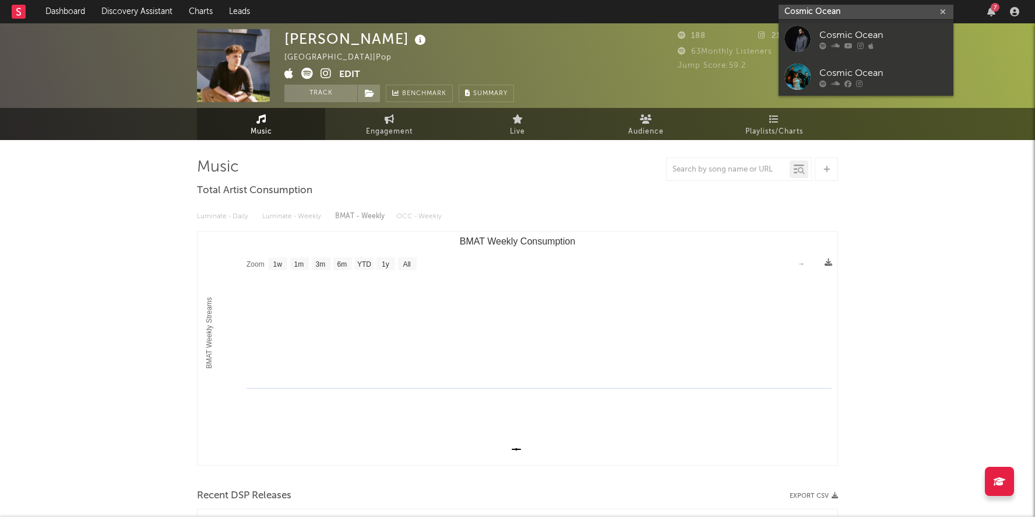
type input "Cosmic Ocean"
click at [861, 34] on div "Cosmic Ocean" at bounding box center [884, 35] width 128 height 14
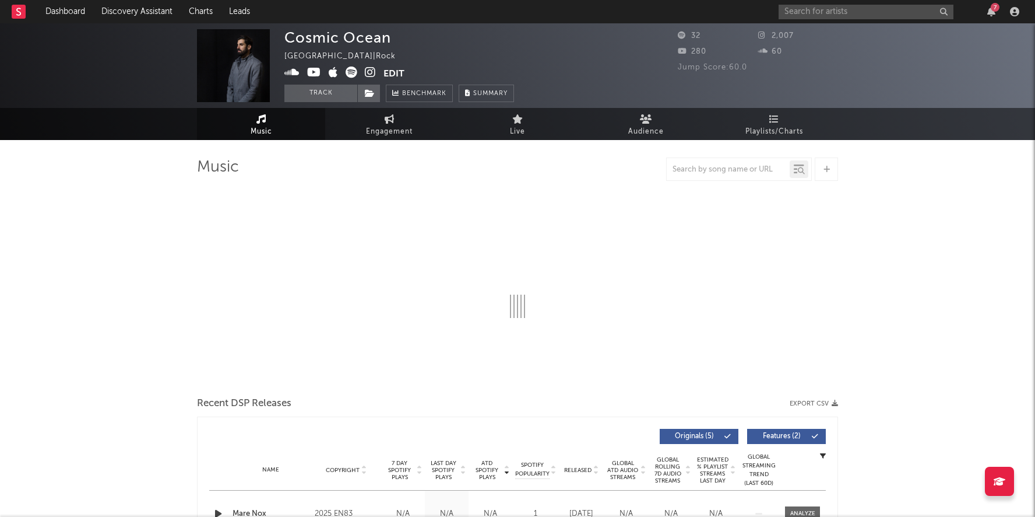
select select "1w"
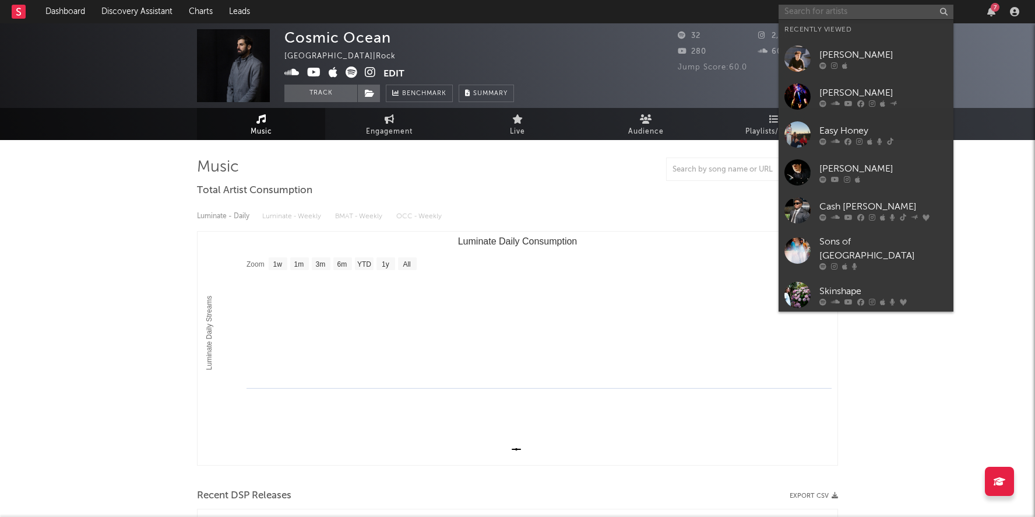
click at [830, 12] on input "text" at bounding box center [866, 12] width 175 height 15
paste input "[PERSON_NAME]"
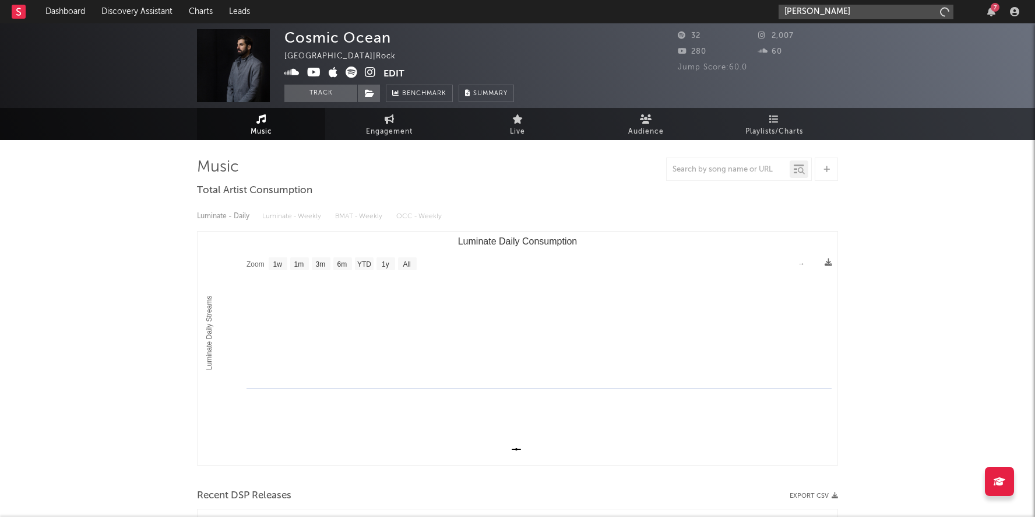
type input "[PERSON_NAME]"
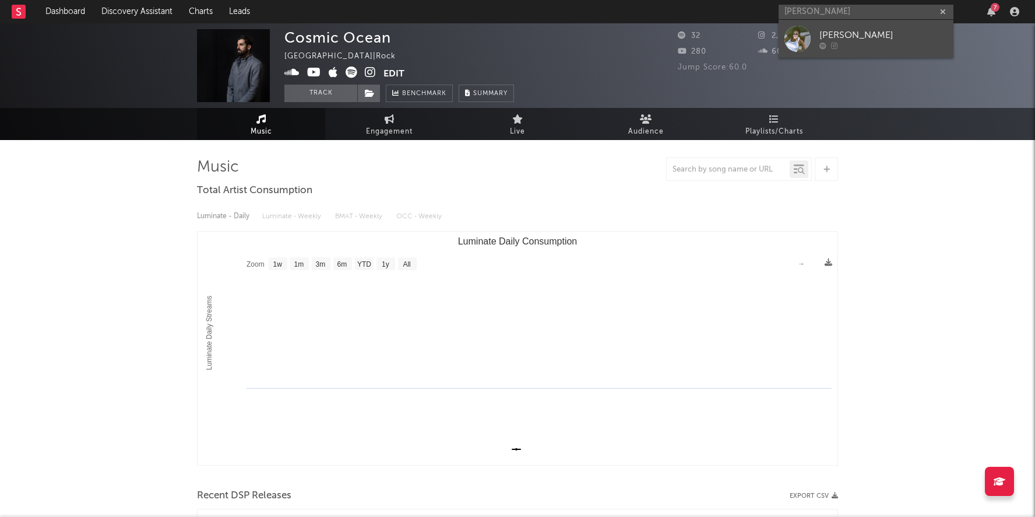
click at [872, 41] on div "[PERSON_NAME]" at bounding box center [884, 35] width 128 height 14
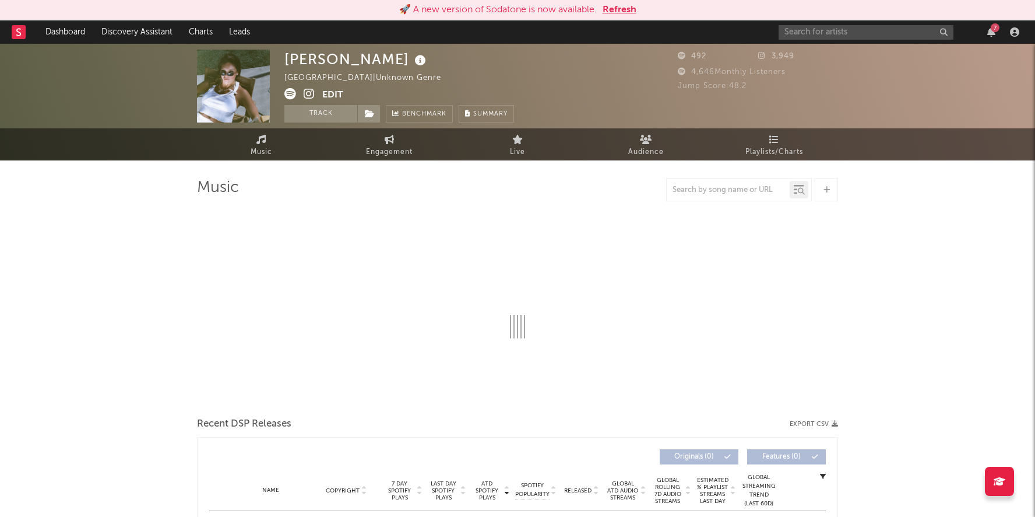
select select "1w"
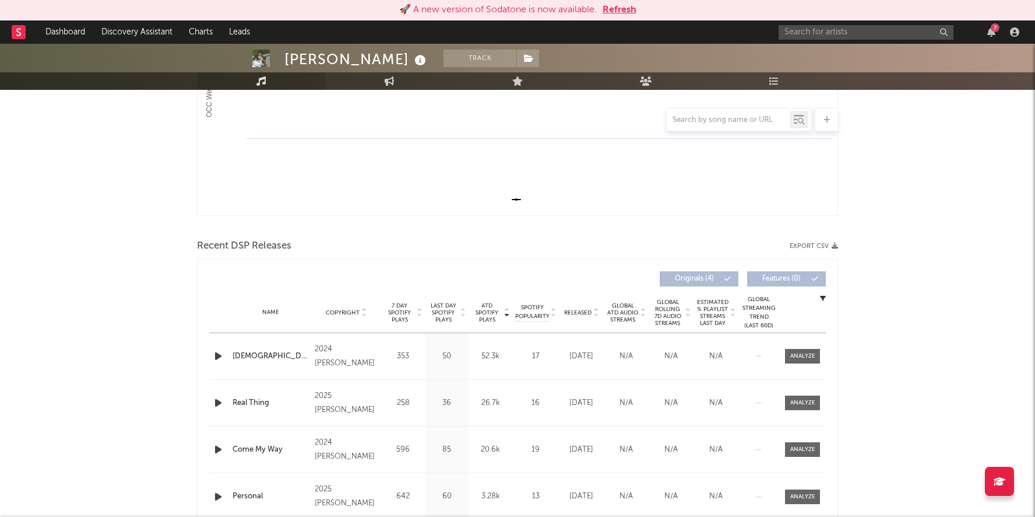
scroll to position [283, 0]
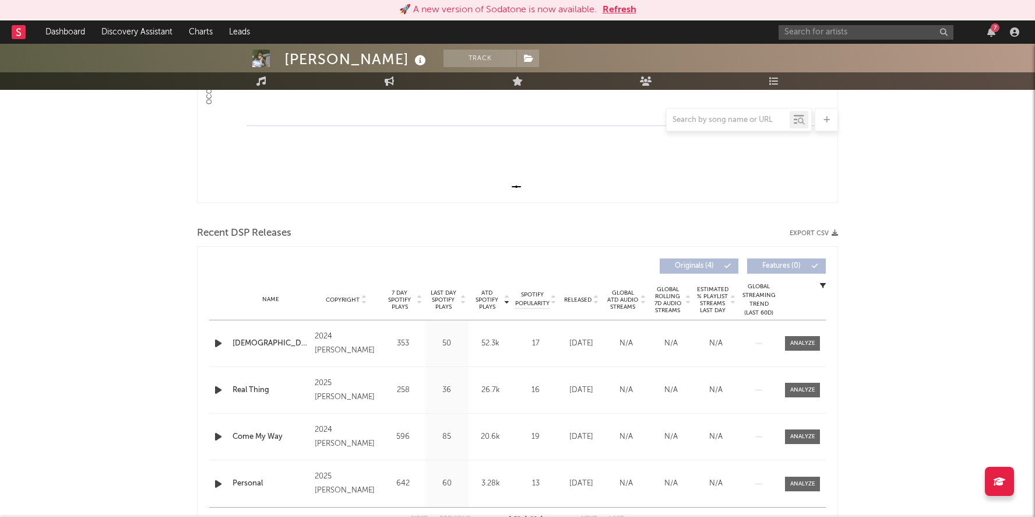
click at [478, 300] on span "ATD Spotify Plays" at bounding box center [487, 299] width 31 height 21
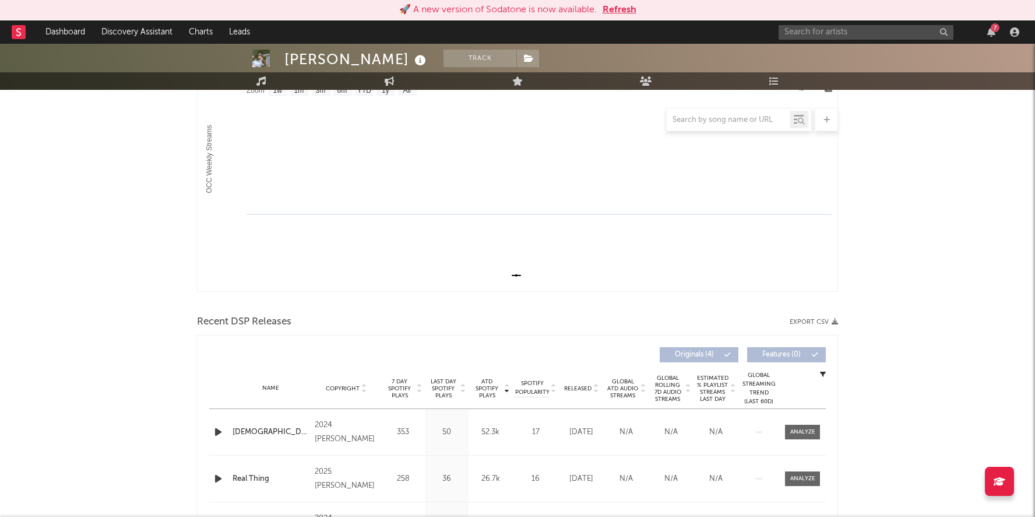
scroll to position [144, 0]
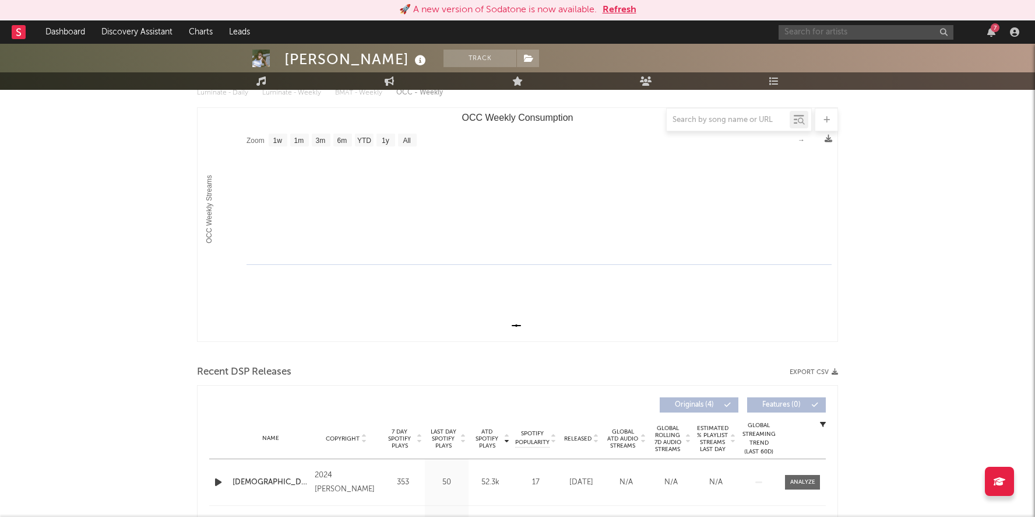
click at [836, 27] on input "text" at bounding box center [866, 32] width 175 height 15
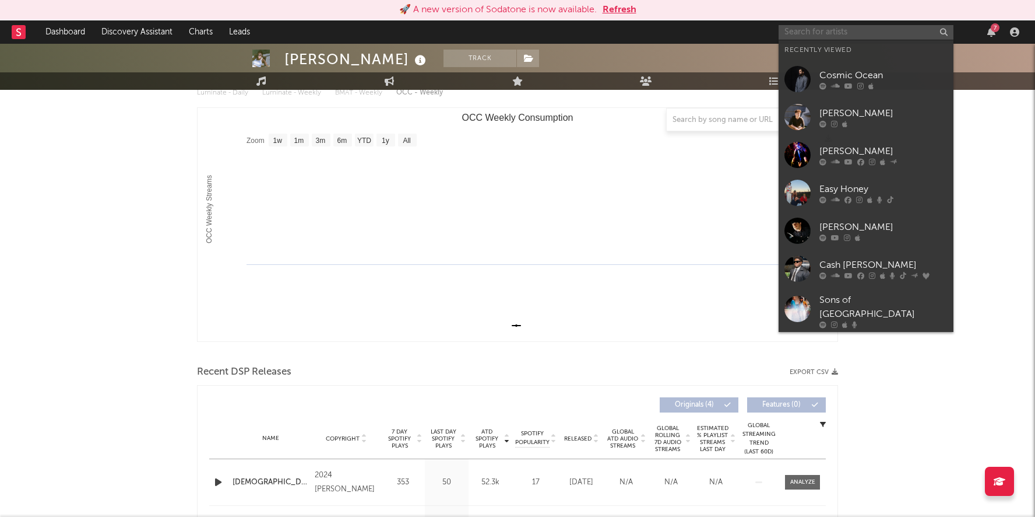
paste input "[PERSON_NAME]"
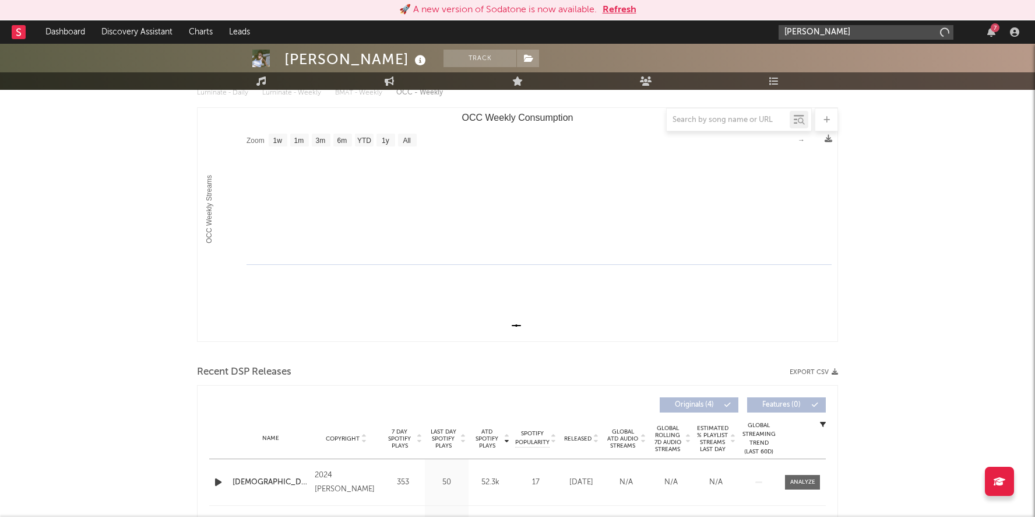
type input "[PERSON_NAME]"
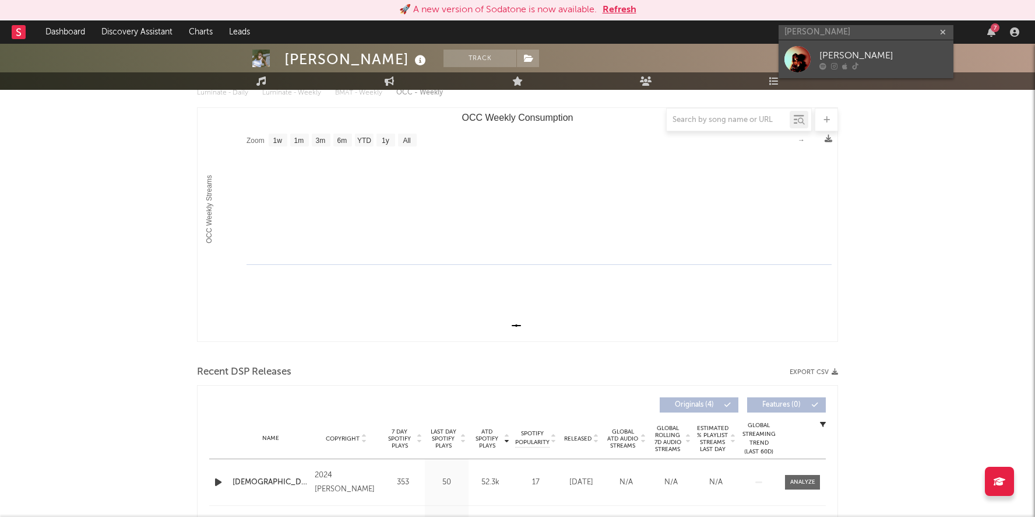
click at [846, 53] on div "[PERSON_NAME]" at bounding box center [884, 55] width 128 height 14
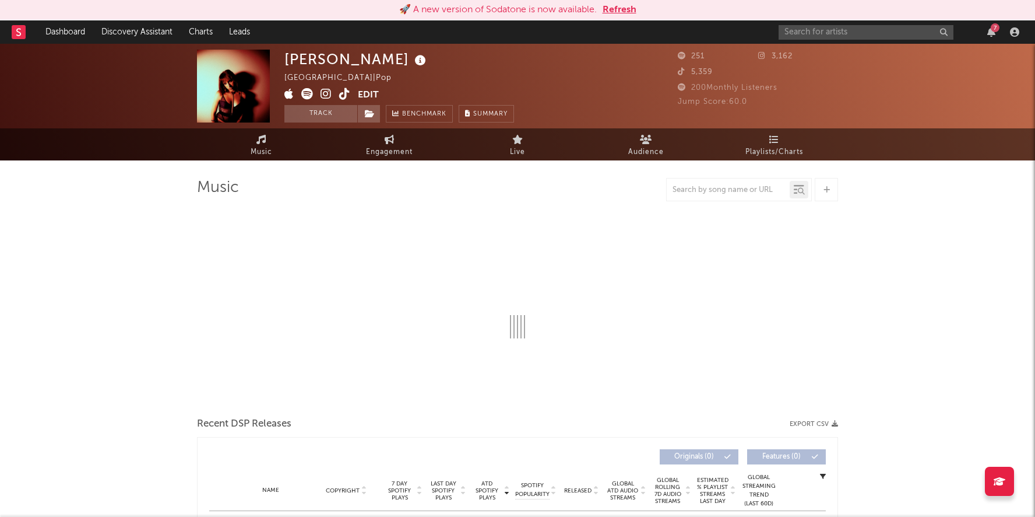
select select "6m"
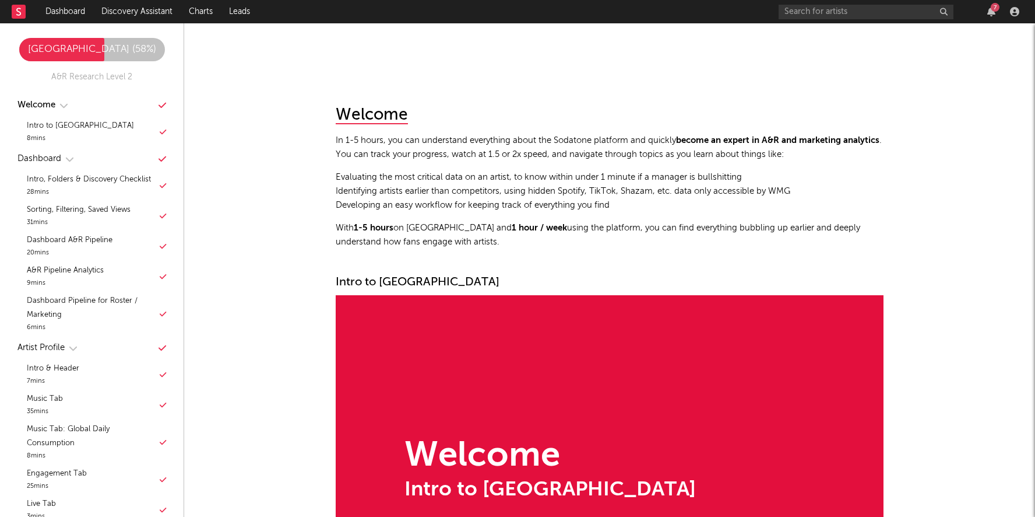
click at [15, 12] on rect at bounding box center [19, 12] width 14 height 14
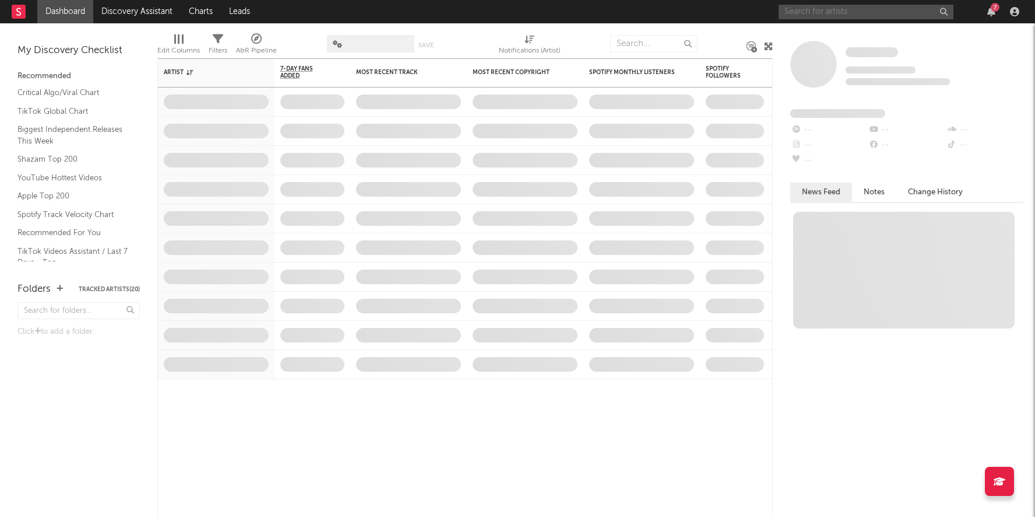
click at [856, 15] on input "text" at bounding box center [866, 12] width 175 height 15
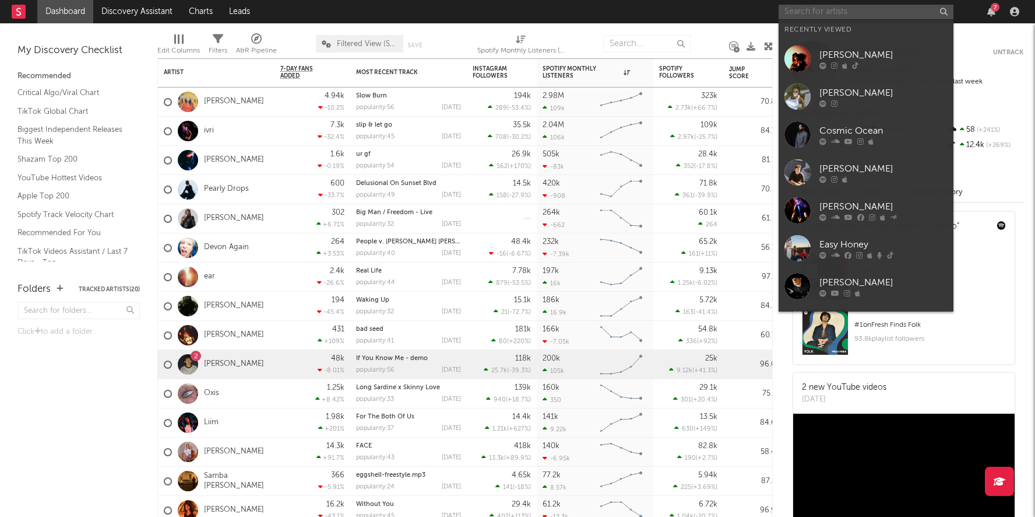
paste input "Reckoner"
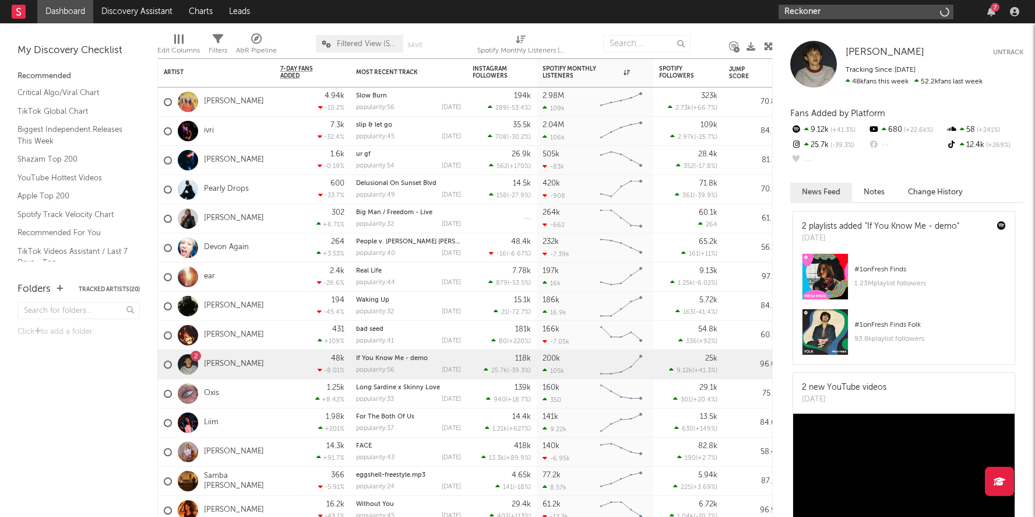
type input "Reckoner"
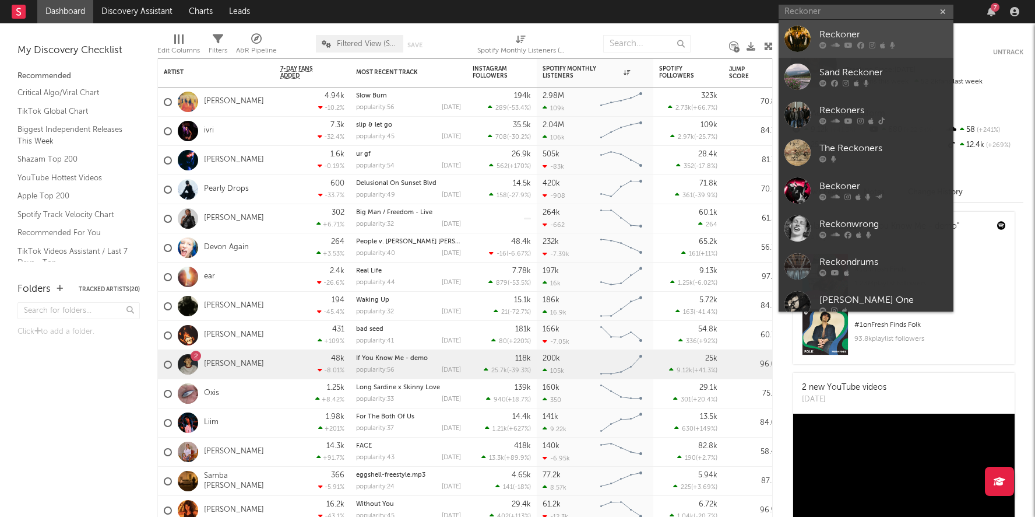
click at [799, 36] on div at bounding box center [798, 39] width 26 height 26
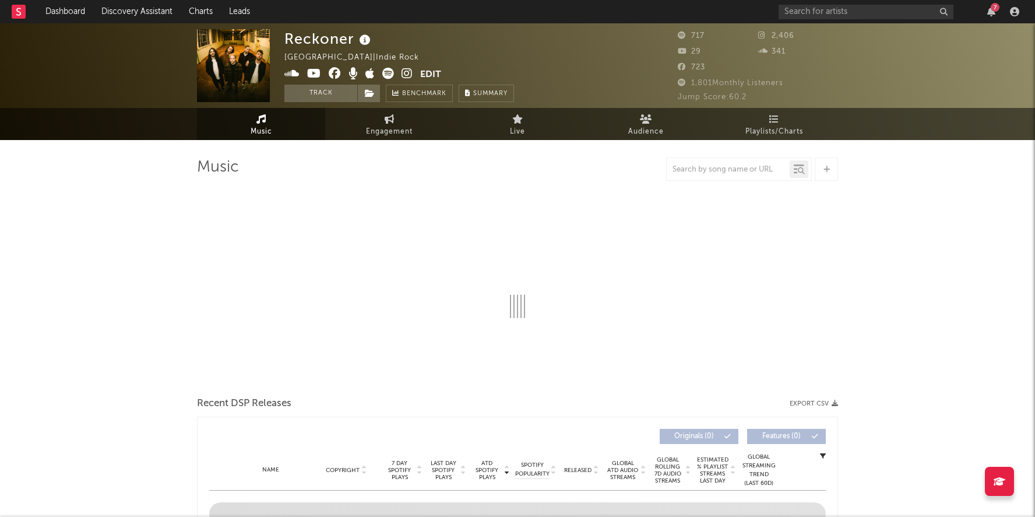
select select "1w"
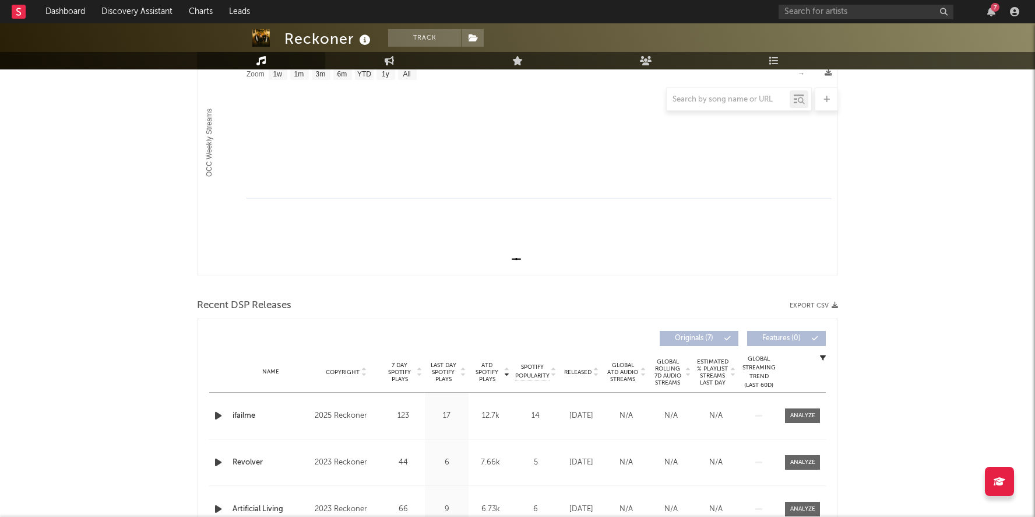
scroll to position [191, 0]
click at [817, 10] on input "text" at bounding box center [866, 12] width 175 height 15
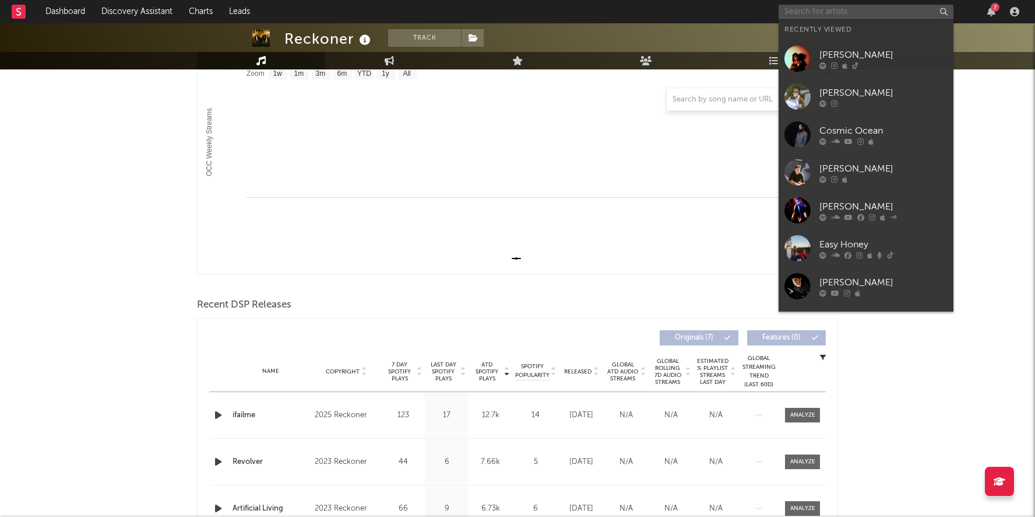
paste input "Father Mother Sun"
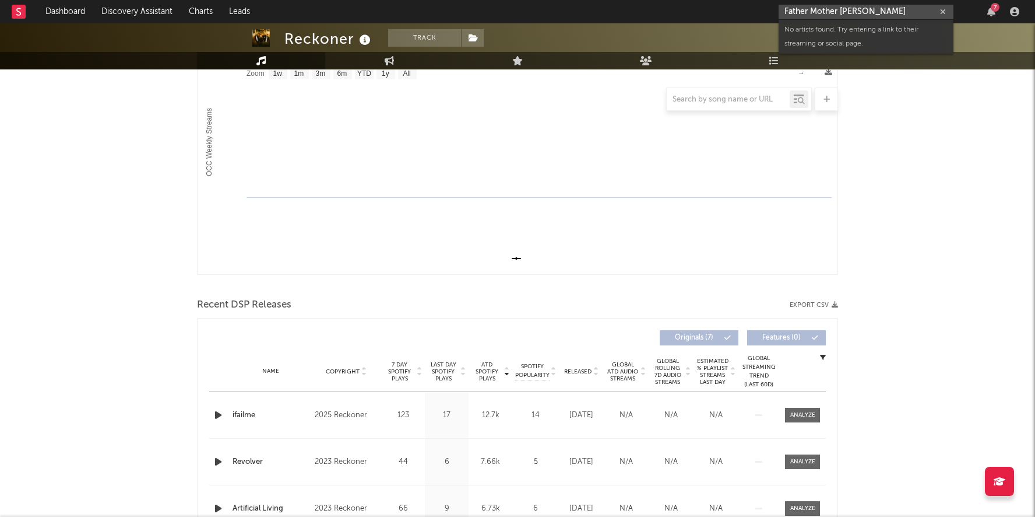
click at [854, 13] on input "Father Mother Sun" at bounding box center [866, 12] width 175 height 15
paste input "Miswired"
click at [828, 13] on input "Miswired" at bounding box center [866, 12] width 175 height 15
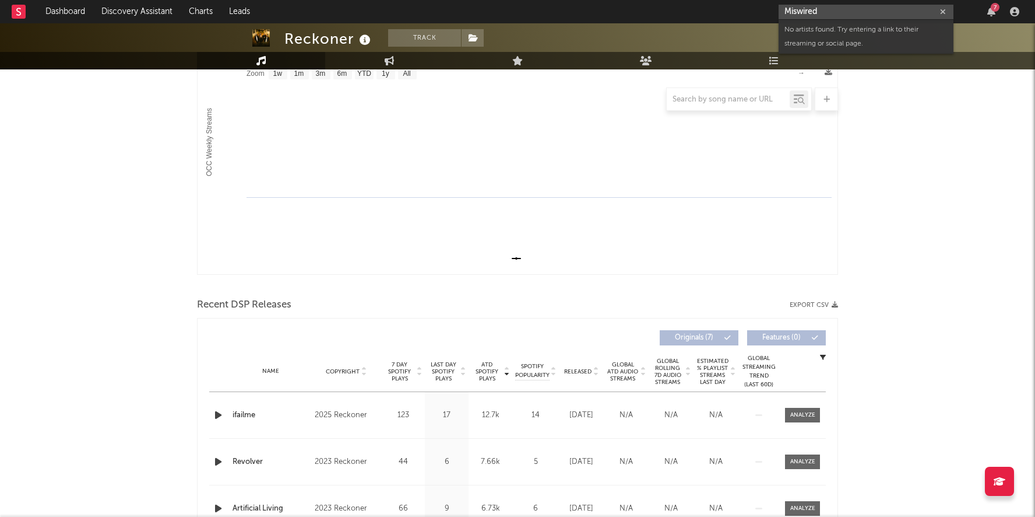
click at [828, 13] on input "Miswired" at bounding box center [866, 12] width 175 height 15
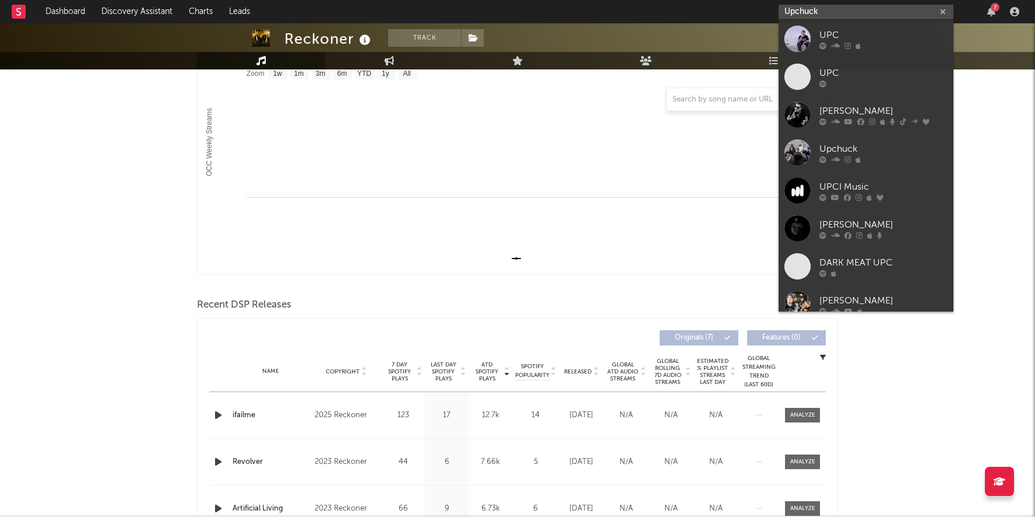
type input "Upchuck"
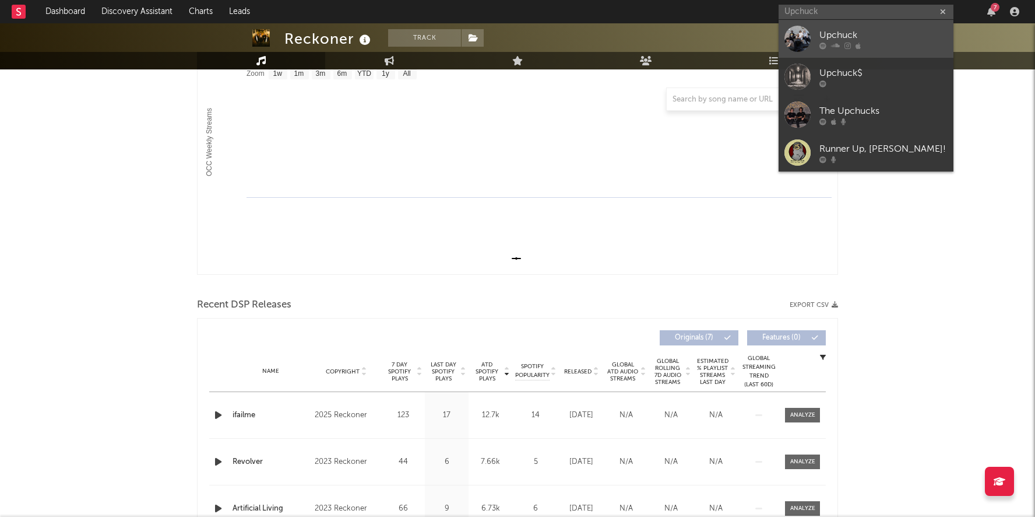
click at [812, 37] on link "Upchuck" at bounding box center [866, 39] width 175 height 38
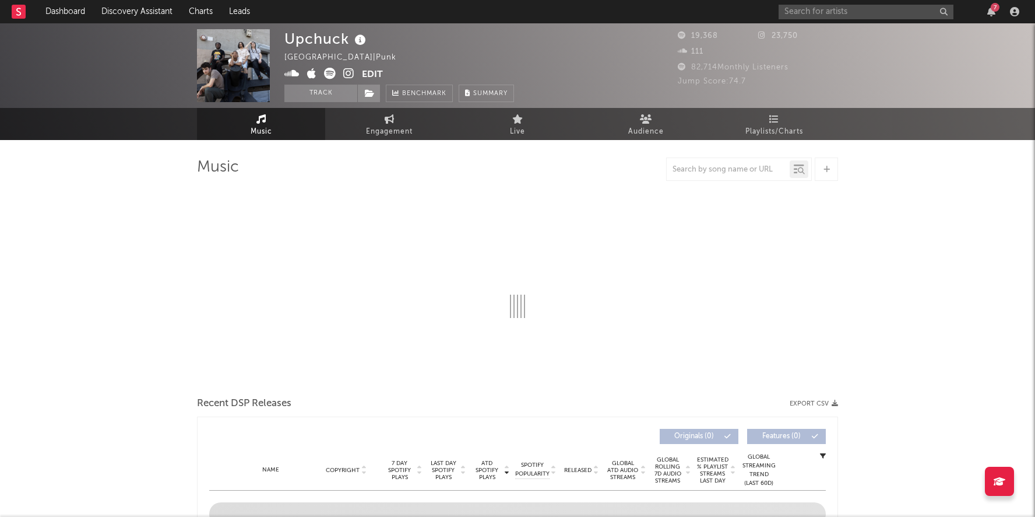
select select "1w"
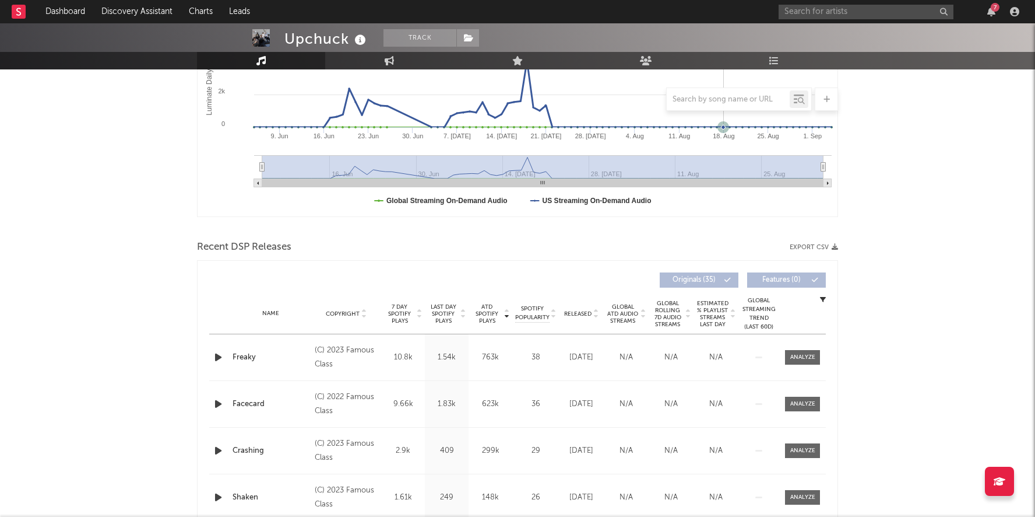
scroll to position [249, 0]
click at [486, 311] on span "ATD Spotify Plays" at bounding box center [487, 313] width 31 height 21
click at [839, 8] on input "text" at bounding box center [866, 12] width 175 height 15
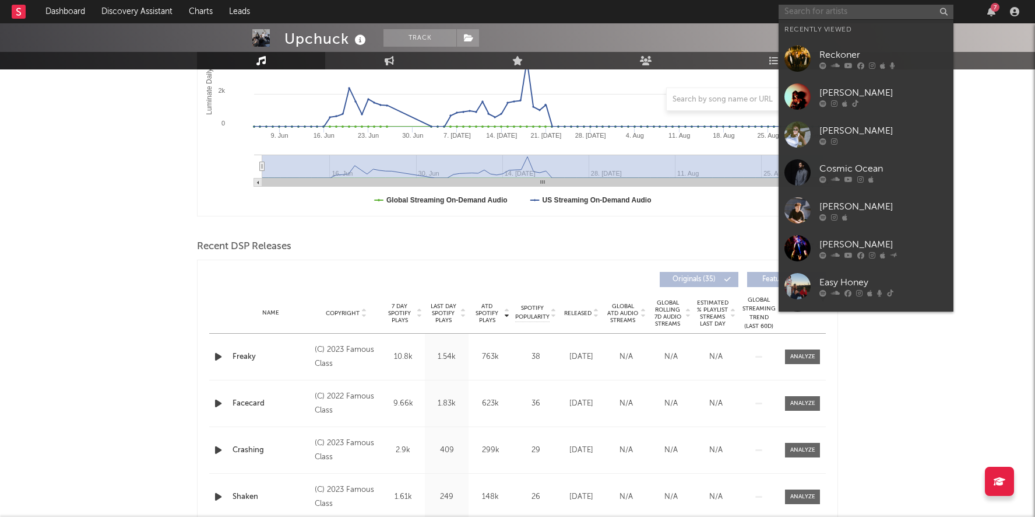
paste input "Haircut 100"
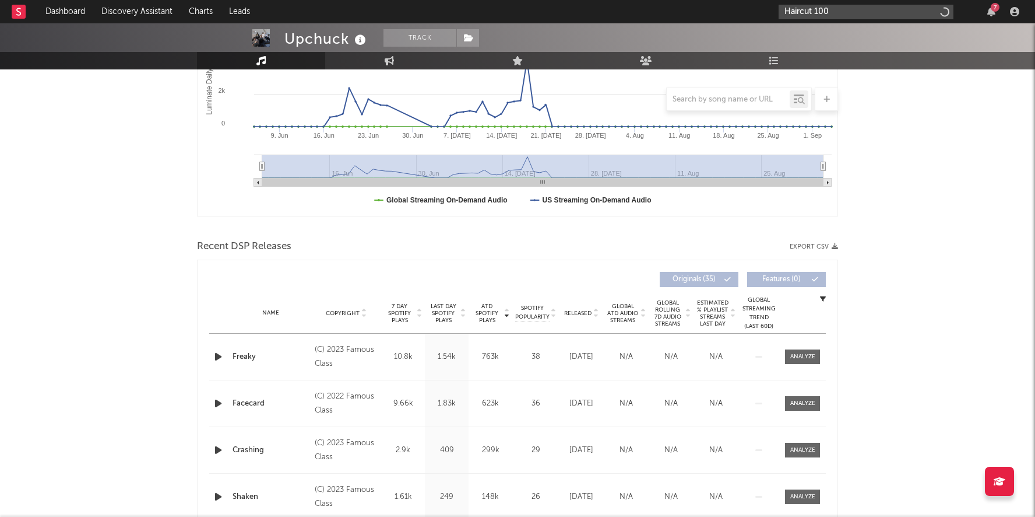
type input "Haircut 100"
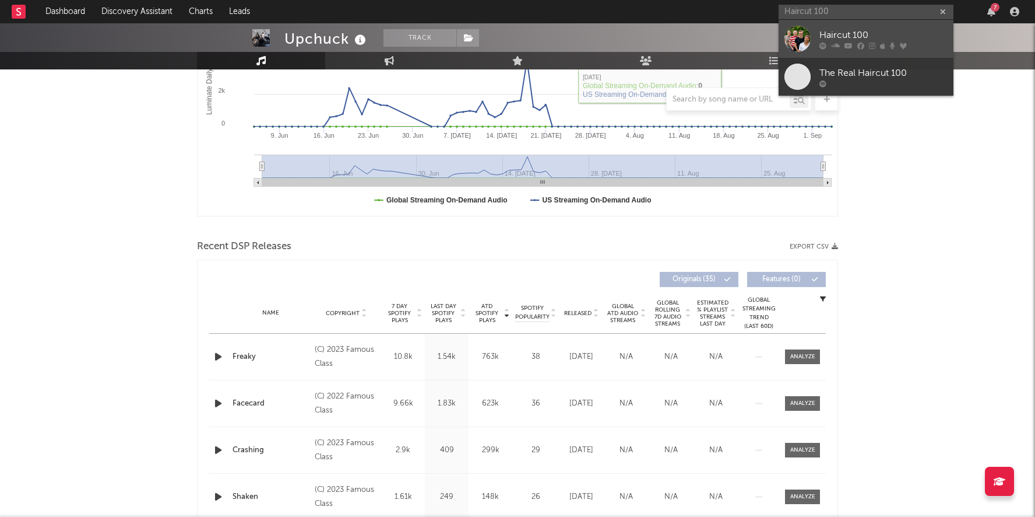
click at [794, 43] on div at bounding box center [798, 39] width 26 height 26
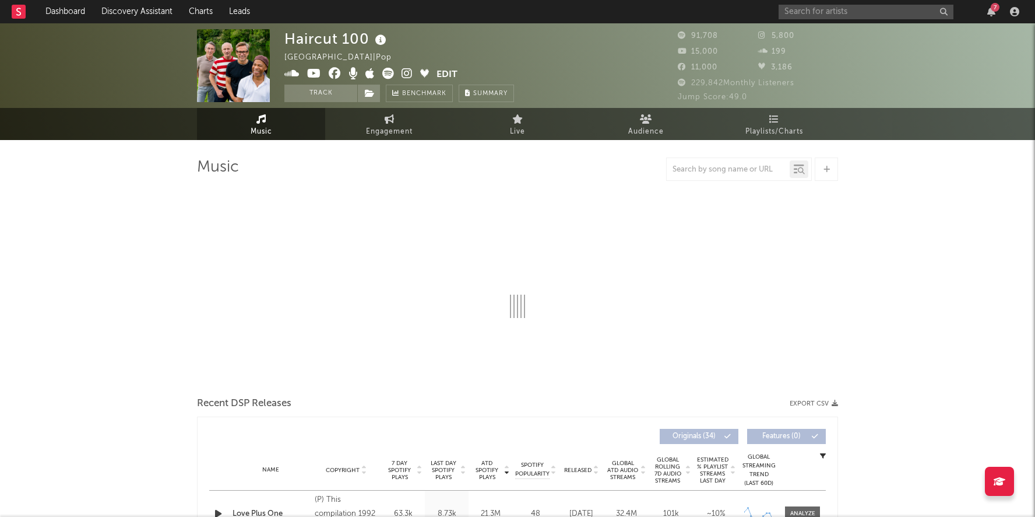
select select "6m"
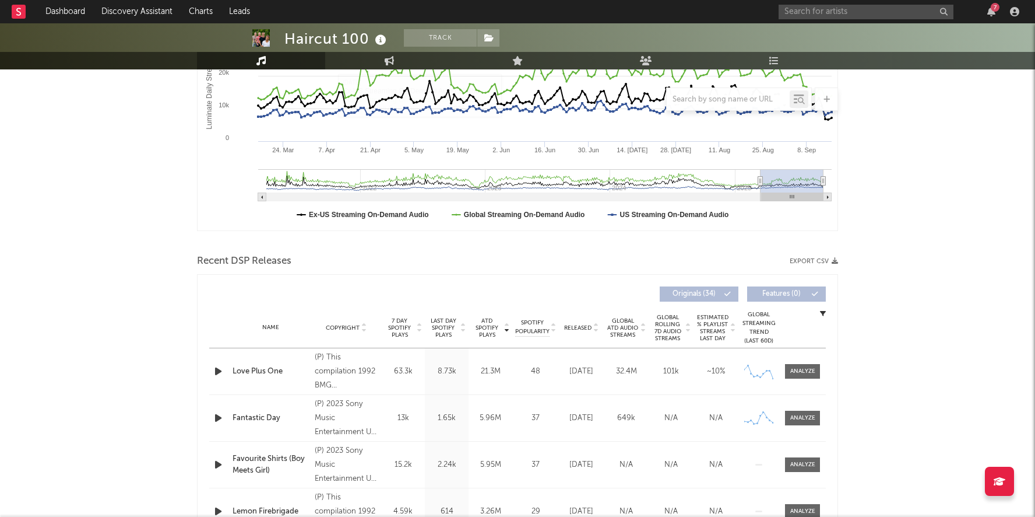
scroll to position [234, 0]
click at [353, 367] on div "(P) This compilation 1992 BMG Entertainment International UK & Ireland Ltd." at bounding box center [347, 372] width 64 height 42
click at [823, 15] on input "text" at bounding box center [866, 12] width 175 height 15
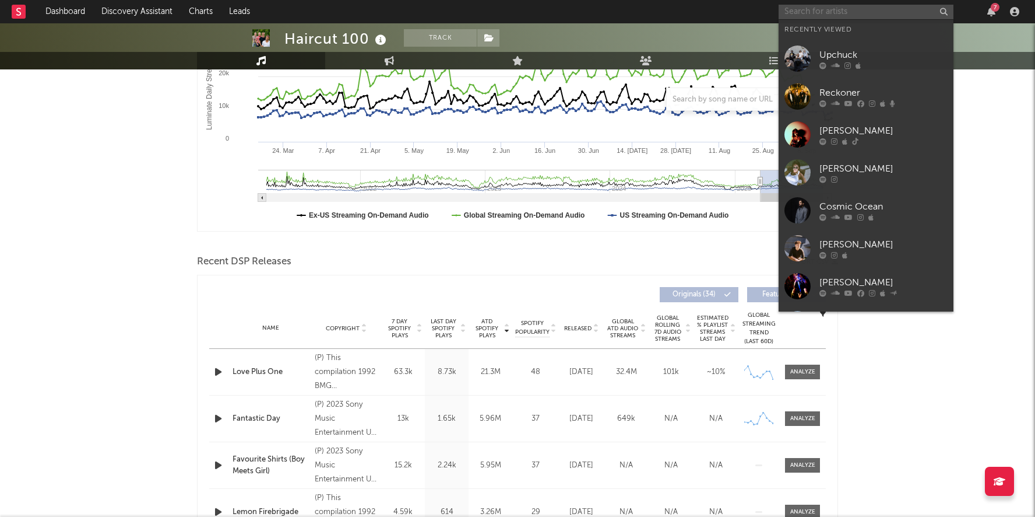
paste input "Old Dominion:"
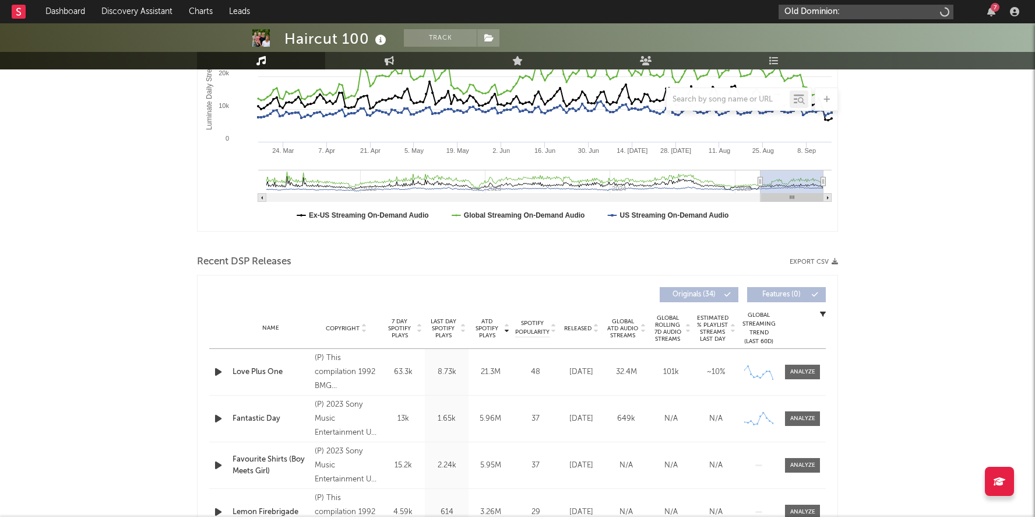
type input "Old Dominion:"
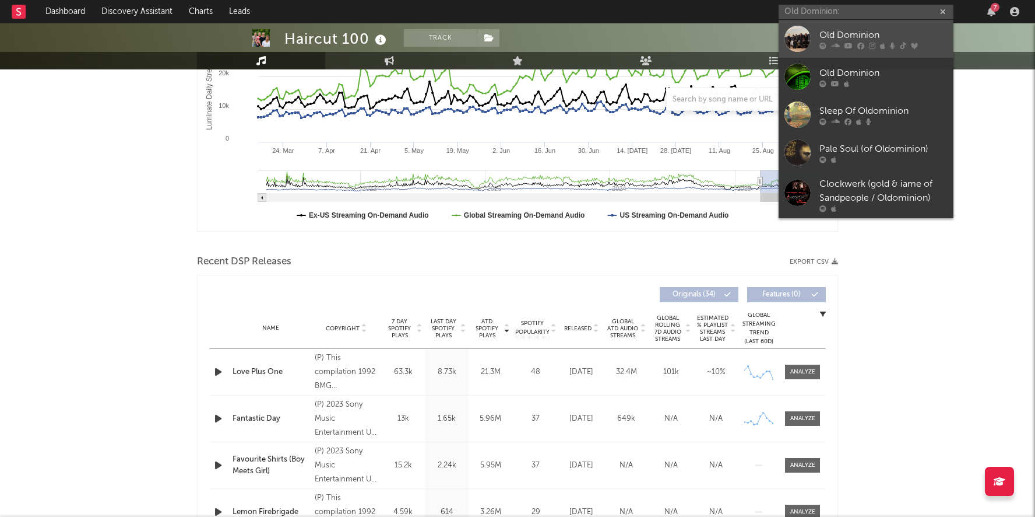
click at [822, 34] on div "Old Dominion" at bounding box center [884, 35] width 128 height 14
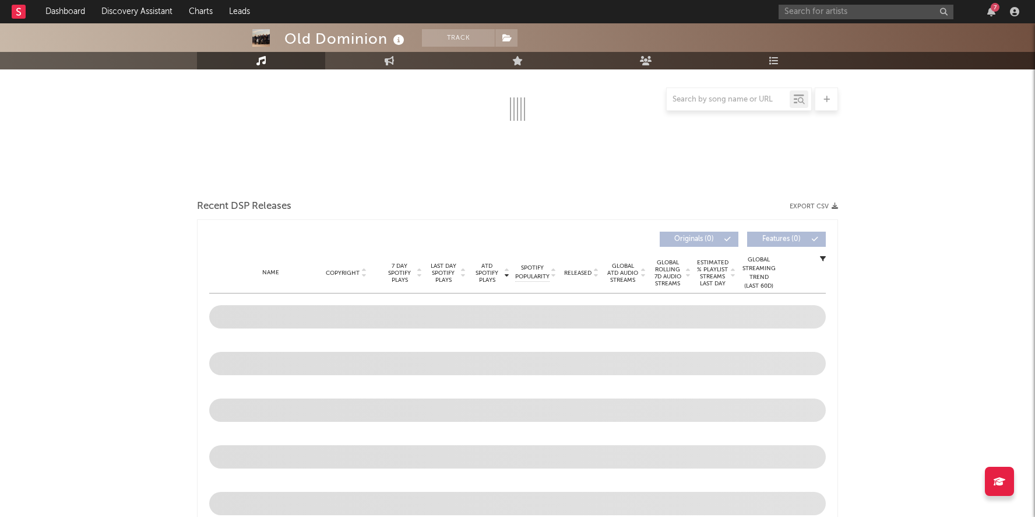
select select "6m"
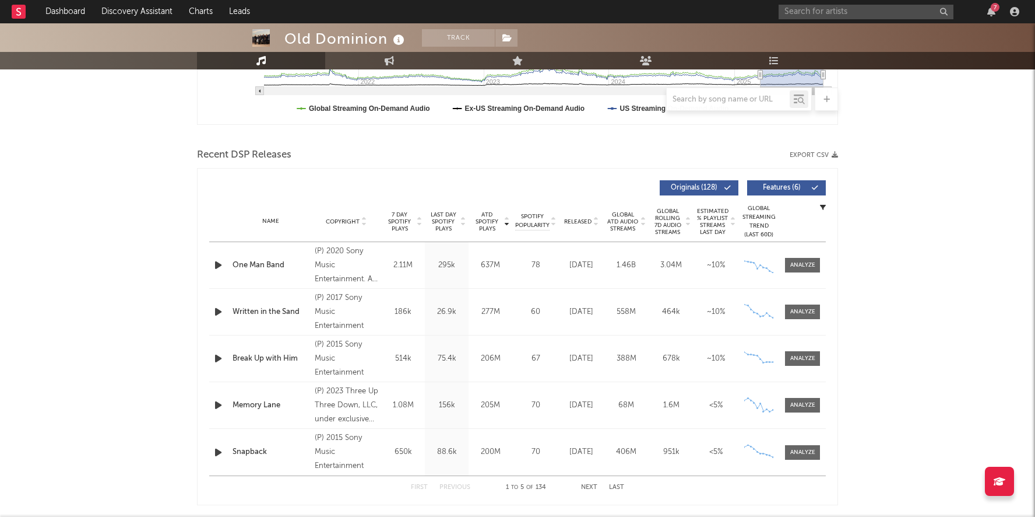
scroll to position [345, 0]
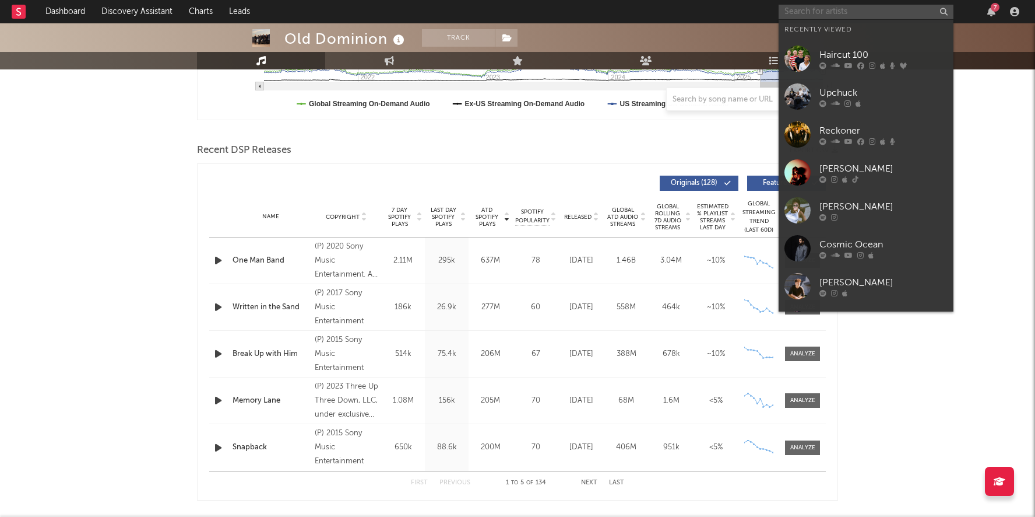
click at [856, 13] on input "text" at bounding box center [866, 12] width 175 height 15
paste input "Ernest"
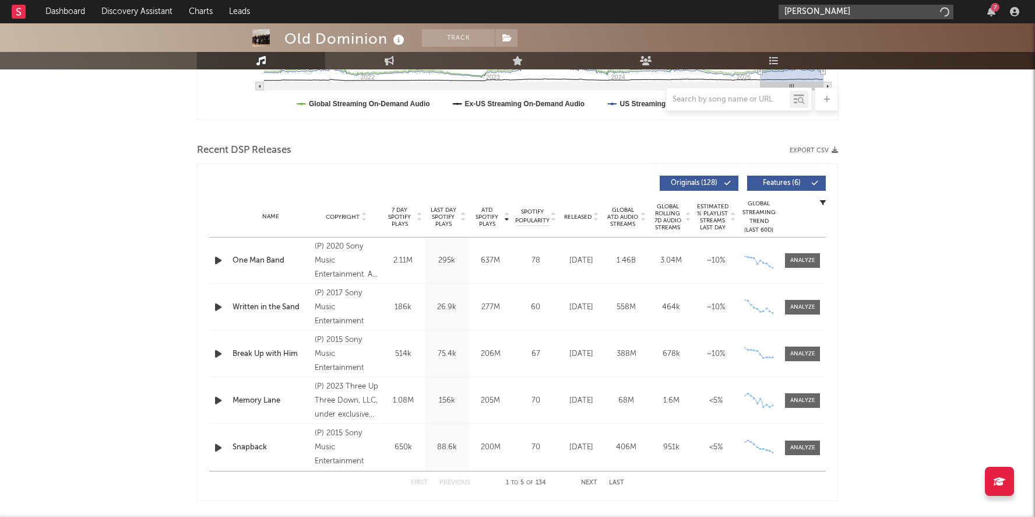
type input "Ernest"
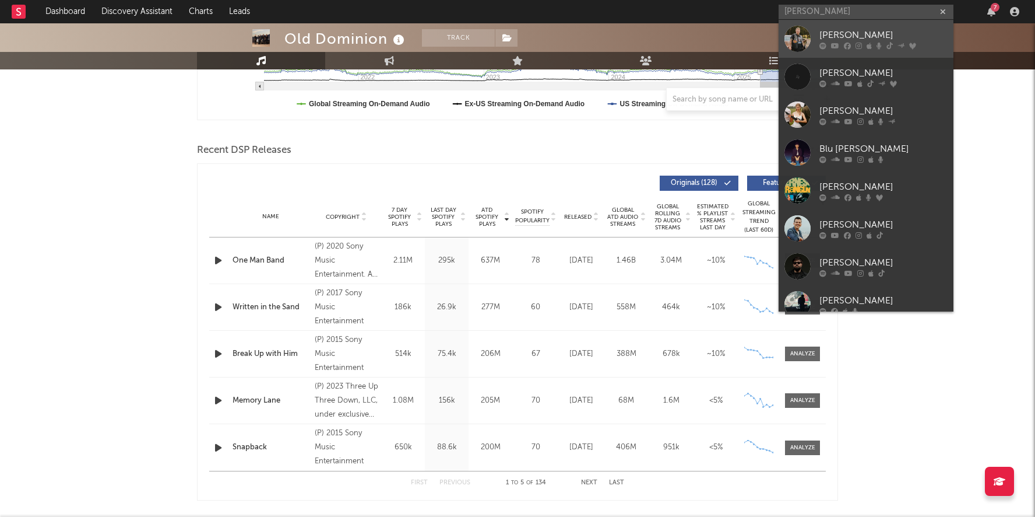
click at [805, 36] on div at bounding box center [798, 39] width 26 height 26
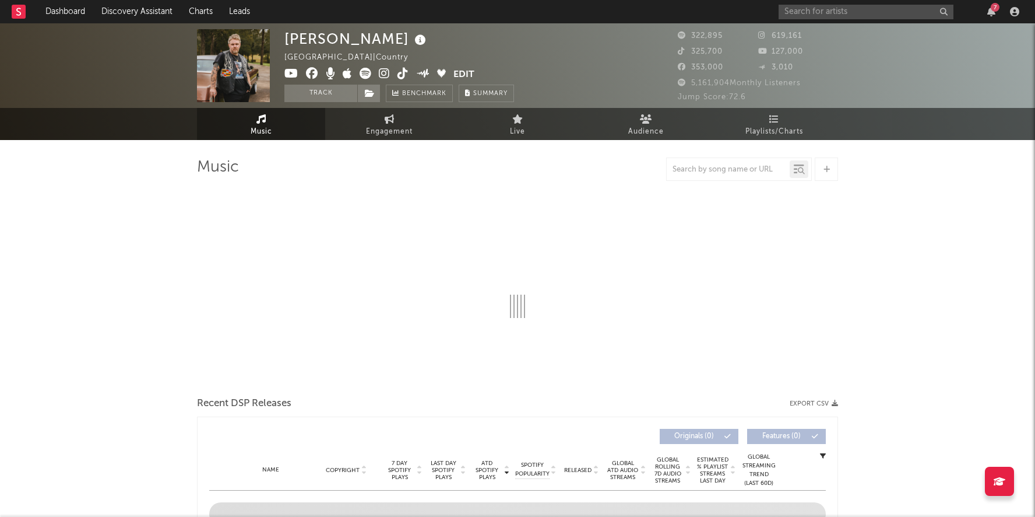
select select "6m"
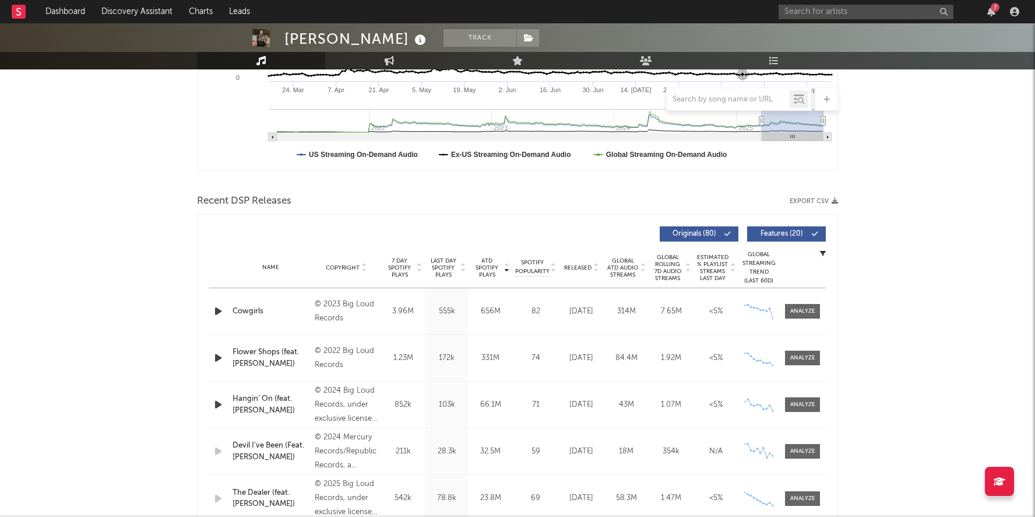
scroll to position [336, 0]
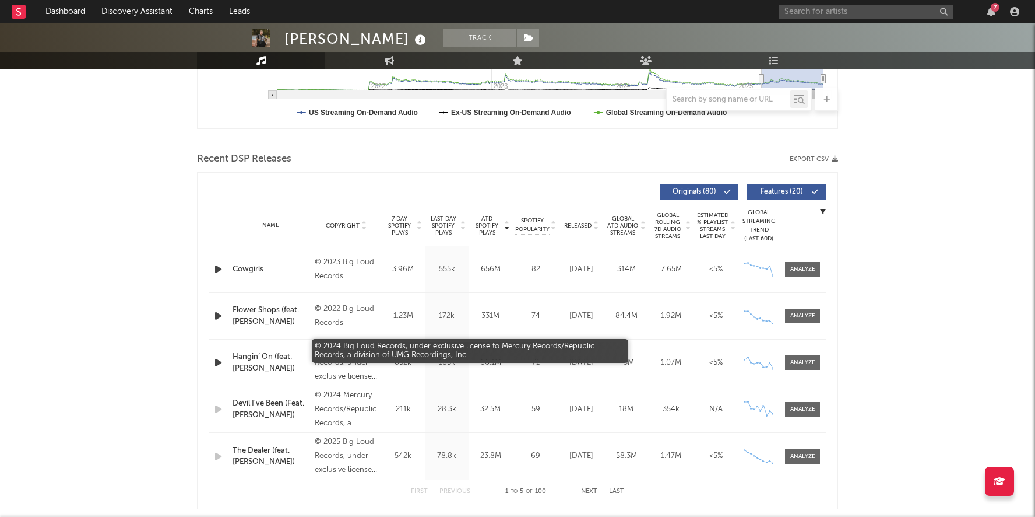
click at [347, 342] on div "© 2024 Big Loud Records, under exclusive license to Mercury Records/Republic Re…" at bounding box center [347, 363] width 64 height 42
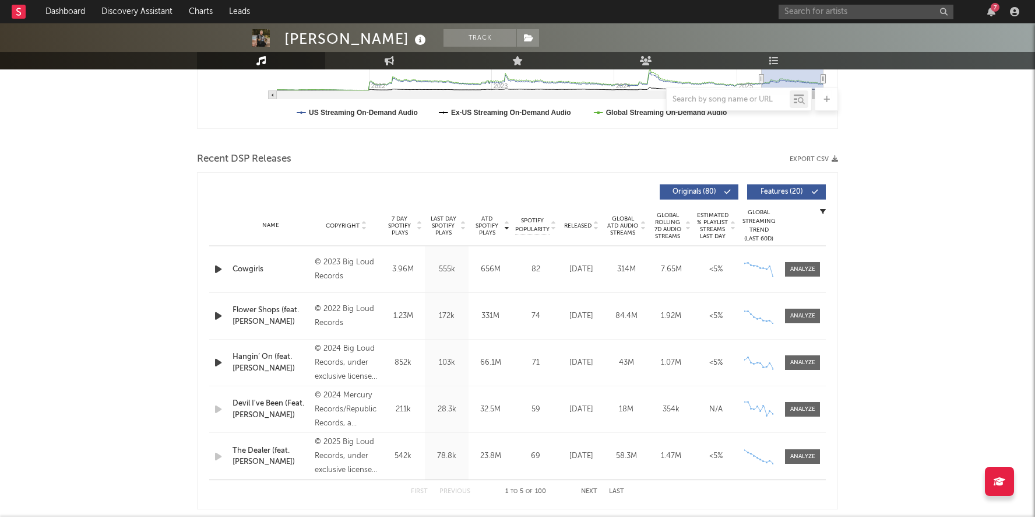
click at [583, 229] on div "Released" at bounding box center [581, 225] width 39 height 9
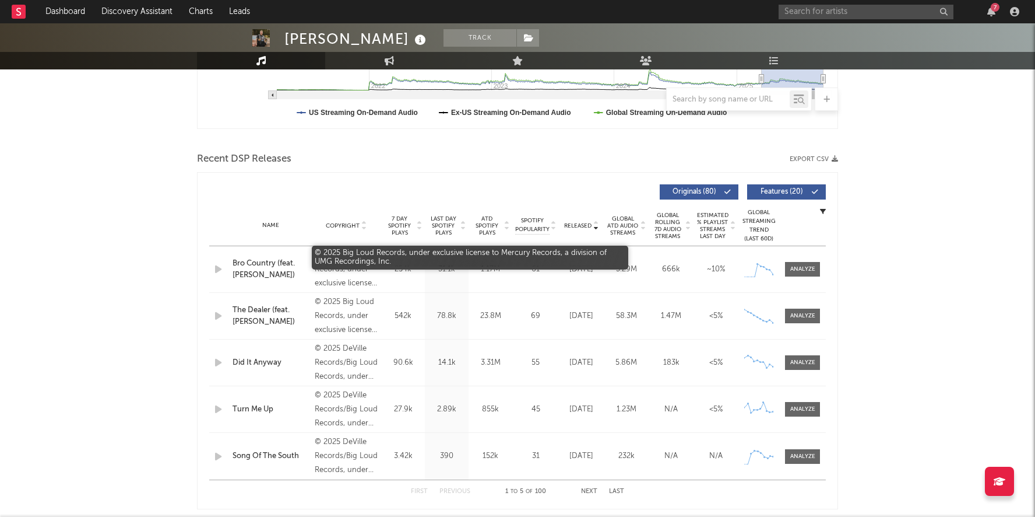
click at [337, 269] on div "© 2025 Big Loud Records, under exclusive license to Mercury Records, a division…" at bounding box center [347, 269] width 64 height 42
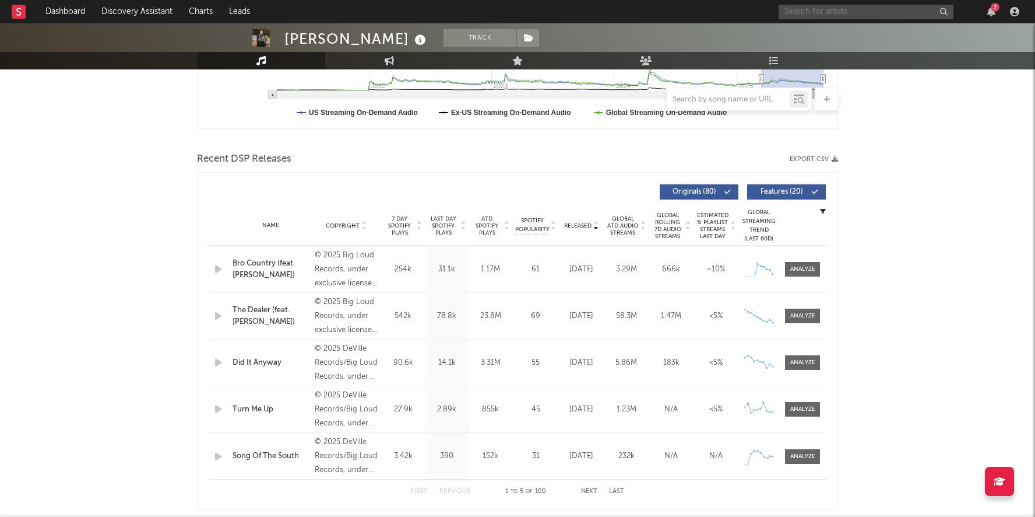
click at [842, 17] on input "text" at bounding box center [866, 12] width 175 height 15
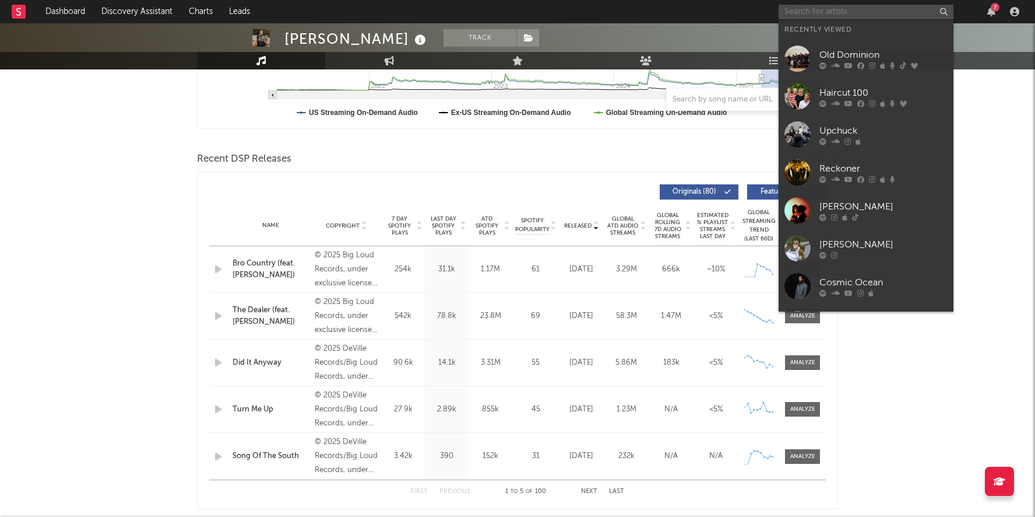
paste input "Redferrin"
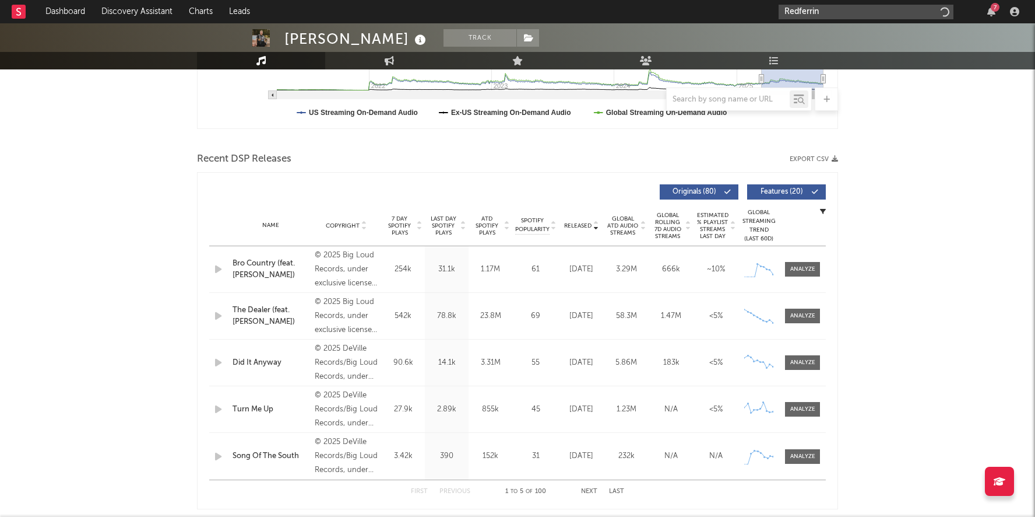
type input "Redferrin"
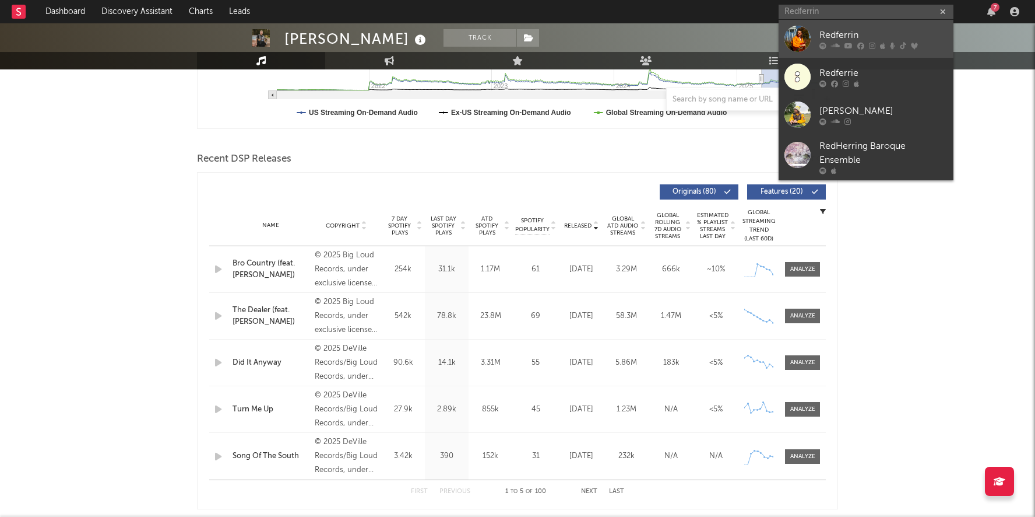
click at [834, 37] on div "Redferrin" at bounding box center [884, 35] width 128 height 14
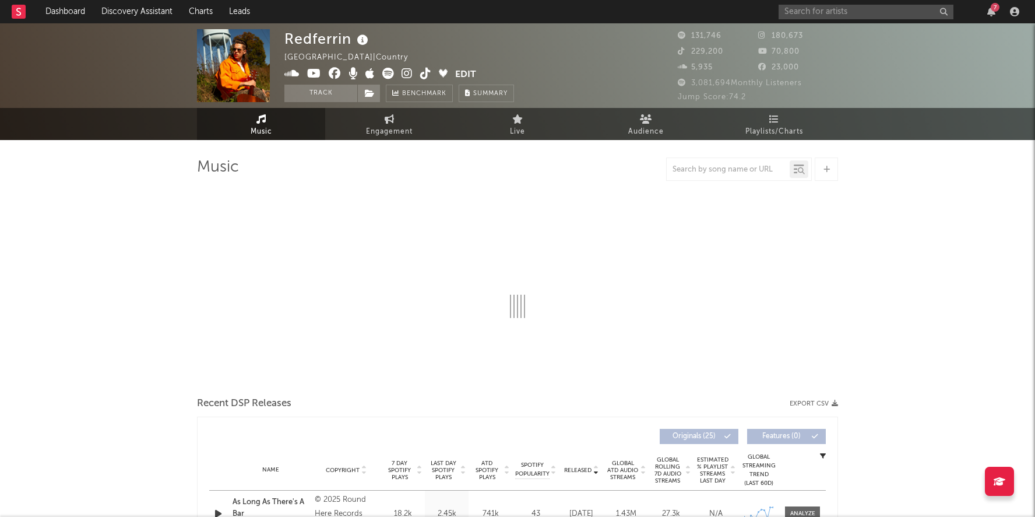
select select "6m"
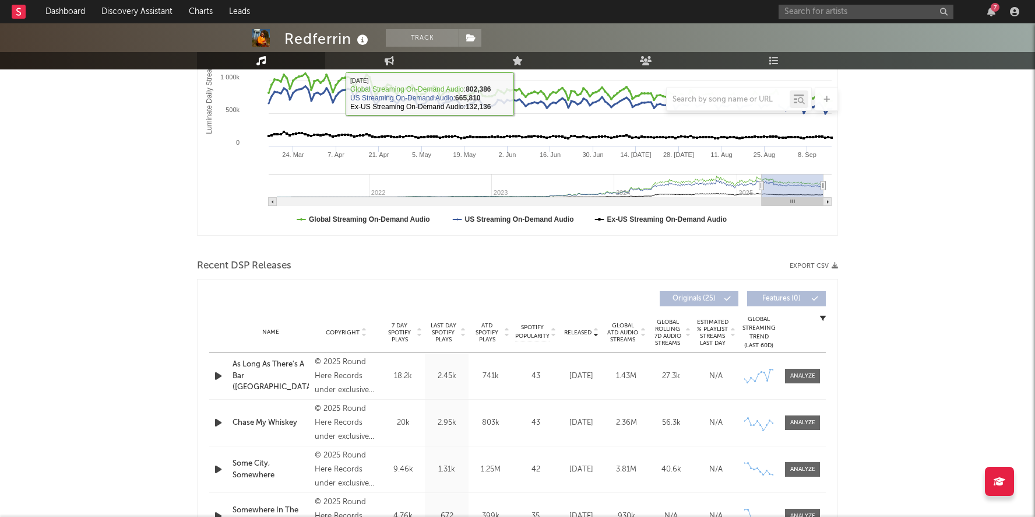
scroll to position [233, 0]
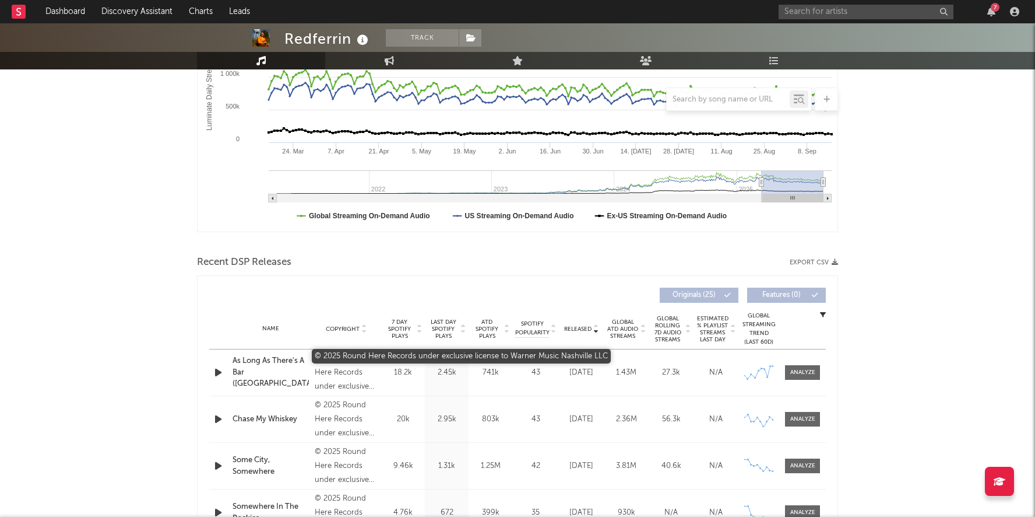
click at [352, 373] on div "© 2025 Round Here Records under exclusive license to Warner Music Nashville LLC" at bounding box center [347, 373] width 64 height 42
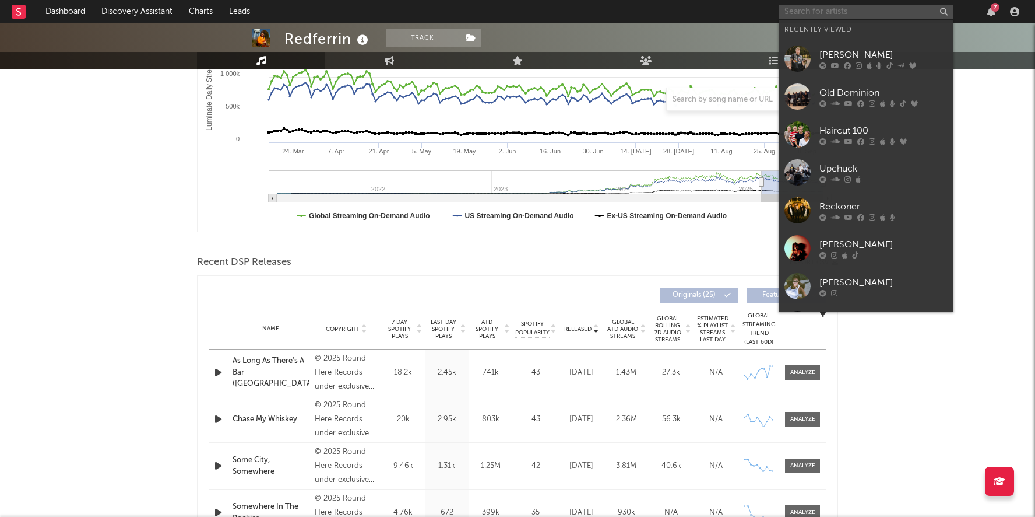
click at [825, 16] on input "text" at bounding box center [866, 12] width 175 height 15
paste input "Roger Clyne & the Peacemakers"
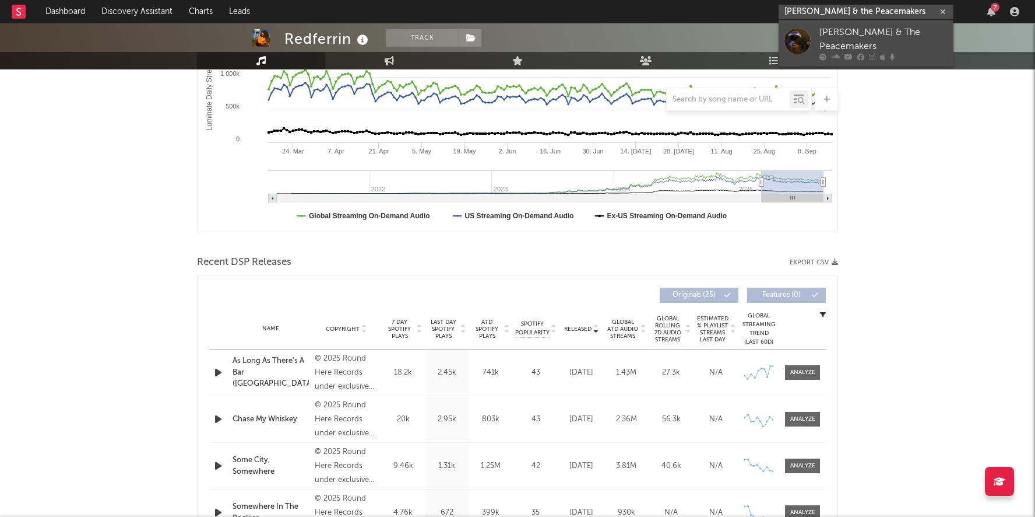
type input "Roger Clyne & the Peacemakers"
click at [839, 44] on div "Roger Clyne & The Peacemakers" at bounding box center [884, 40] width 128 height 28
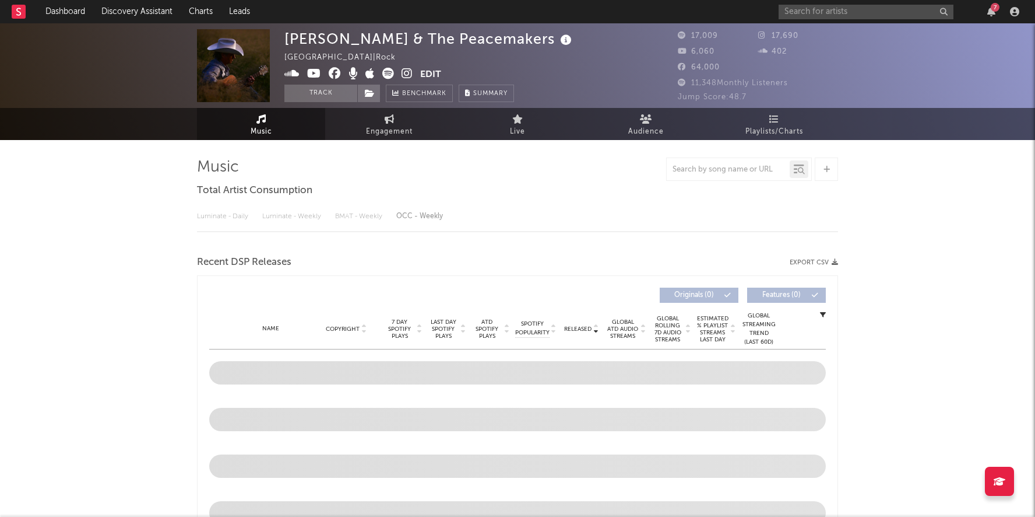
select select "1w"
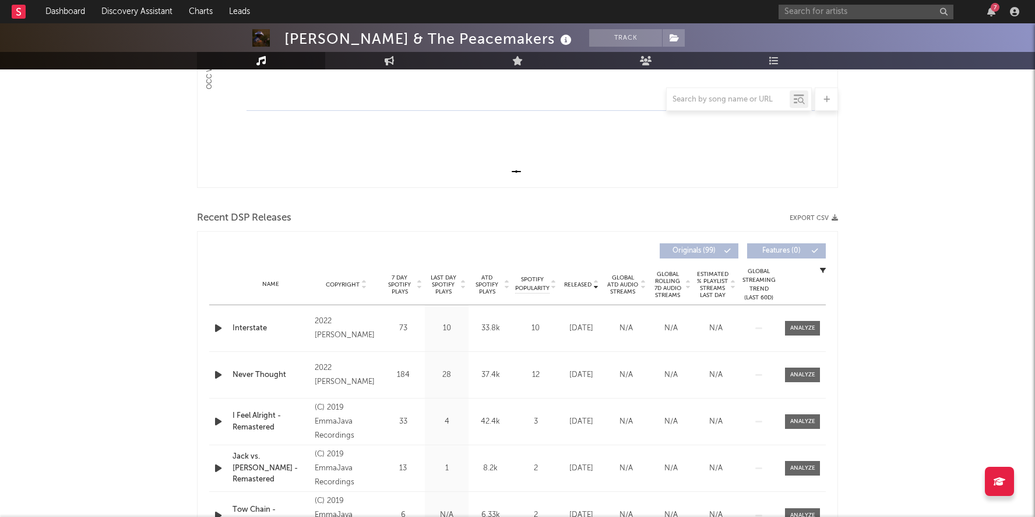
scroll to position [300, 0]
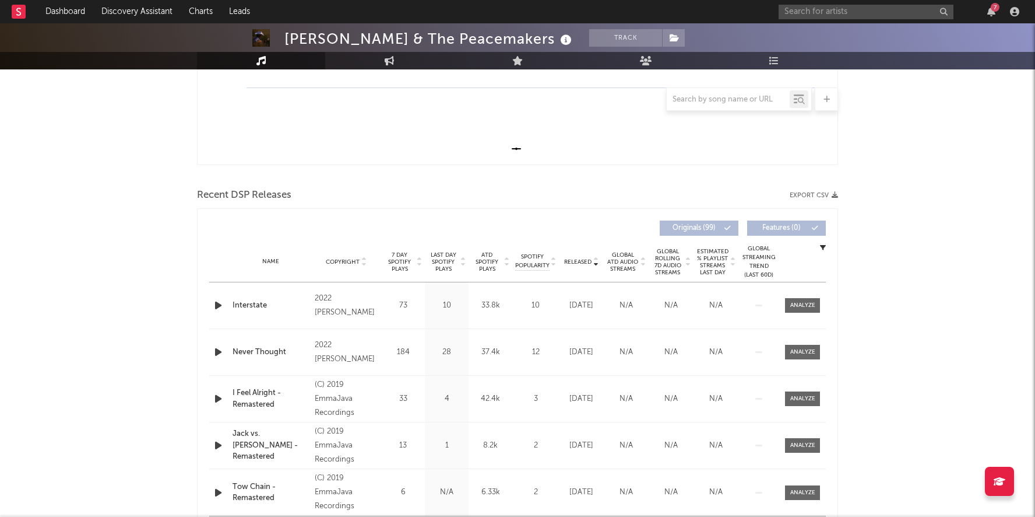
click at [572, 262] on span "Released" at bounding box center [577, 261] width 27 height 7
click at [221, 303] on icon "button" at bounding box center [218, 305] width 12 height 15
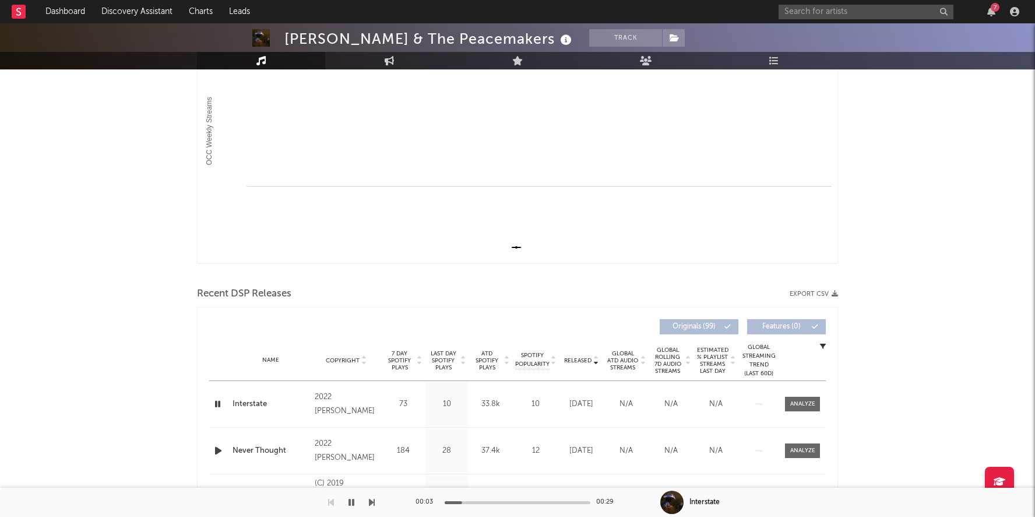
scroll to position [0, 0]
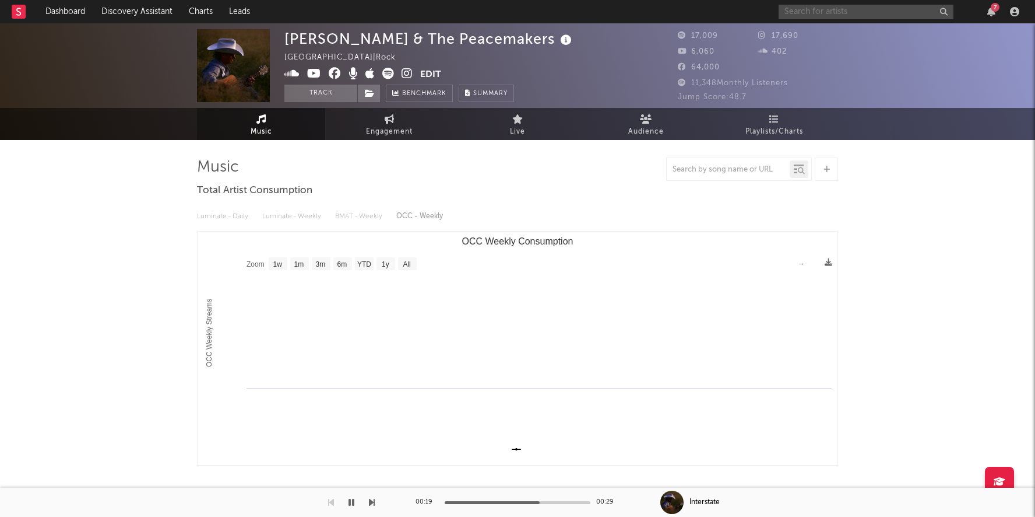
click at [872, 8] on input "text" at bounding box center [866, 12] width 175 height 15
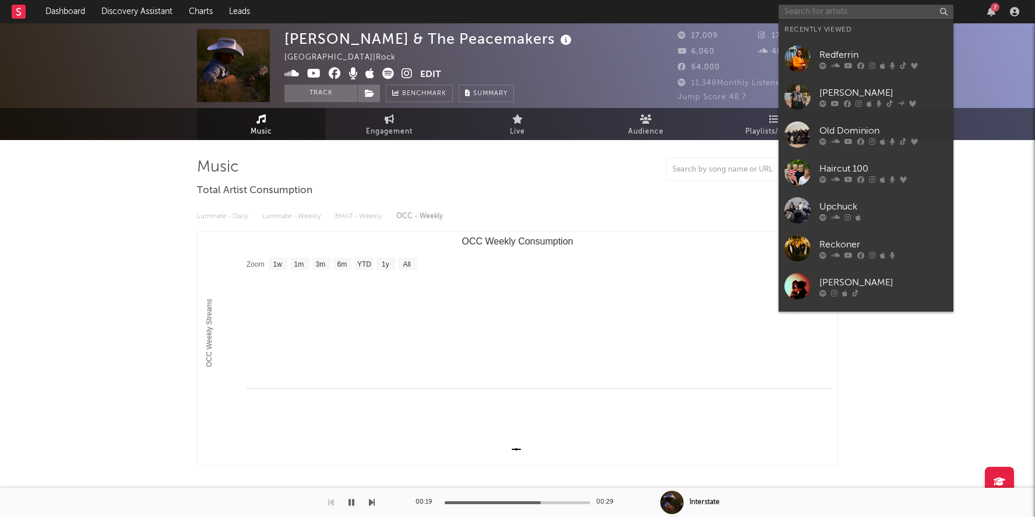
paste input "Ted Z"
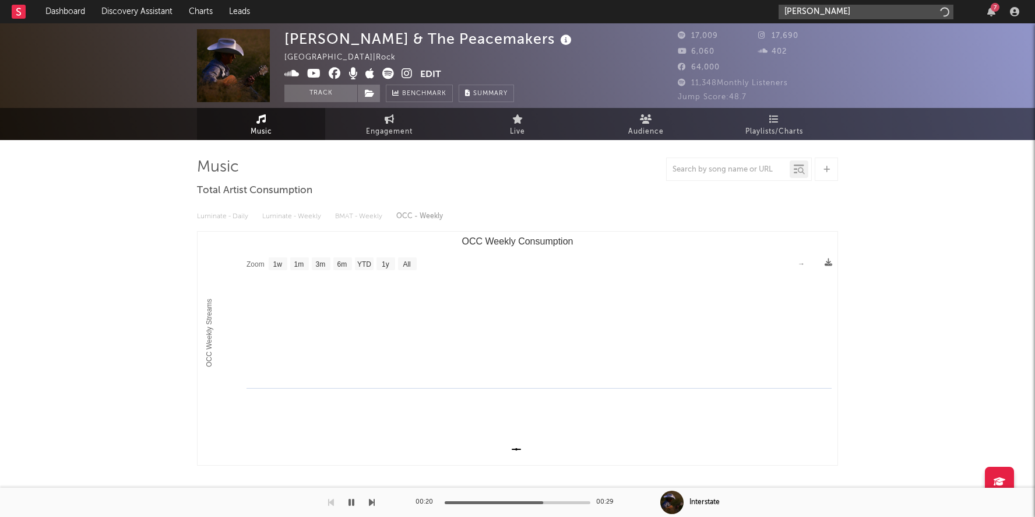
type input "Ted Z"
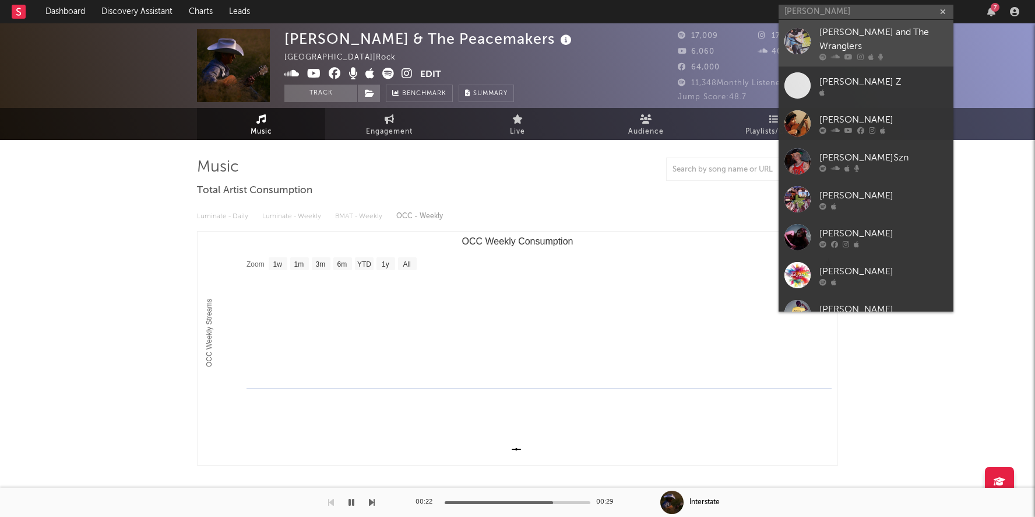
click at [827, 26] on link "Ted Z and The Wranglers" at bounding box center [866, 43] width 175 height 47
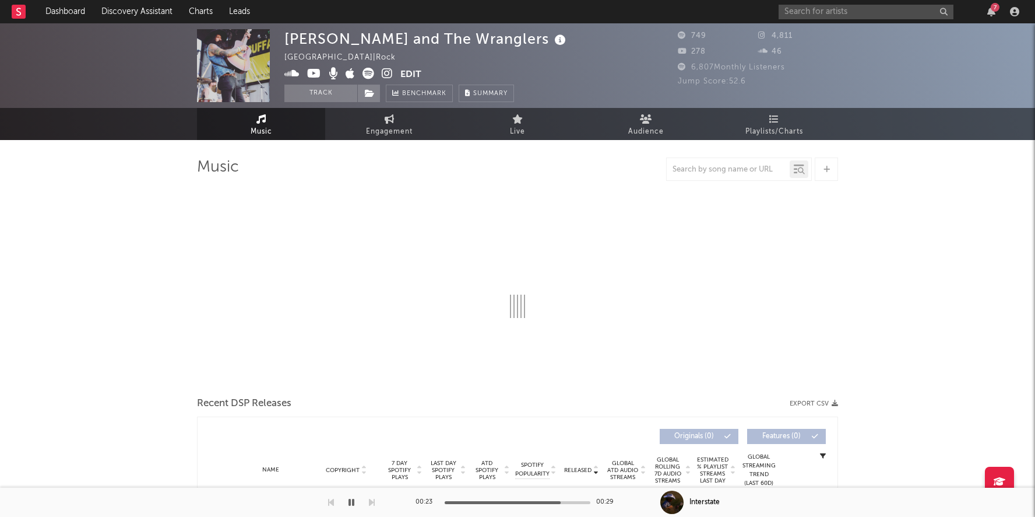
select select "1w"
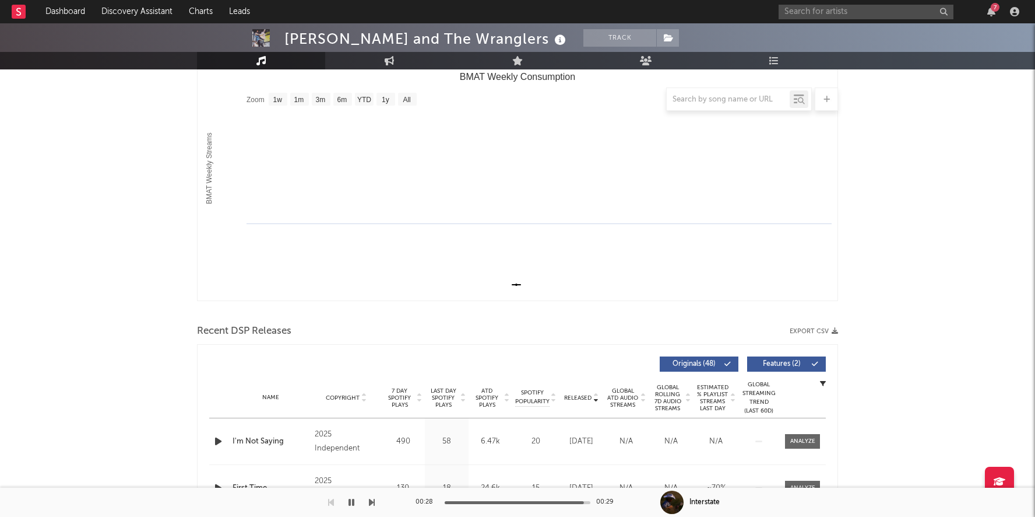
scroll to position [169, 0]
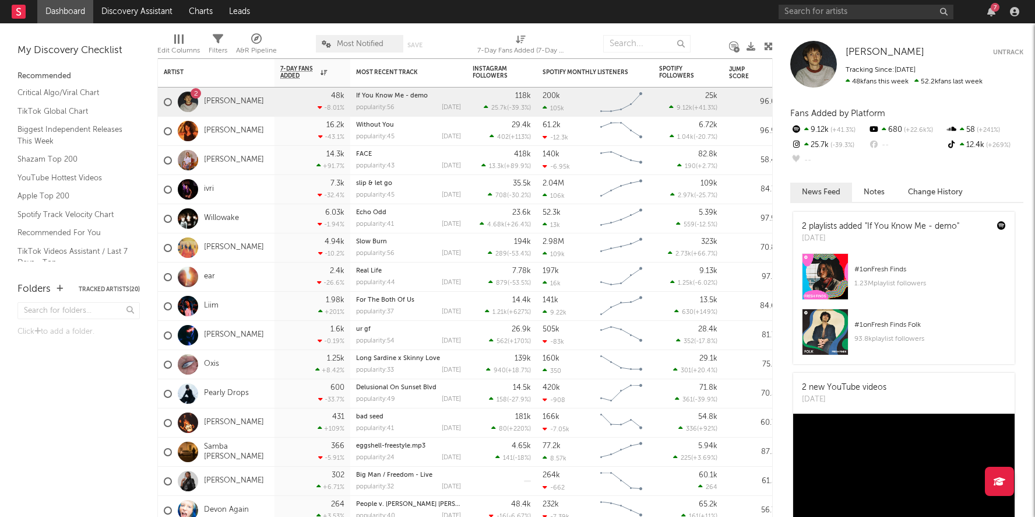
click at [642, 38] on input "text" at bounding box center [646, 43] width 87 height 17
type input "[PERSON_NAME]"
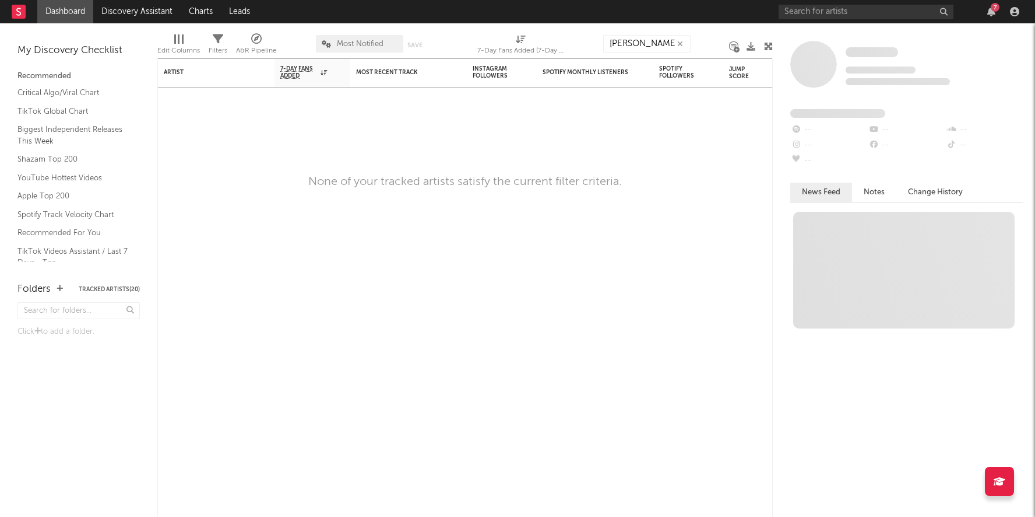
click at [648, 40] on input "[PERSON_NAME]" at bounding box center [646, 43] width 87 height 17
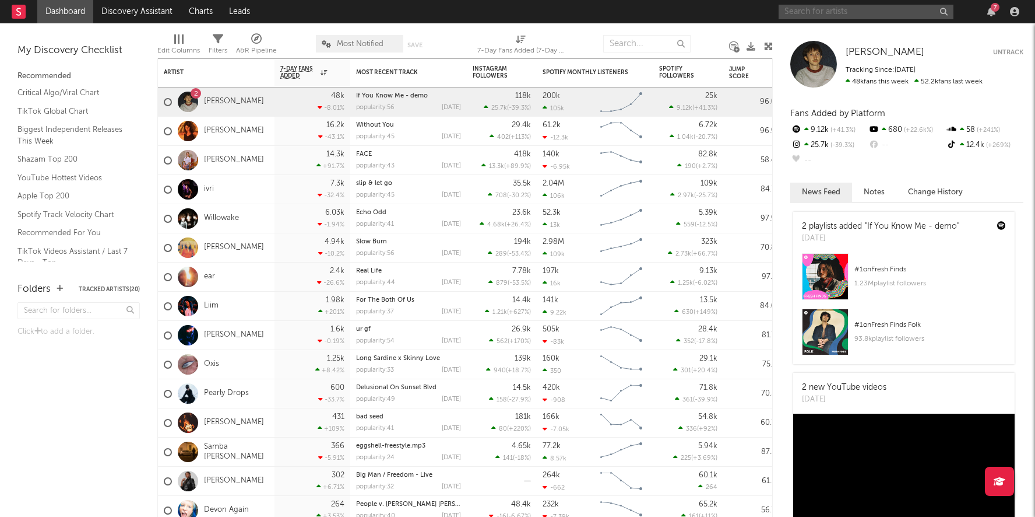
click at [838, 10] on input "text" at bounding box center [866, 12] width 175 height 15
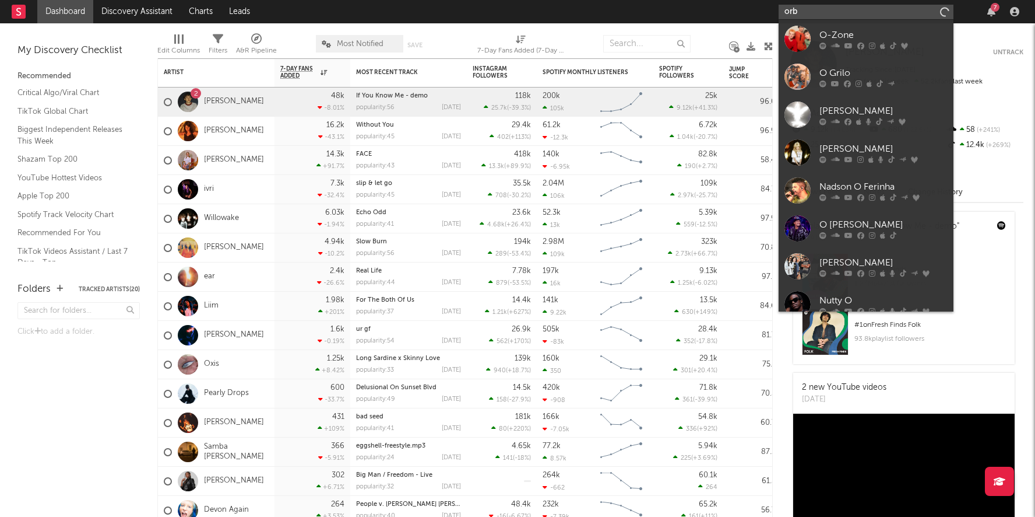
type input "orb"
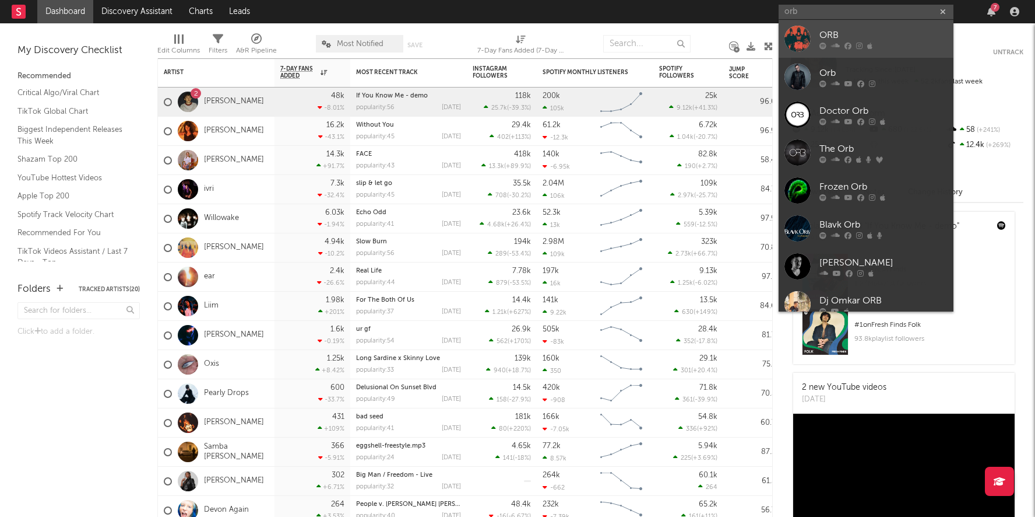
click at [804, 29] on div at bounding box center [798, 39] width 26 height 26
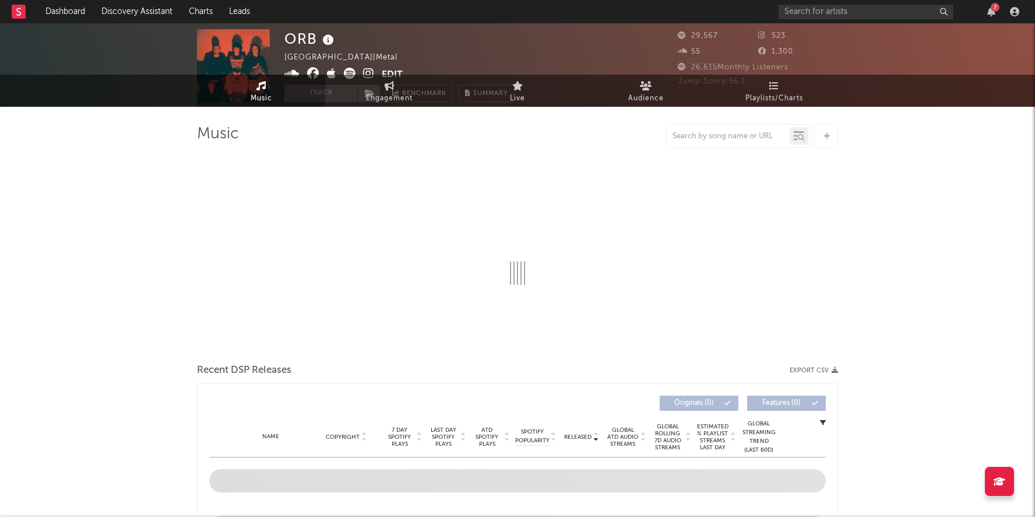
select select "1w"
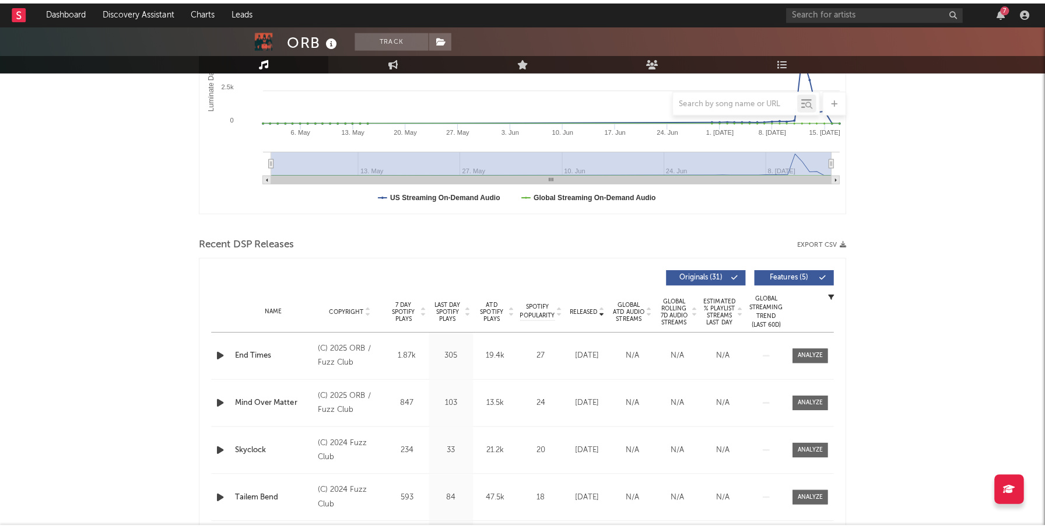
scroll to position [264, 0]
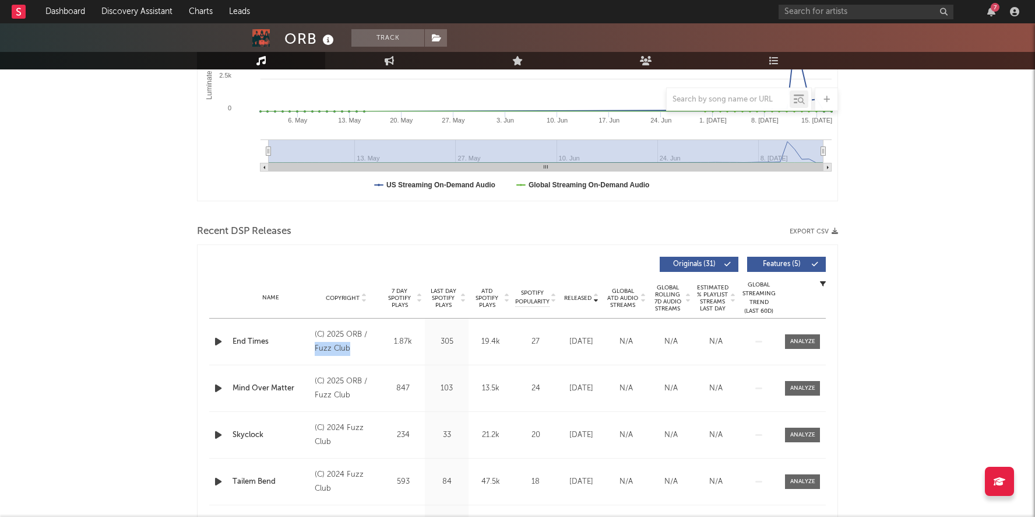
drag, startPoint x: 352, startPoint y: 347, endPoint x: 315, endPoint y: 348, distance: 36.7
click at [315, 348] on div "(C) 2025 ORB / Fuzz Club" at bounding box center [347, 342] width 64 height 28
copy div "Fuzz Club"
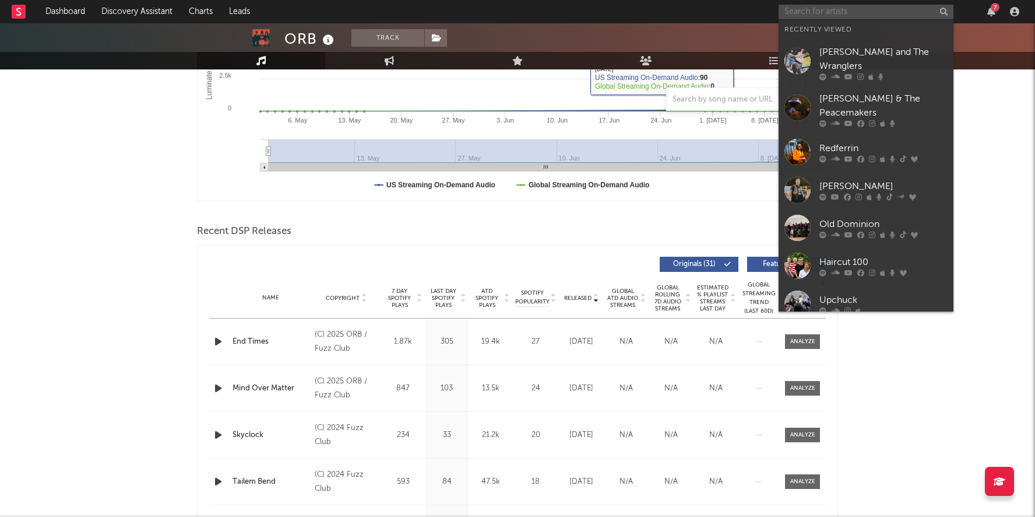
click at [817, 9] on input "text" at bounding box center [866, 12] width 175 height 15
paste input "Backyard Ghost"
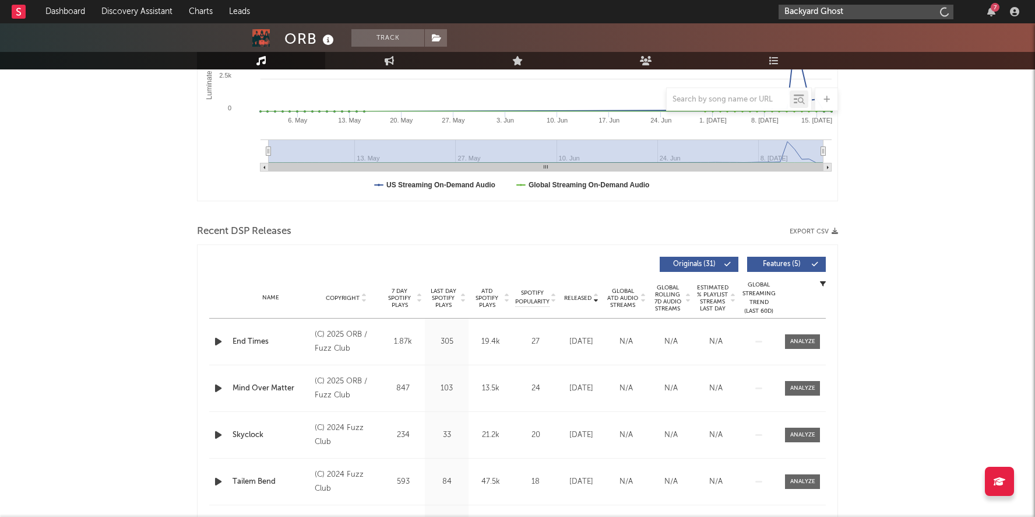
type input "Backyard Ghost"
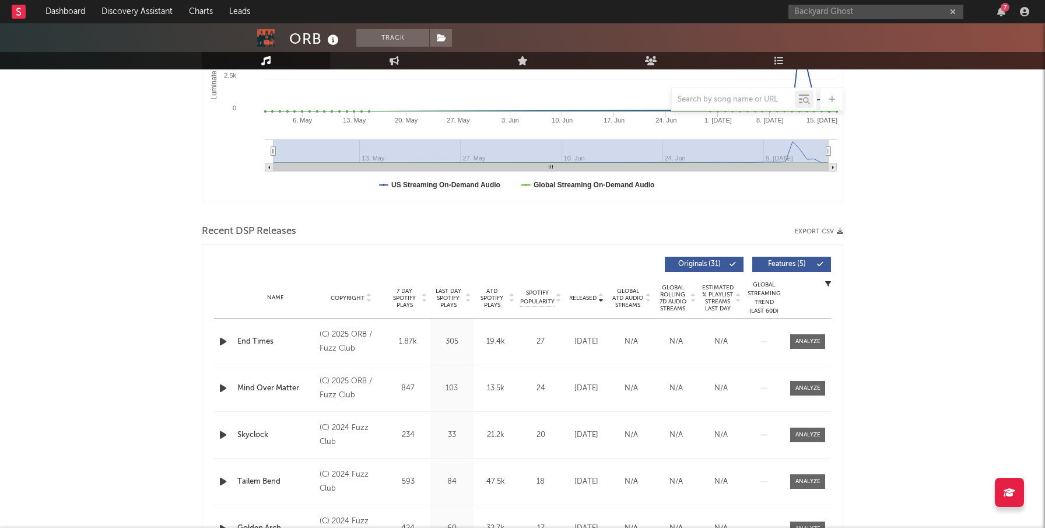
click at [884, 12] on input "Backyard Ghost" at bounding box center [875, 12] width 175 height 15
click at [857, 42] on icon at bounding box center [858, 45] width 8 height 7
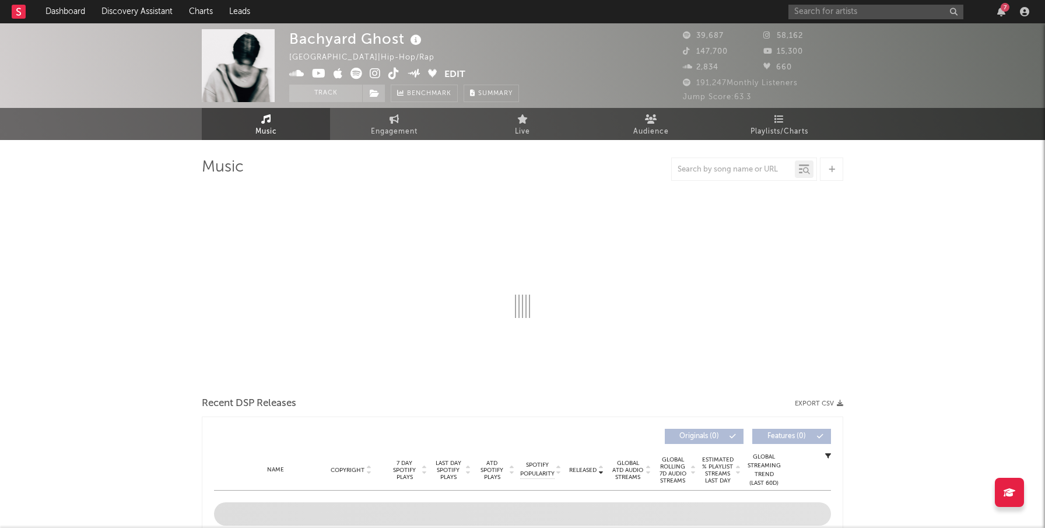
click at [377, 72] on icon at bounding box center [375, 74] width 11 height 12
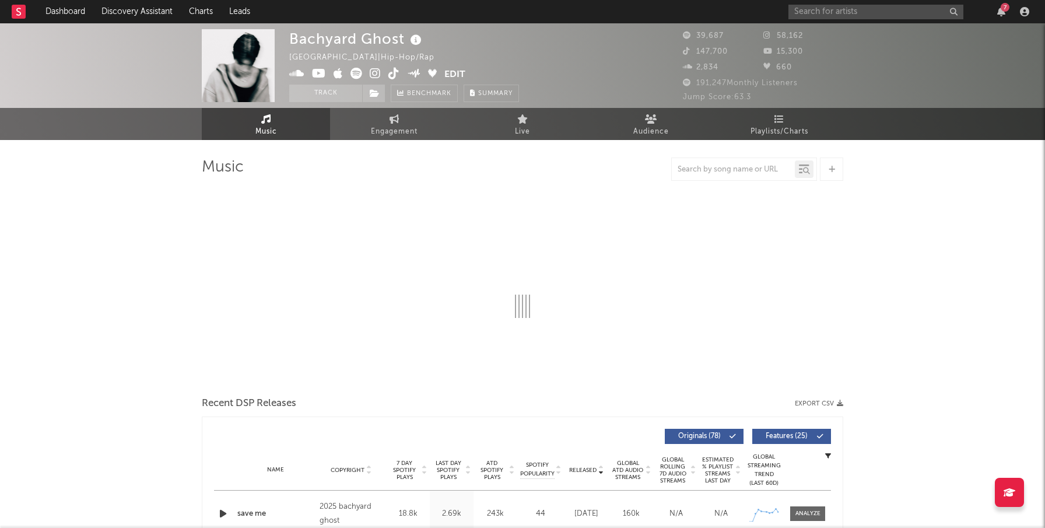
select select "6m"
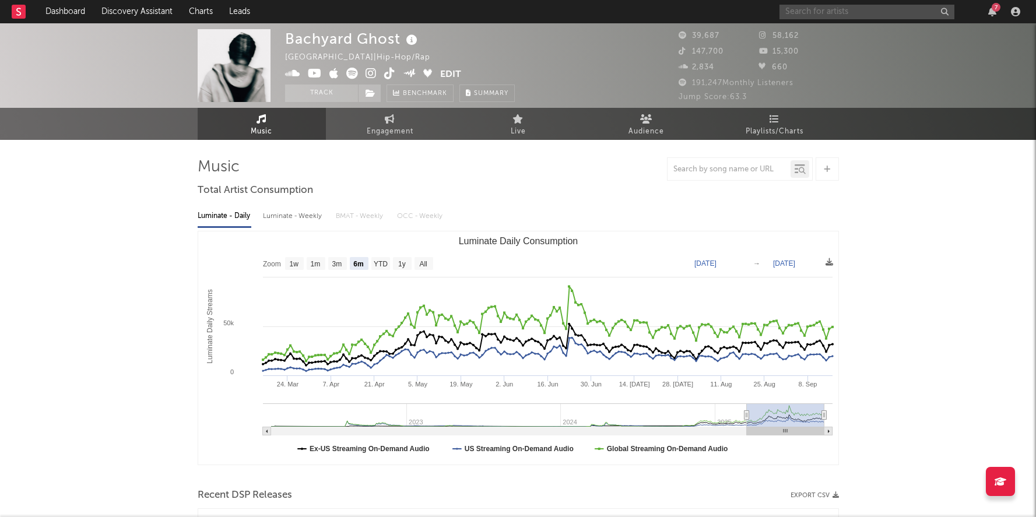
click at [854, 9] on input "text" at bounding box center [866, 12] width 175 height 15
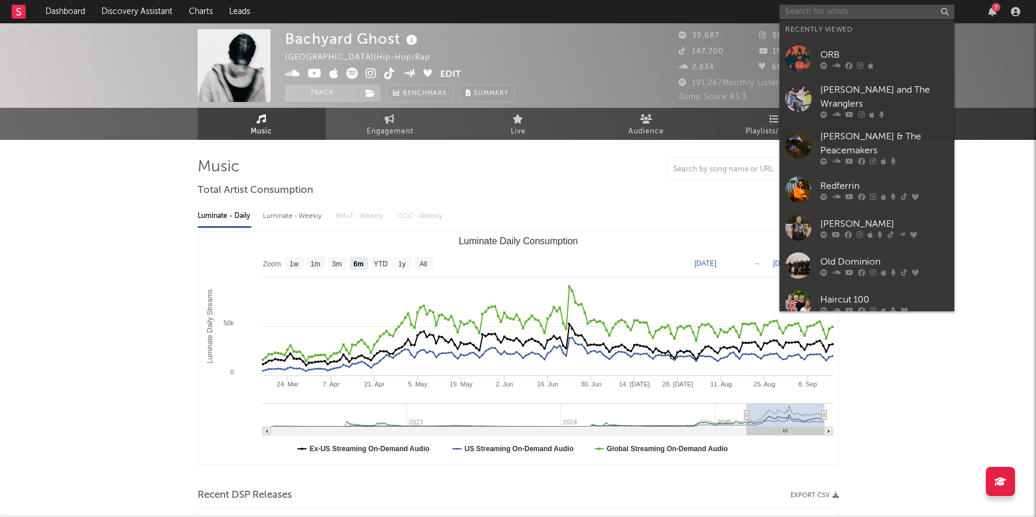
paste input "870glizzy"
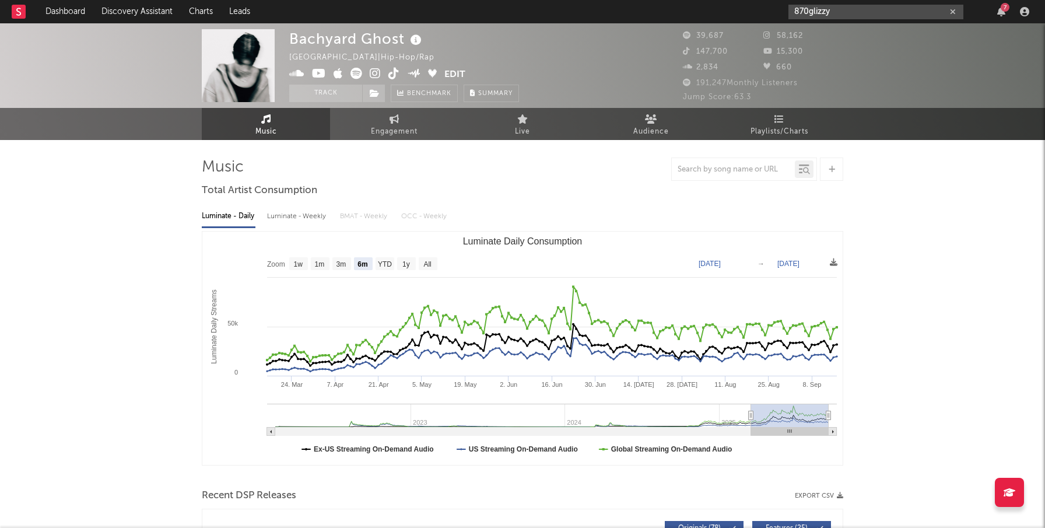
click at [848, 7] on input "870glizzy" at bounding box center [875, 12] width 175 height 15
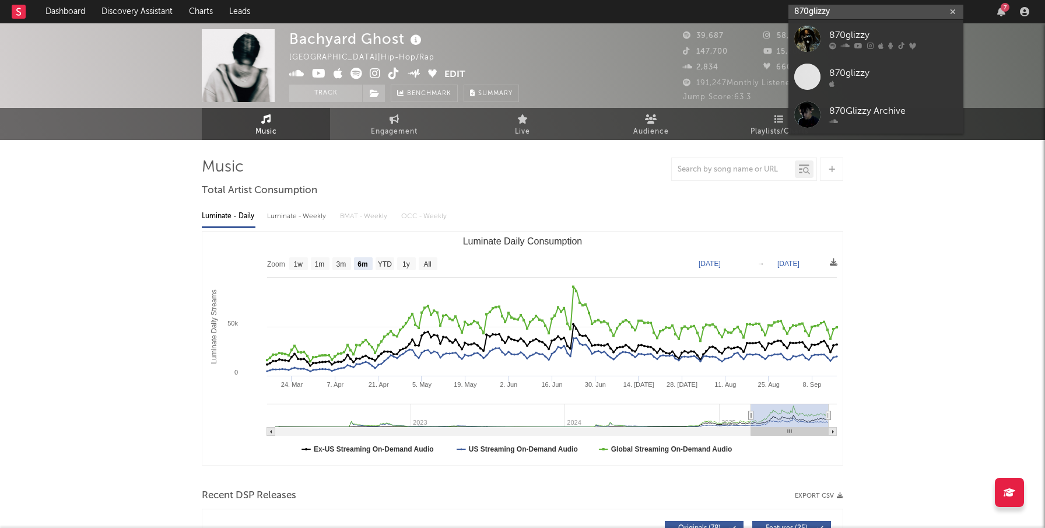
click at [848, 7] on input "870glizzy" at bounding box center [875, 12] width 175 height 15
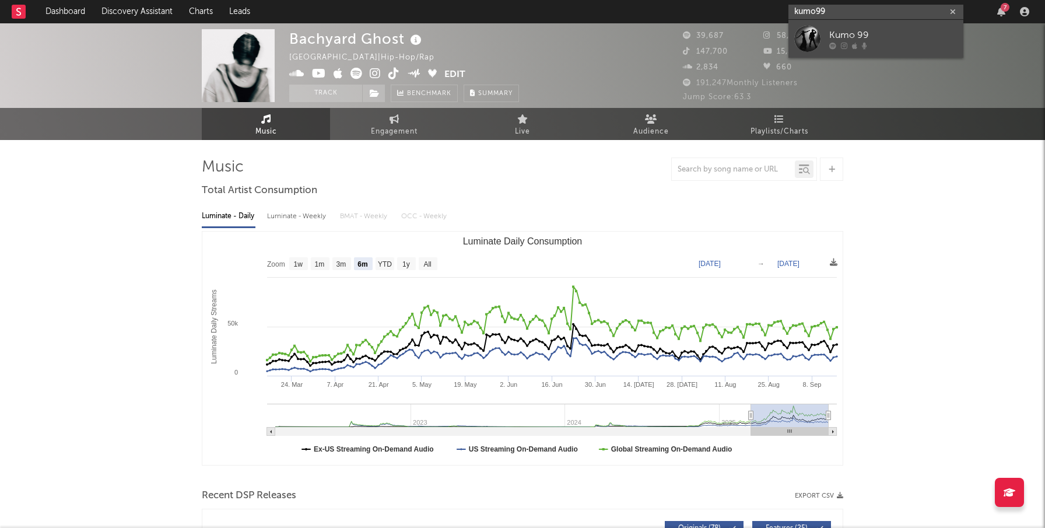
type input "kumo99"
click at [795, 36] on div at bounding box center [807, 39] width 26 height 26
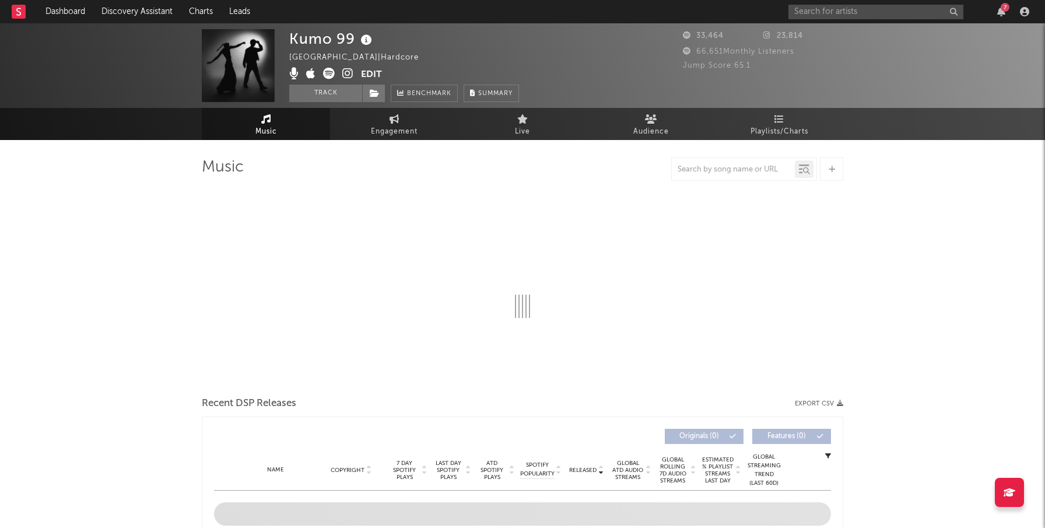
select select "6m"
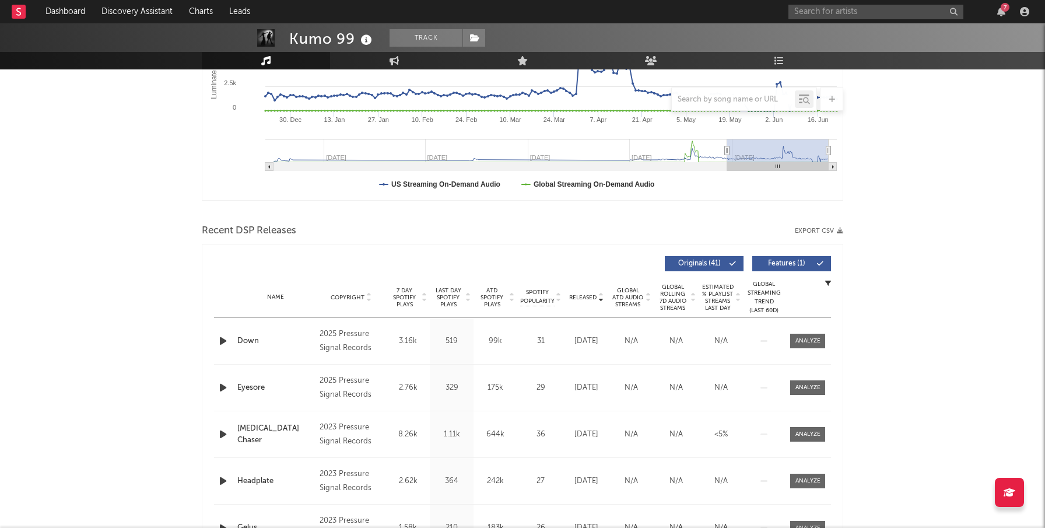
scroll to position [279, 0]
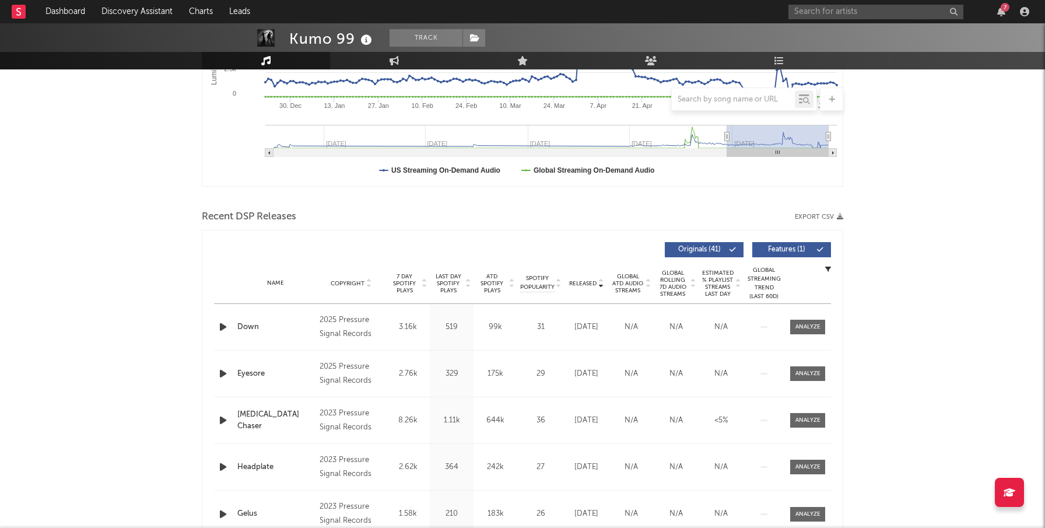
click at [489, 282] on span "ATD Spotify Plays" at bounding box center [491, 283] width 31 height 21
click at [215, 328] on div at bounding box center [224, 326] width 20 height 15
click at [225, 328] on icon "button" at bounding box center [223, 326] width 12 height 15
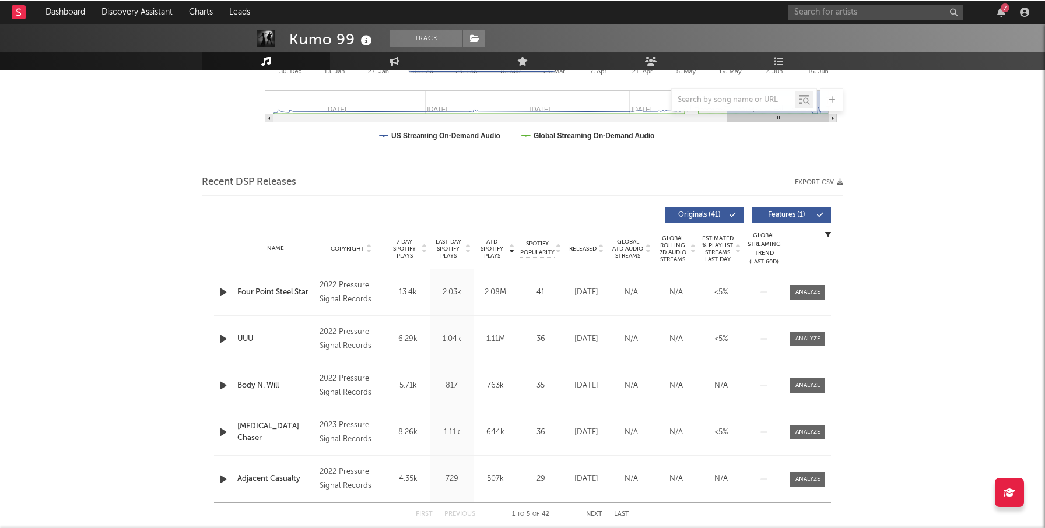
scroll to position [316, 0]
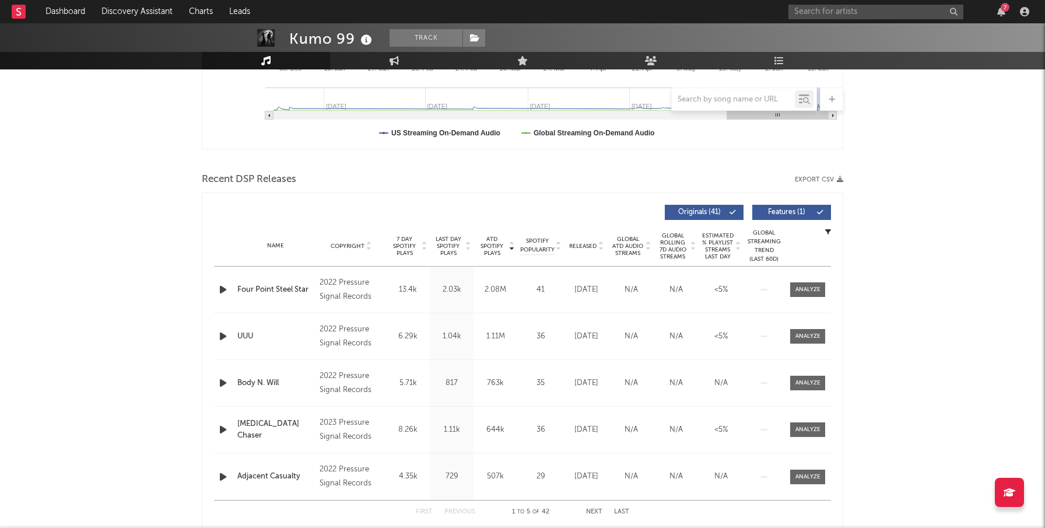
click at [582, 244] on span "Released" at bounding box center [582, 246] width 27 height 7
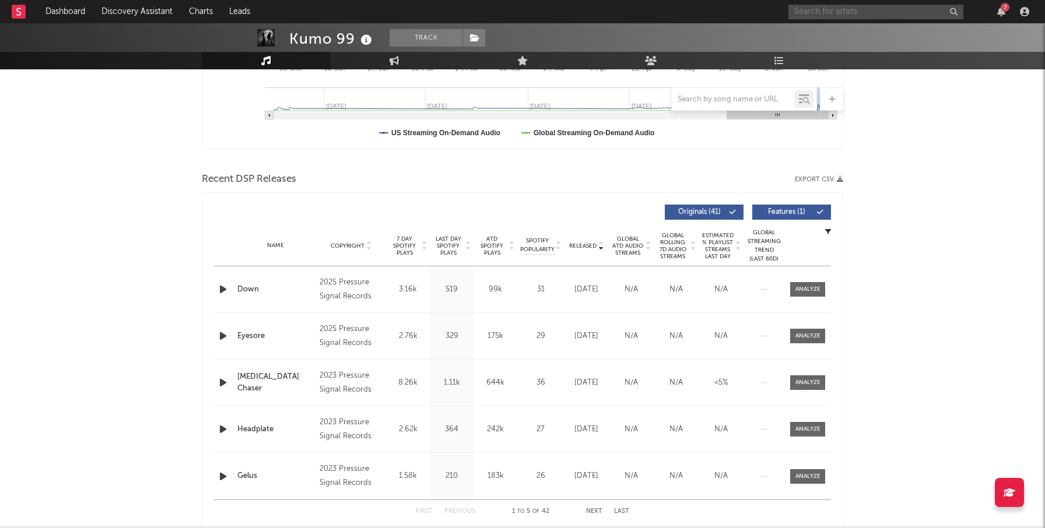
click at [842, 12] on input "text" at bounding box center [875, 12] width 175 height 15
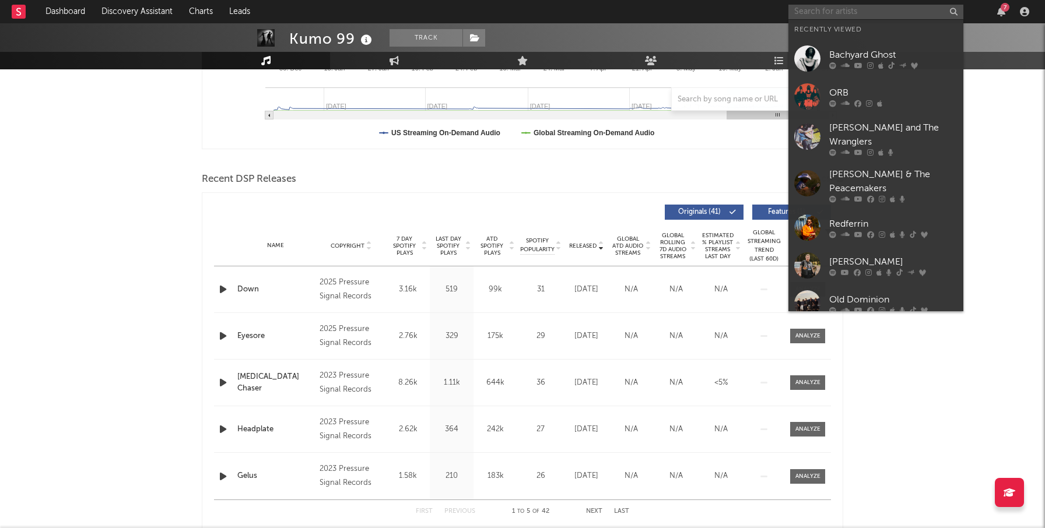
paste input "[PERSON_NAME]"
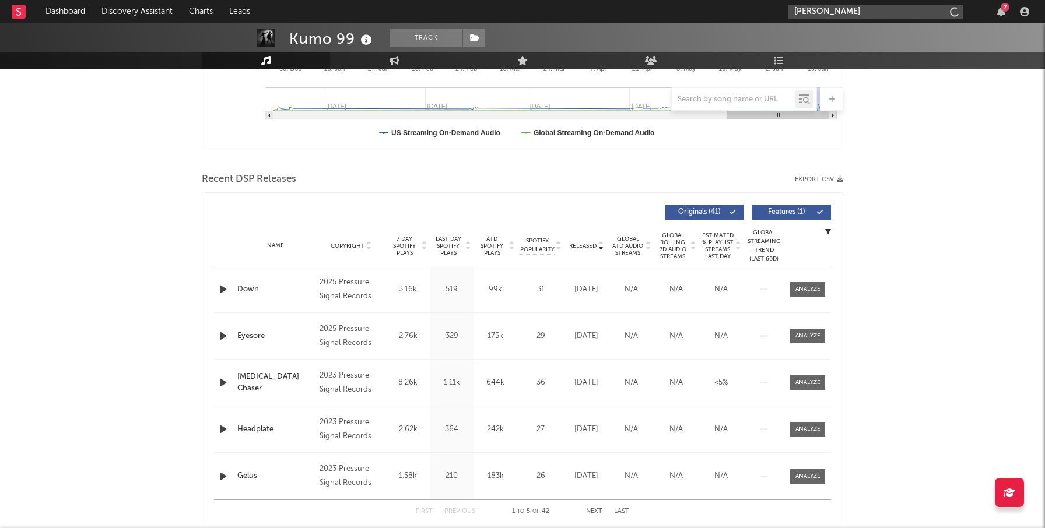
type input "[PERSON_NAME]"
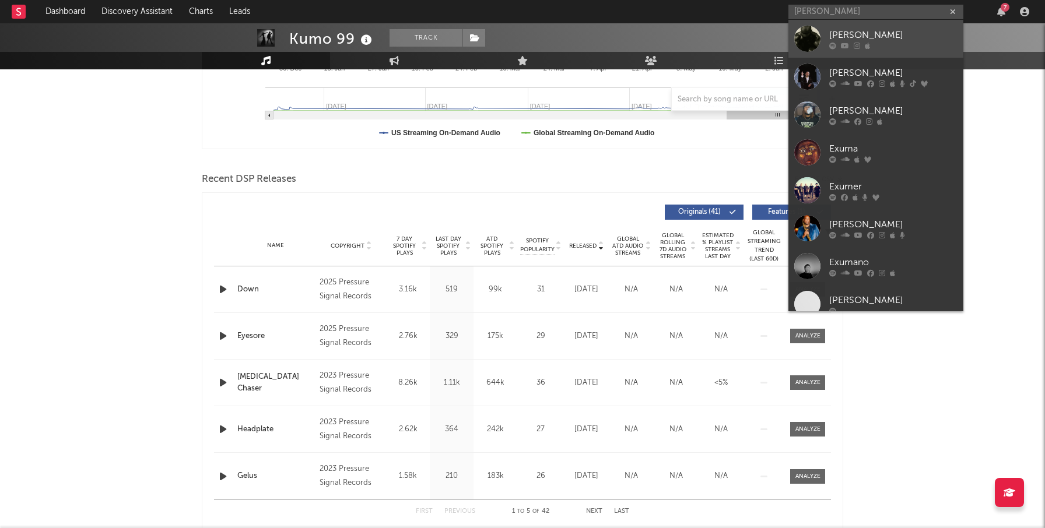
click at [839, 38] on div "[PERSON_NAME]" at bounding box center [893, 35] width 128 height 14
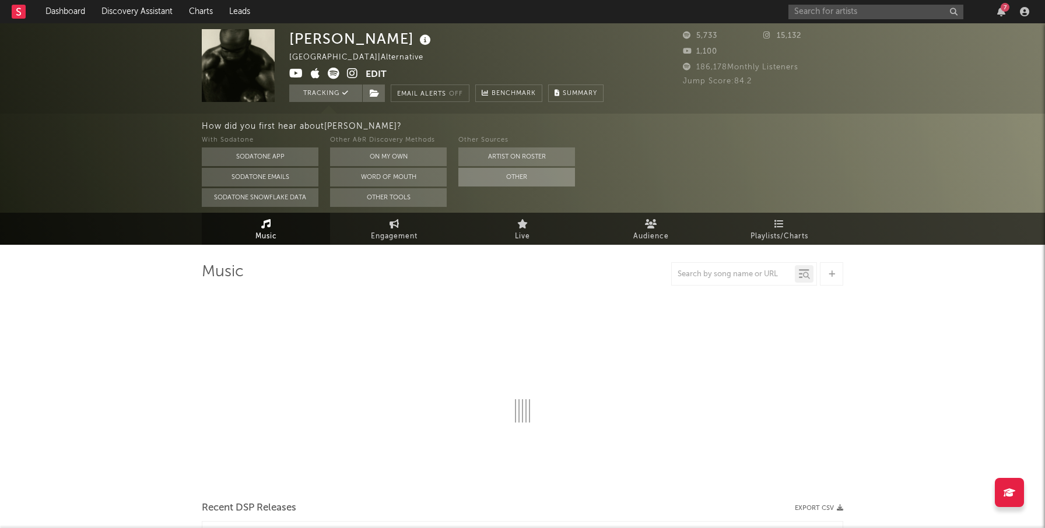
select select "6m"
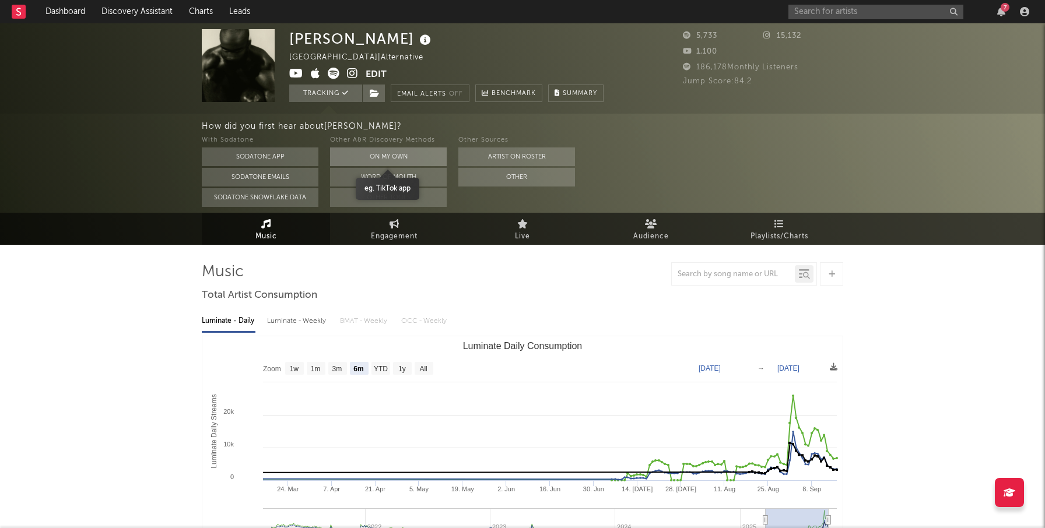
click at [426, 154] on button "On My Own" at bounding box center [388, 156] width 117 height 19
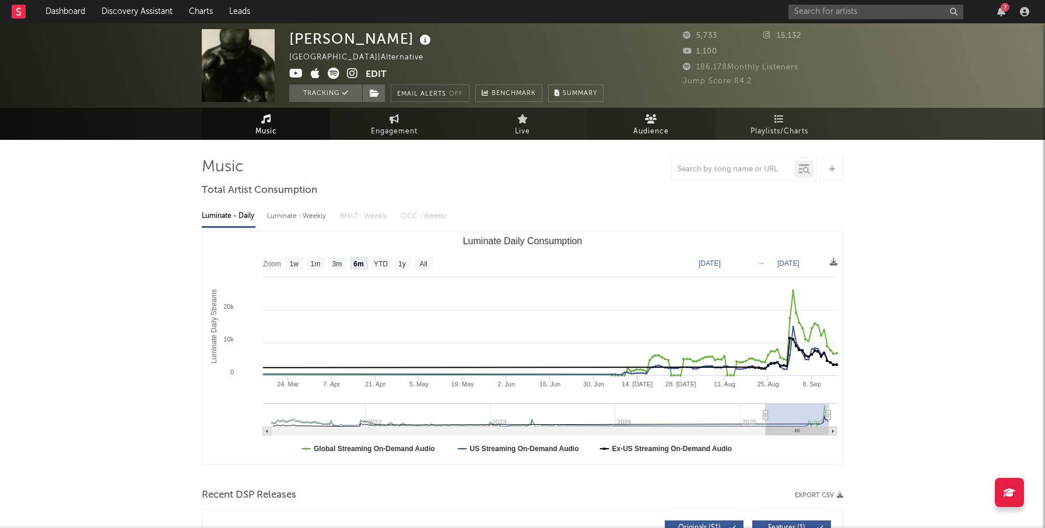
click at [656, 118] on link "Audience" at bounding box center [650, 124] width 128 height 32
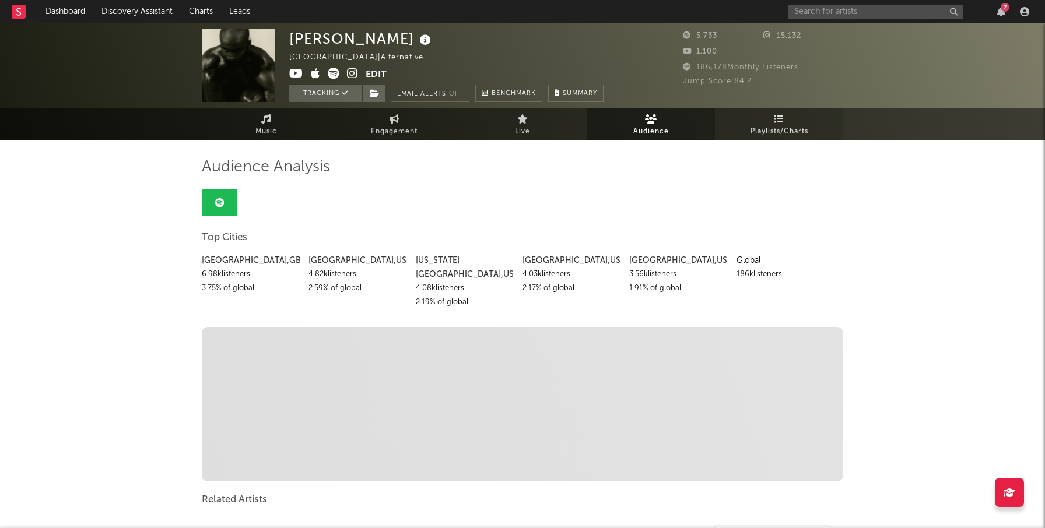
click at [789, 122] on link "Playlists/Charts" at bounding box center [779, 124] width 128 height 32
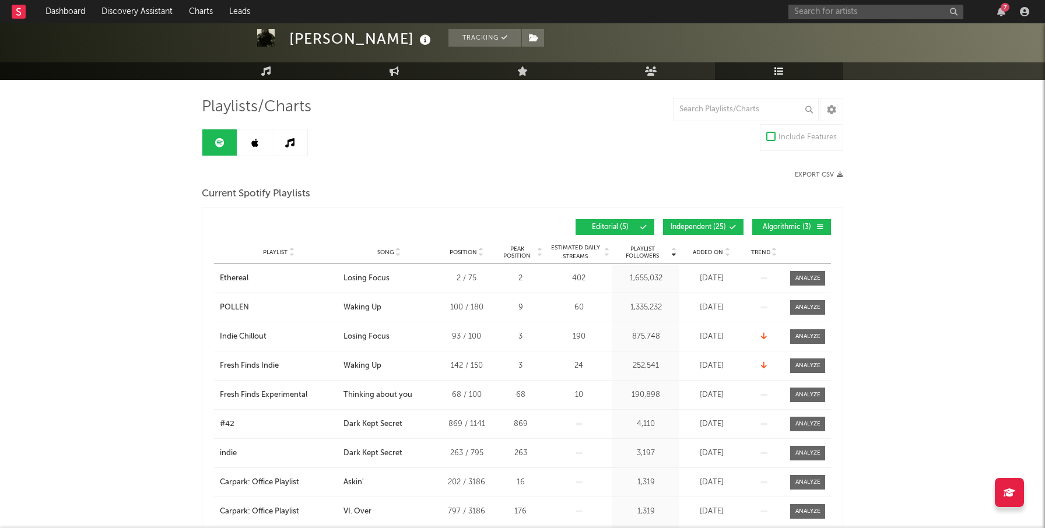
scroll to position [61, 0]
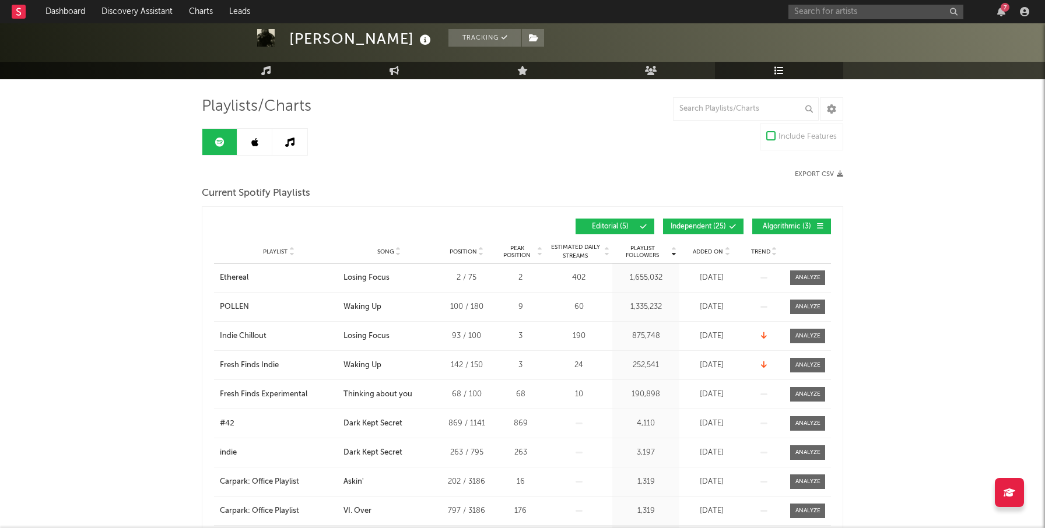
click at [698, 232] on button "Independent ( 25 )" at bounding box center [703, 227] width 80 height 16
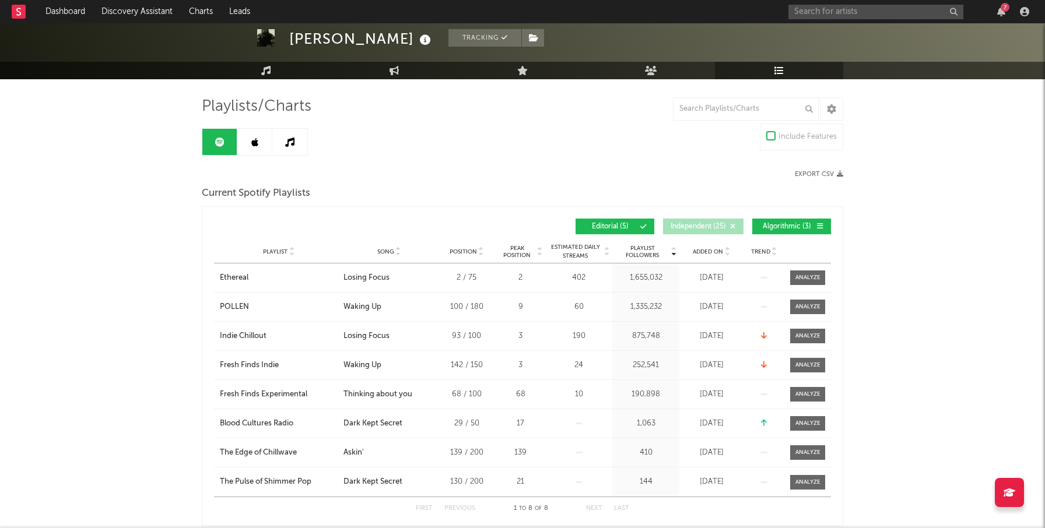
click at [698, 232] on button "Independent ( 25 )" at bounding box center [703, 227] width 80 height 16
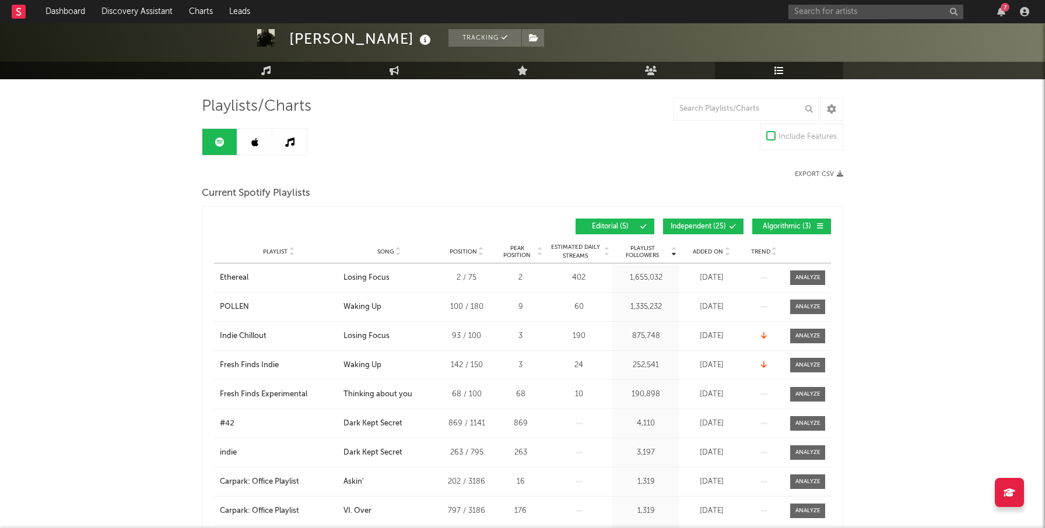
click at [793, 231] on button "Algorithmic ( 3 )" at bounding box center [791, 227] width 79 height 16
click at [725, 230] on span "Independent ( 25 )" at bounding box center [697, 226] width 55 height 7
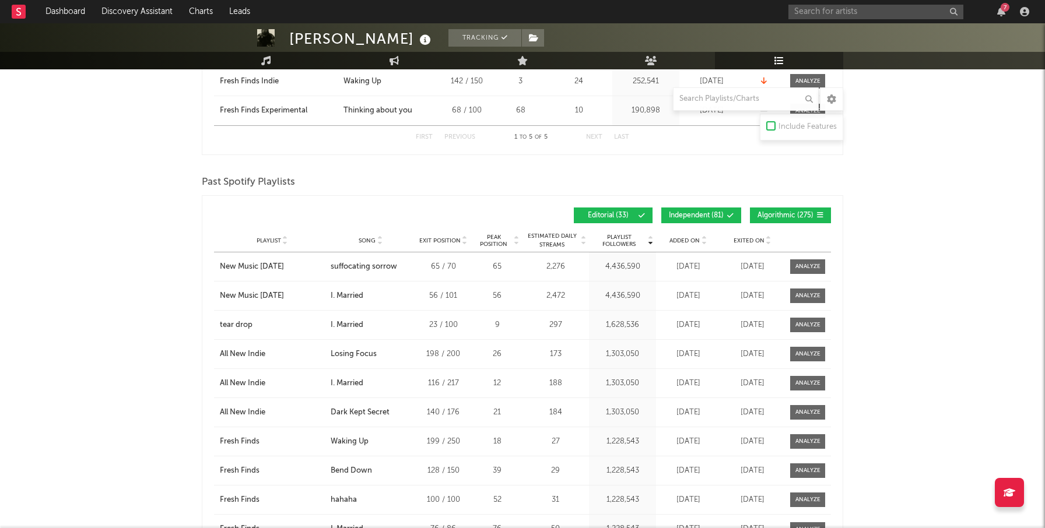
scroll to position [346, 0]
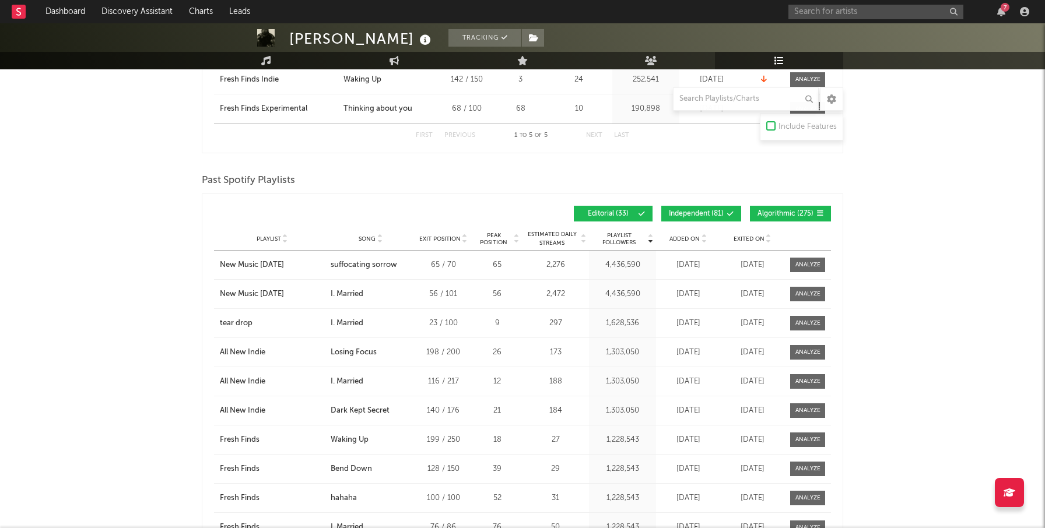
click at [722, 213] on span "Independent ( 81 )" at bounding box center [696, 213] width 55 height 7
click at [784, 213] on span "Algorithmic ( 275 )" at bounding box center [785, 213] width 56 height 7
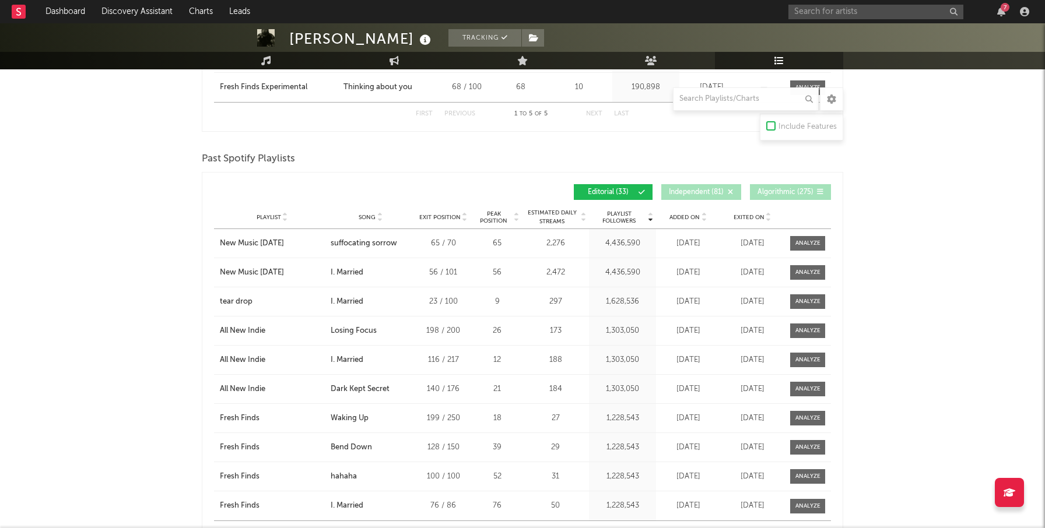
scroll to position [367, 0]
click at [680, 213] on div "Added On" at bounding box center [688, 217] width 58 height 9
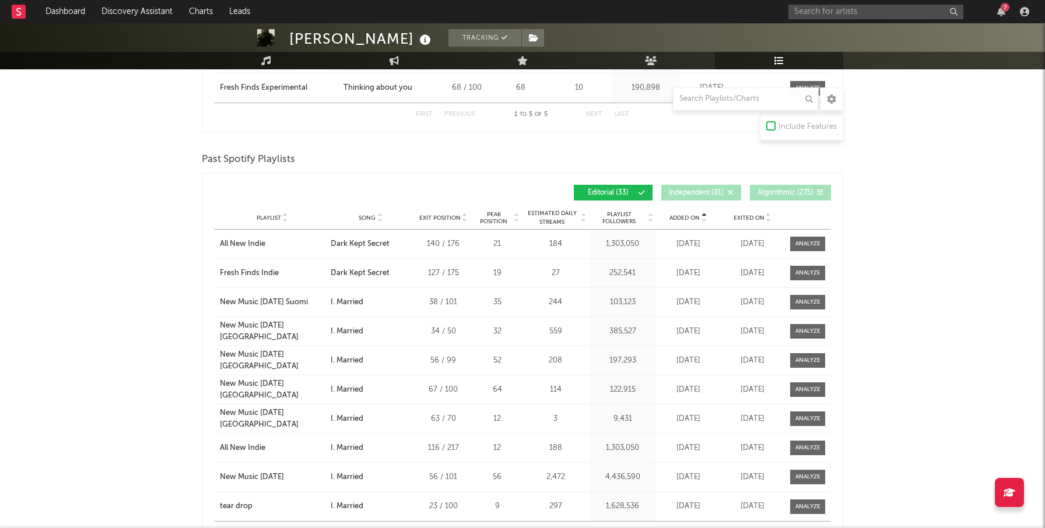
click at [680, 213] on div "Added On" at bounding box center [688, 217] width 58 height 9
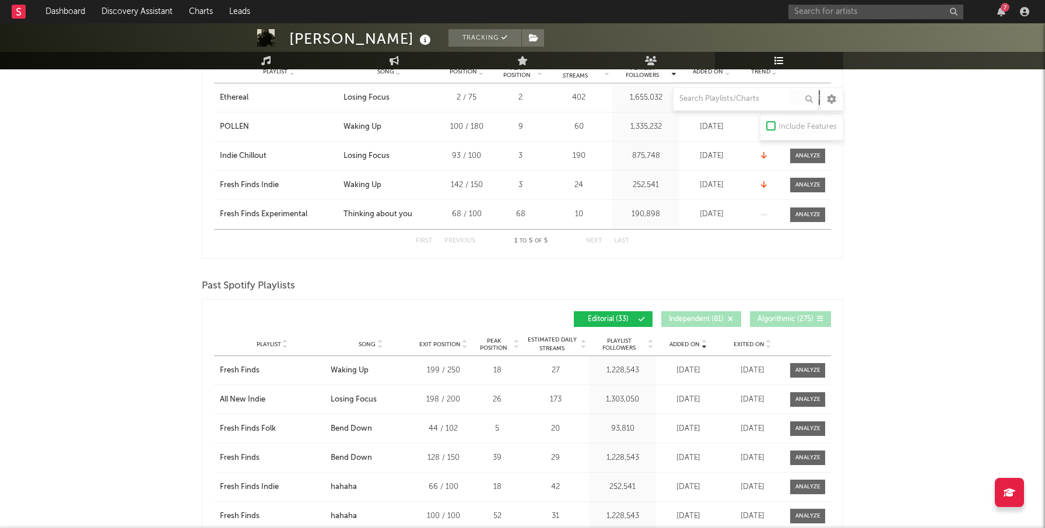
scroll to position [0, 0]
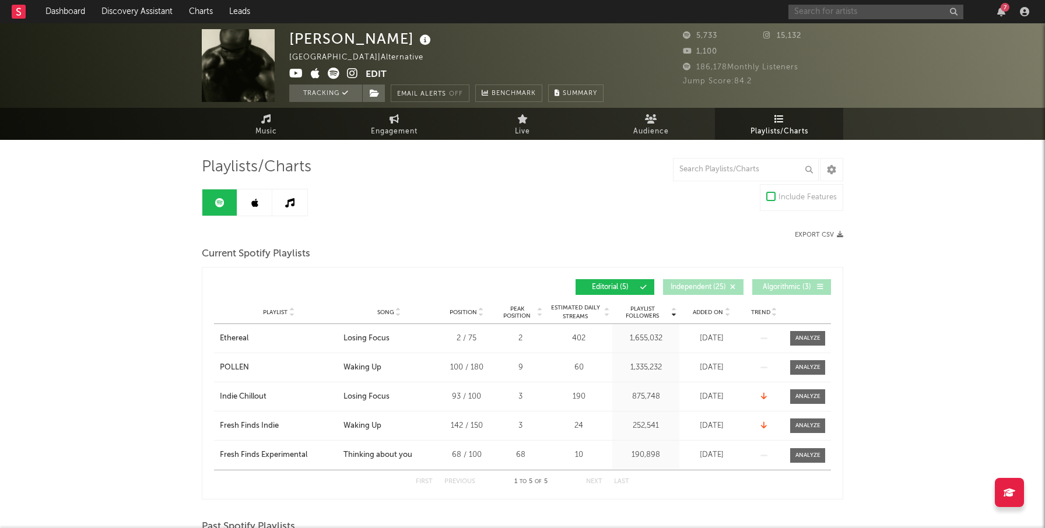
click at [813, 10] on input "text" at bounding box center [875, 12] width 175 height 15
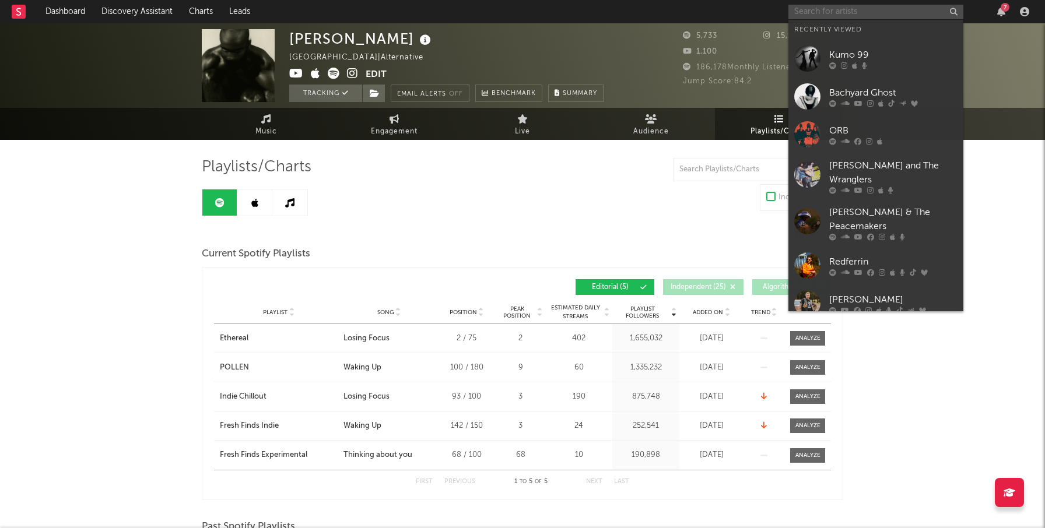
paste input "Pearly Drops"
type input "Pearly Drops"
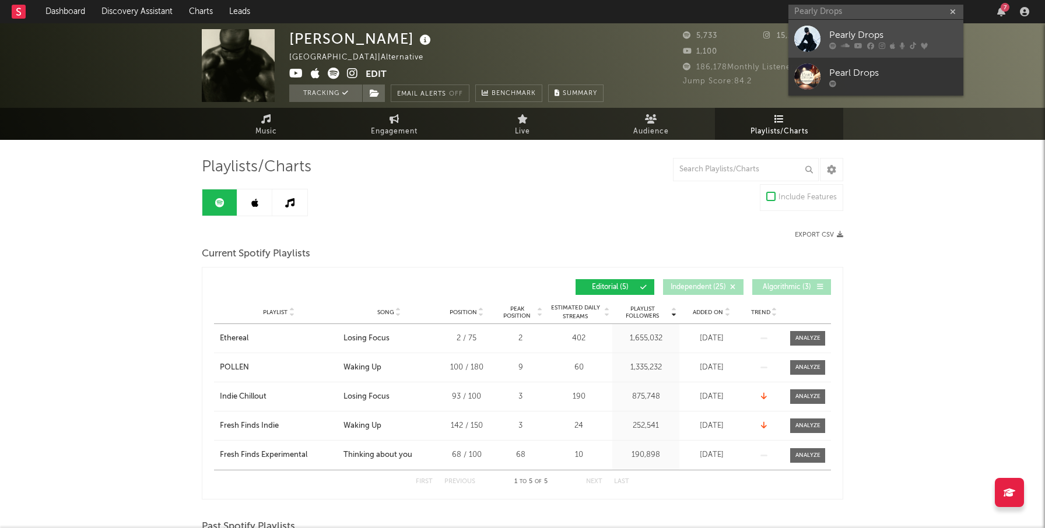
click at [809, 35] on div at bounding box center [807, 39] width 26 height 26
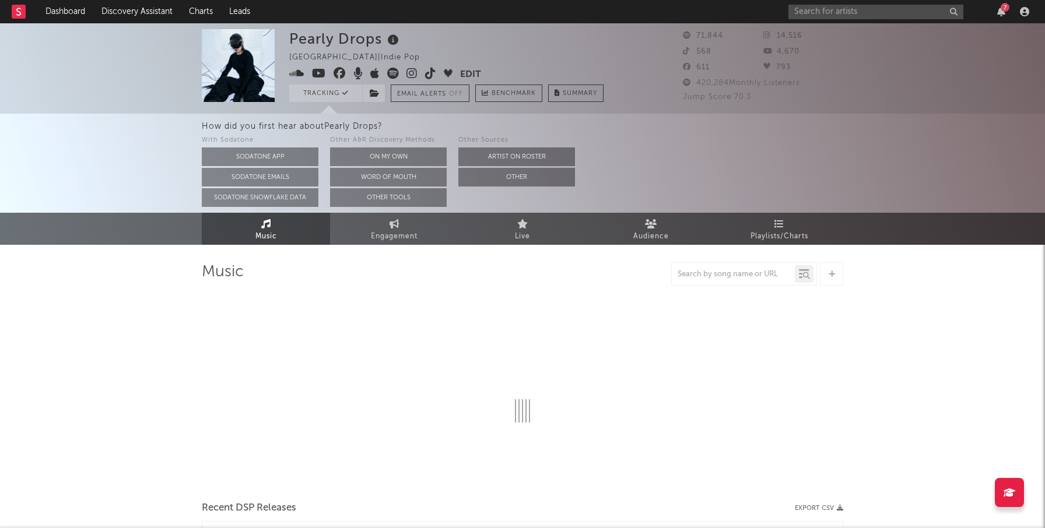
select select "6m"
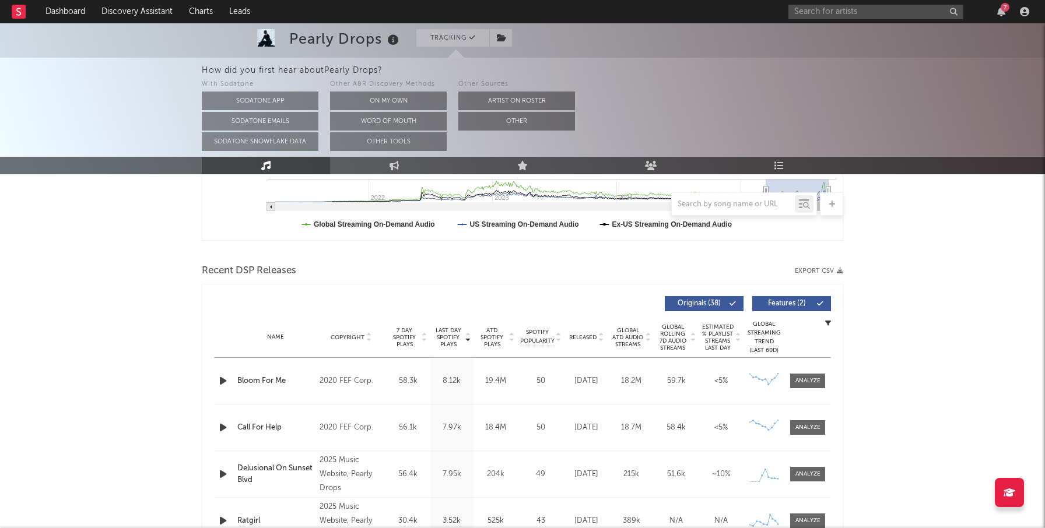
scroll to position [349, 0]
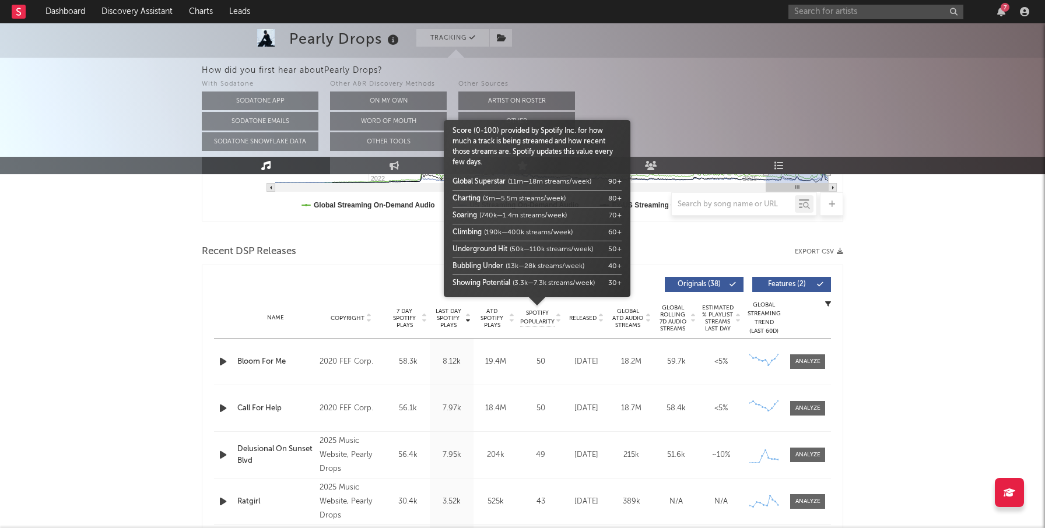
drag, startPoint x: 574, startPoint y: 317, endPoint x: 579, endPoint y: 315, distance: 6.3
click at [574, 318] on div at bounding box center [537, 311] width 187 height 29
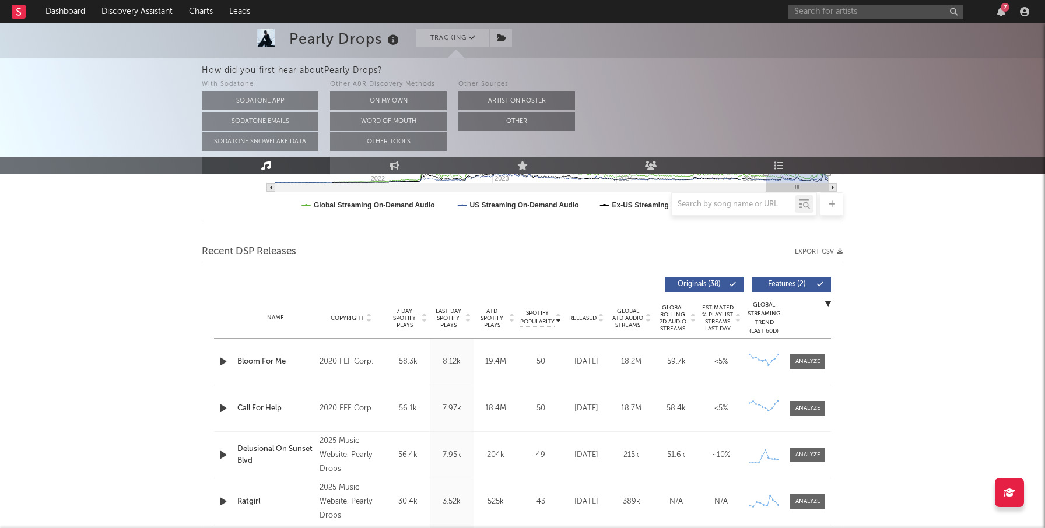
click at [579, 315] on span "Released" at bounding box center [582, 318] width 27 height 7
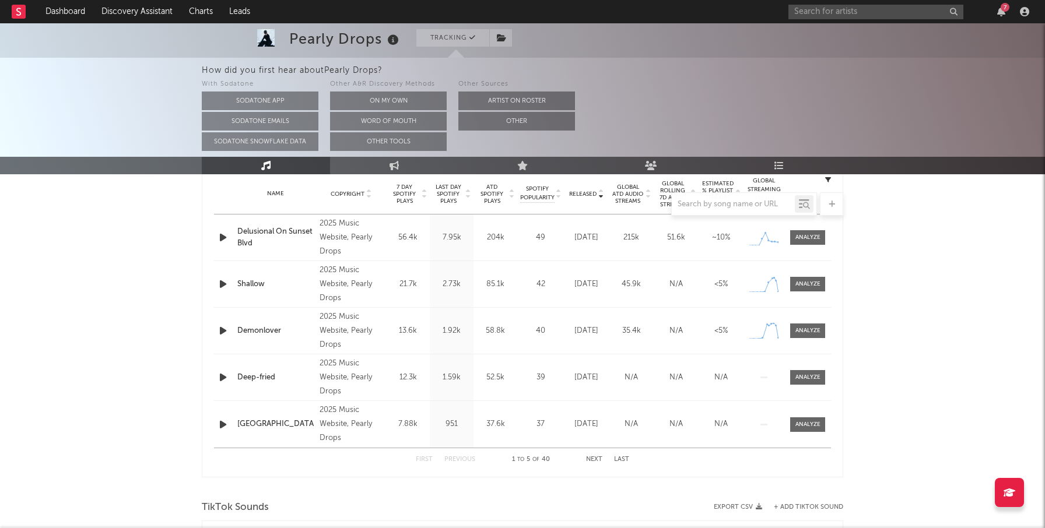
scroll to position [477, 0]
